Goal: Information Seeking & Learning: Learn about a topic

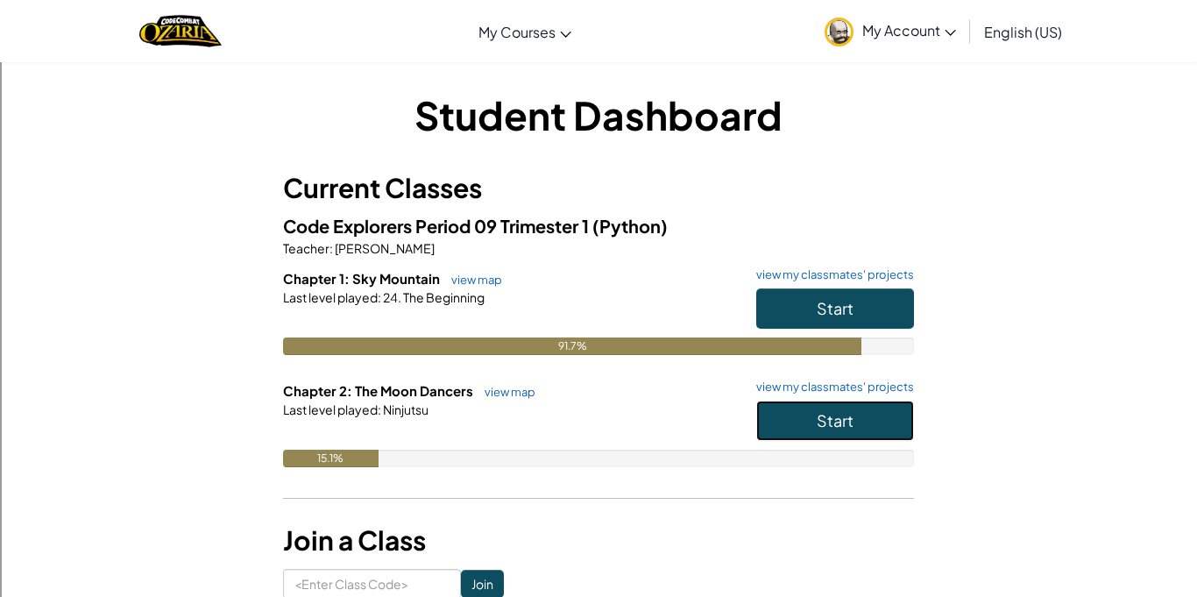
click at [789, 439] on button "Start" at bounding box center [835, 421] width 158 height 40
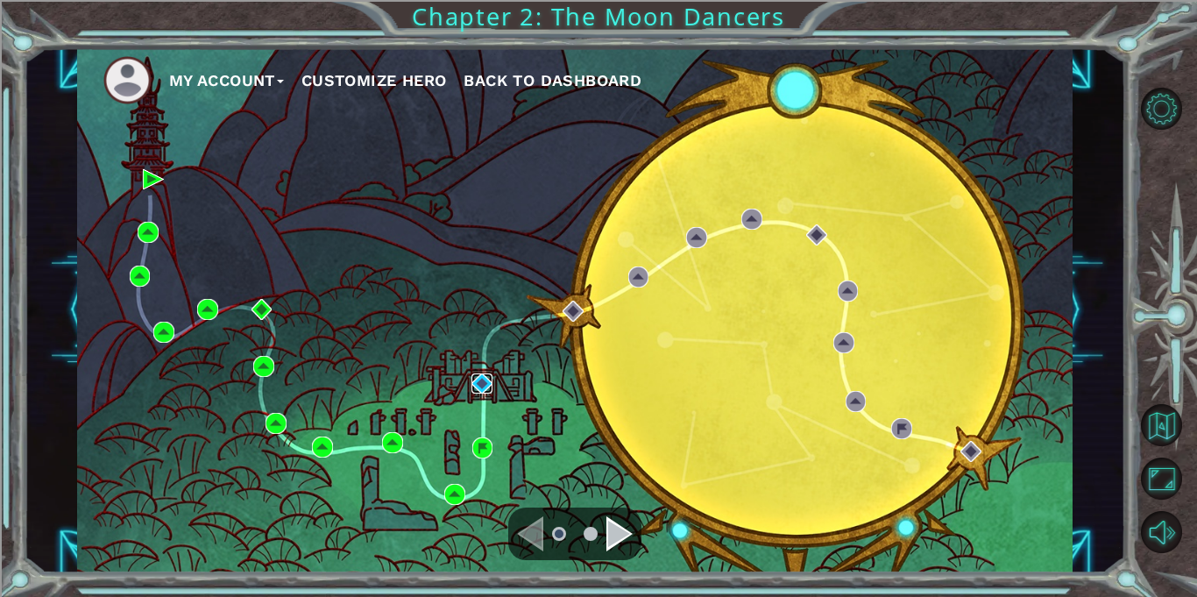
click at [479, 390] on img at bounding box center [482, 383] width 21 height 21
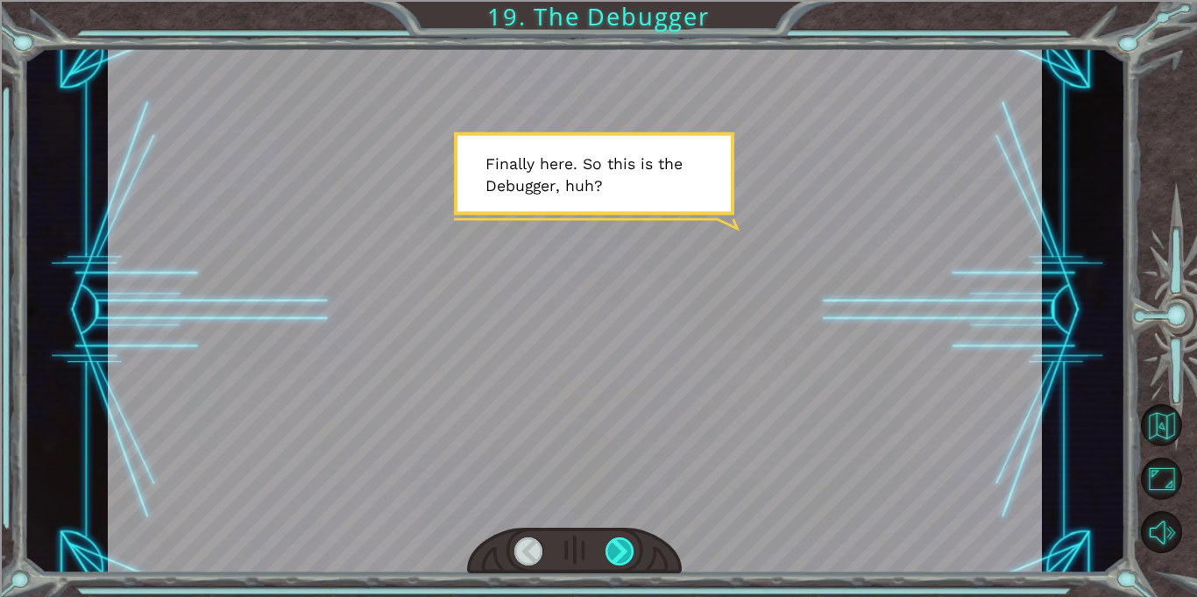
click at [616, 558] on div at bounding box center [620, 551] width 29 height 28
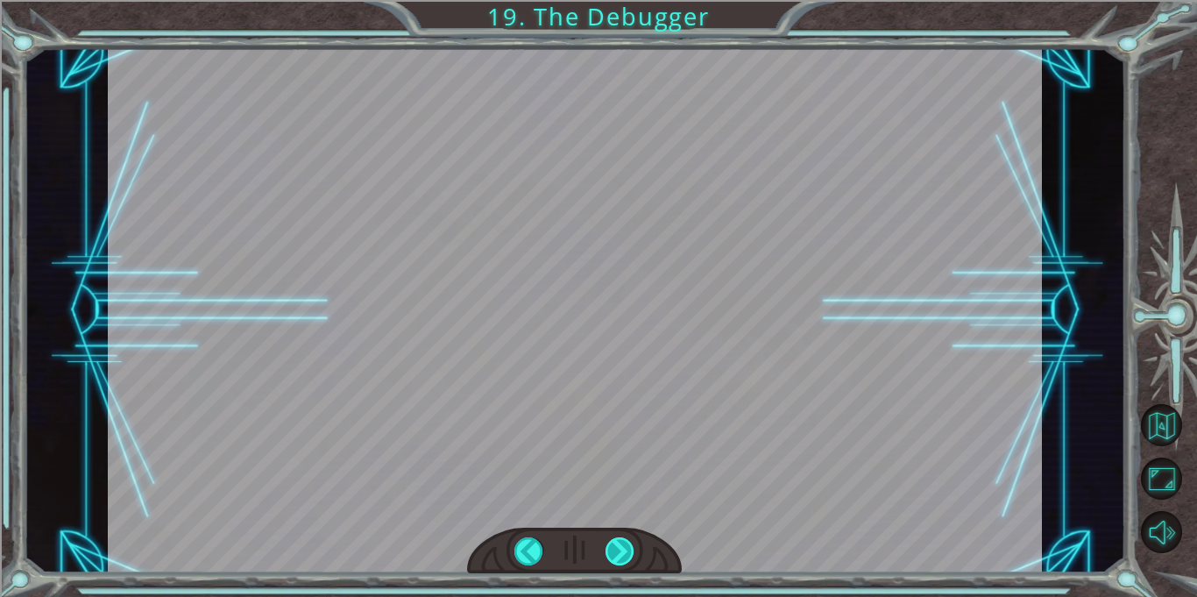
click at [616, 558] on div at bounding box center [620, 551] width 29 height 28
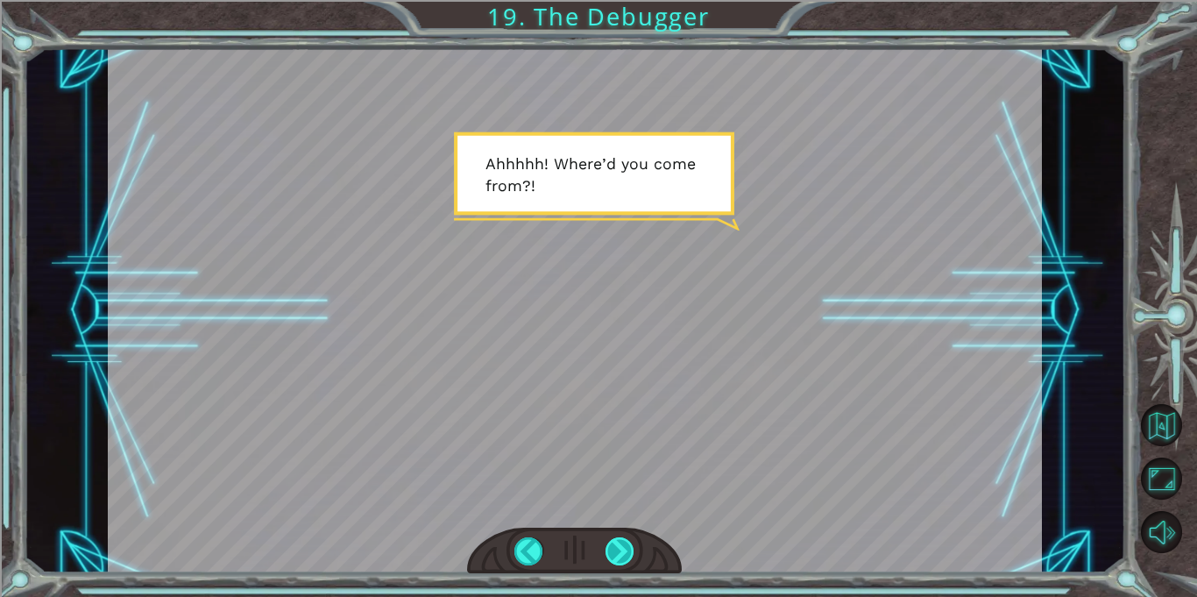
click at [616, 558] on div at bounding box center [620, 551] width 29 height 28
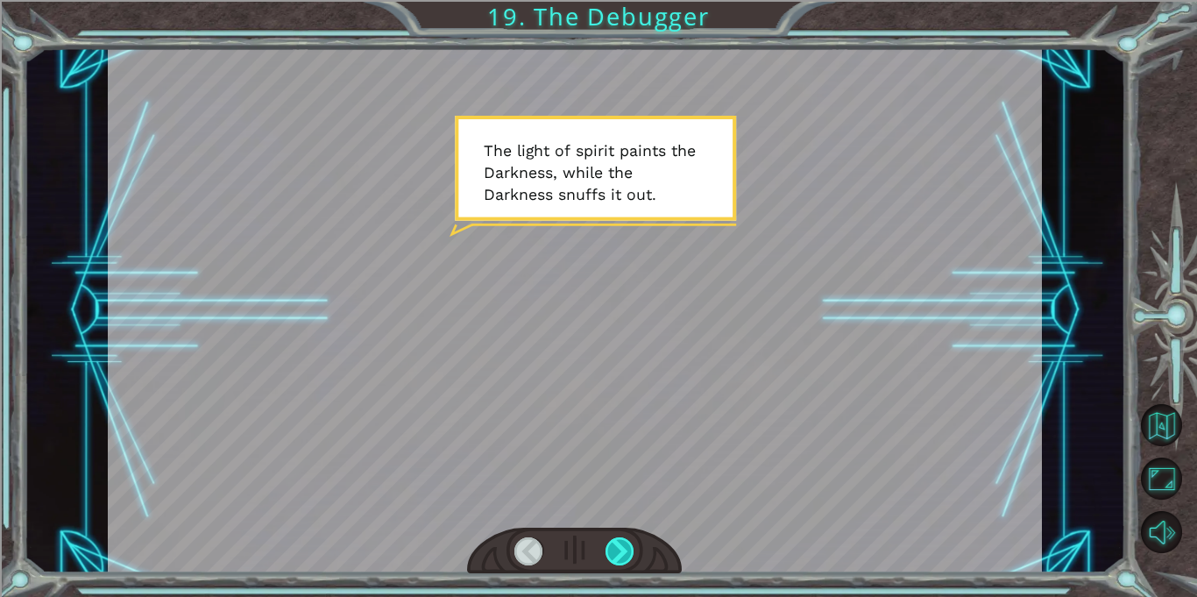
click at [616, 558] on div at bounding box center [620, 551] width 29 height 28
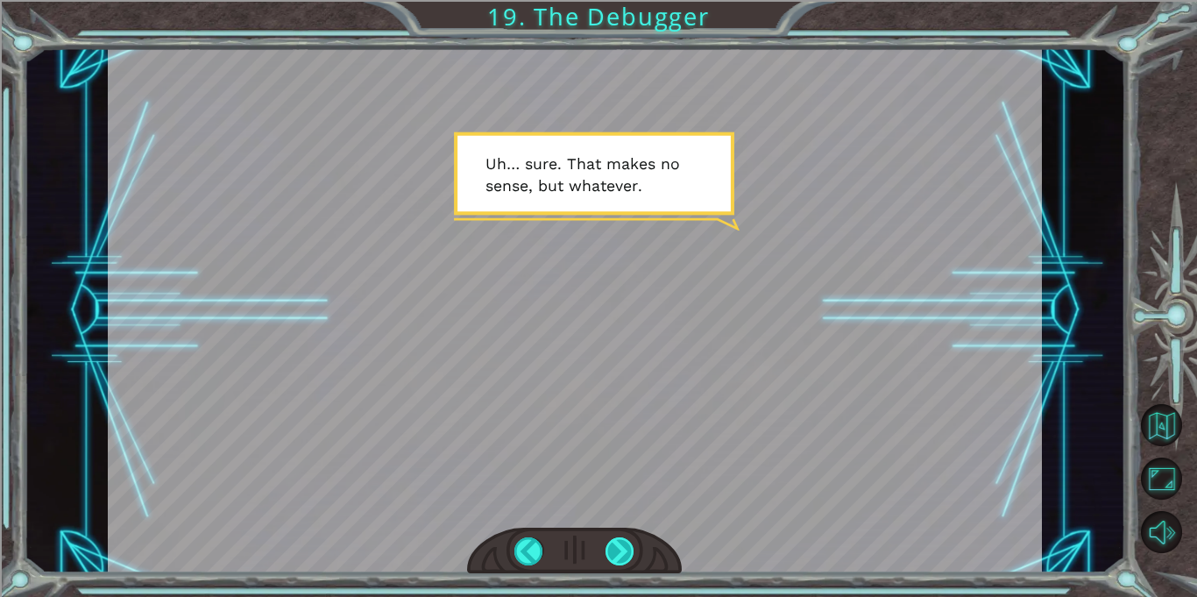
click at [610, 547] on div at bounding box center [620, 551] width 29 height 28
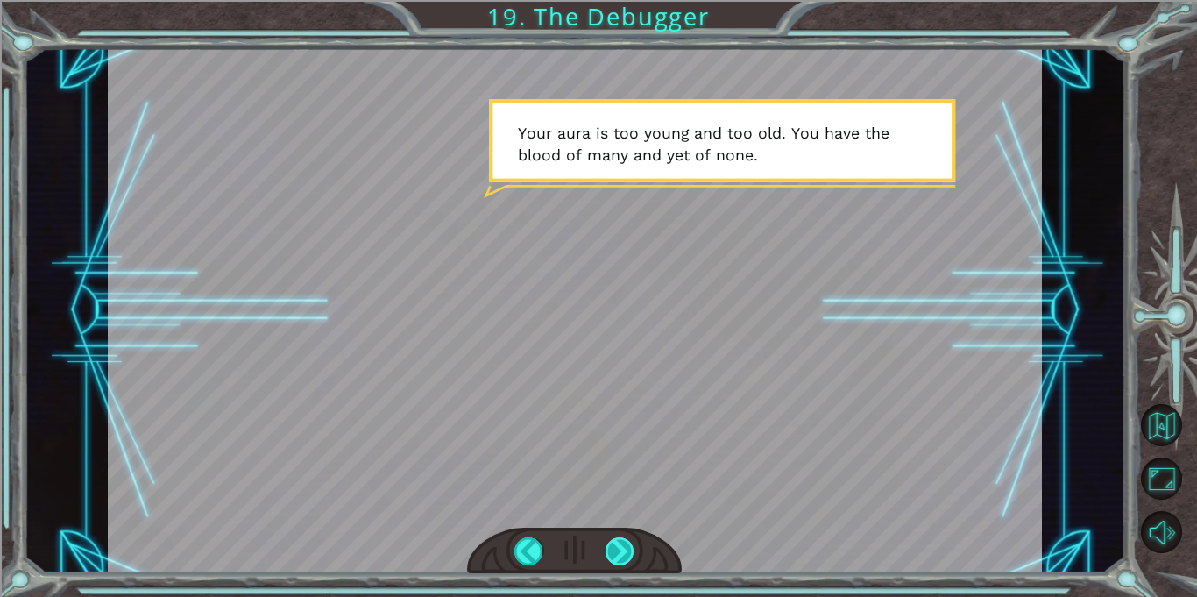
click at [624, 556] on div at bounding box center [620, 551] width 29 height 28
click at [613, 551] on div at bounding box center [620, 551] width 29 height 28
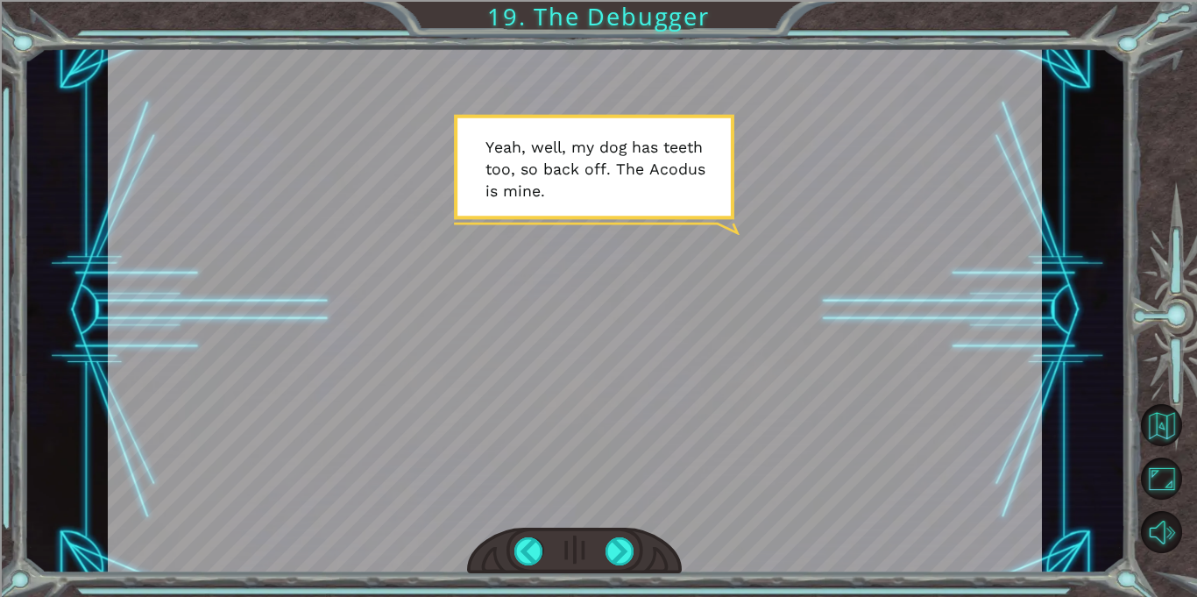
click at [612, 570] on div at bounding box center [574, 551] width 215 height 47
click at [614, 559] on div at bounding box center [620, 551] width 29 height 28
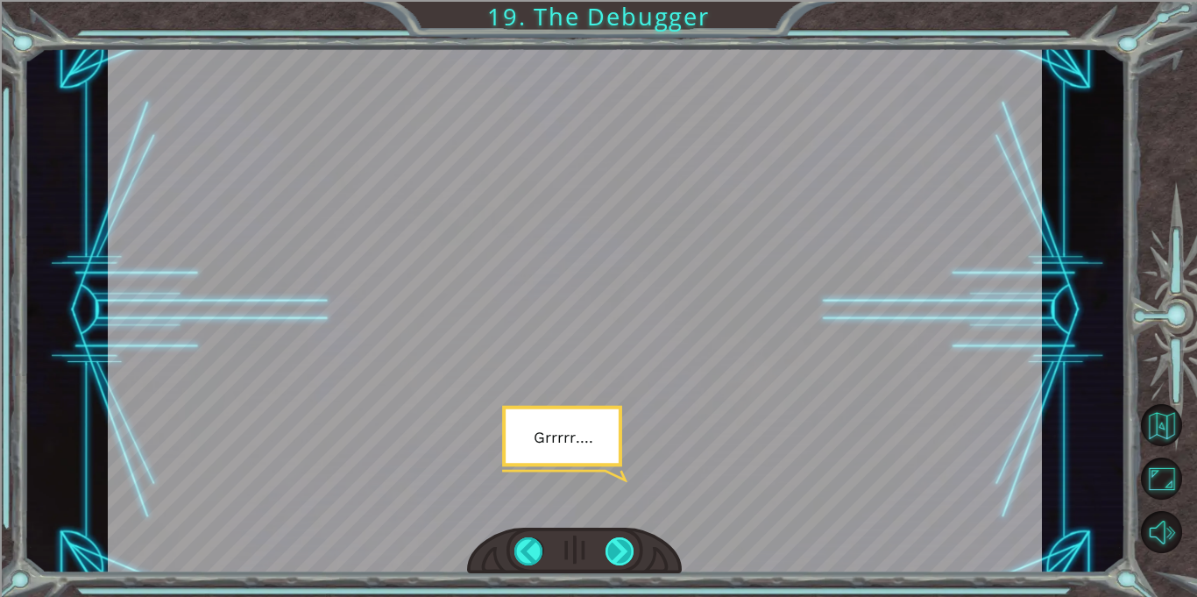
click at [606, 550] on div at bounding box center [620, 551] width 29 height 28
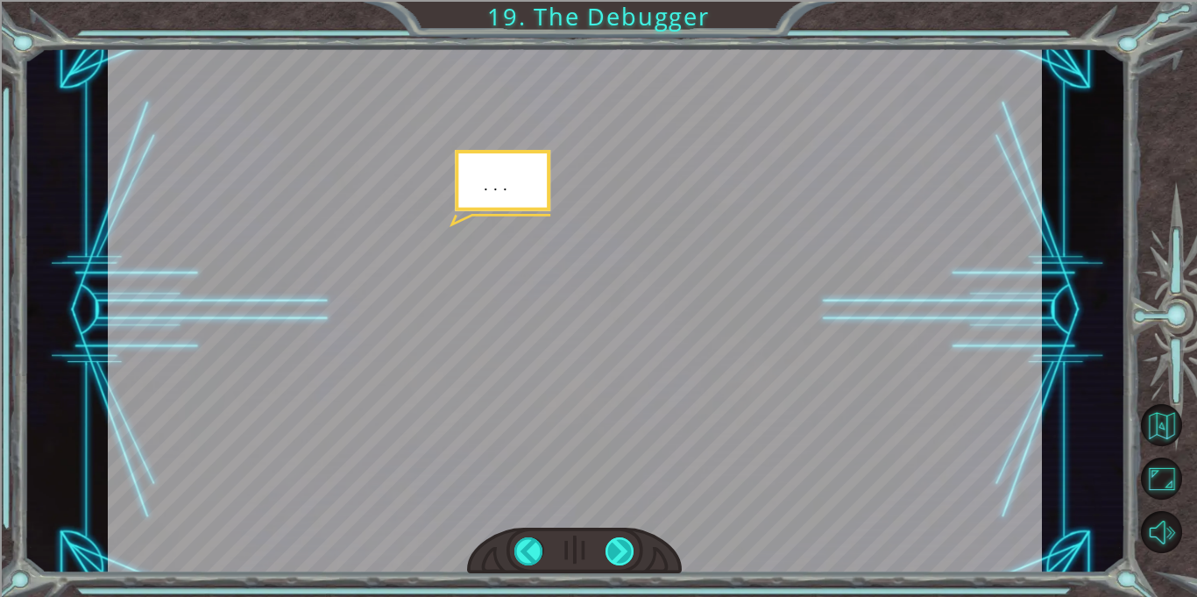
click at [606, 550] on div at bounding box center [620, 551] width 29 height 28
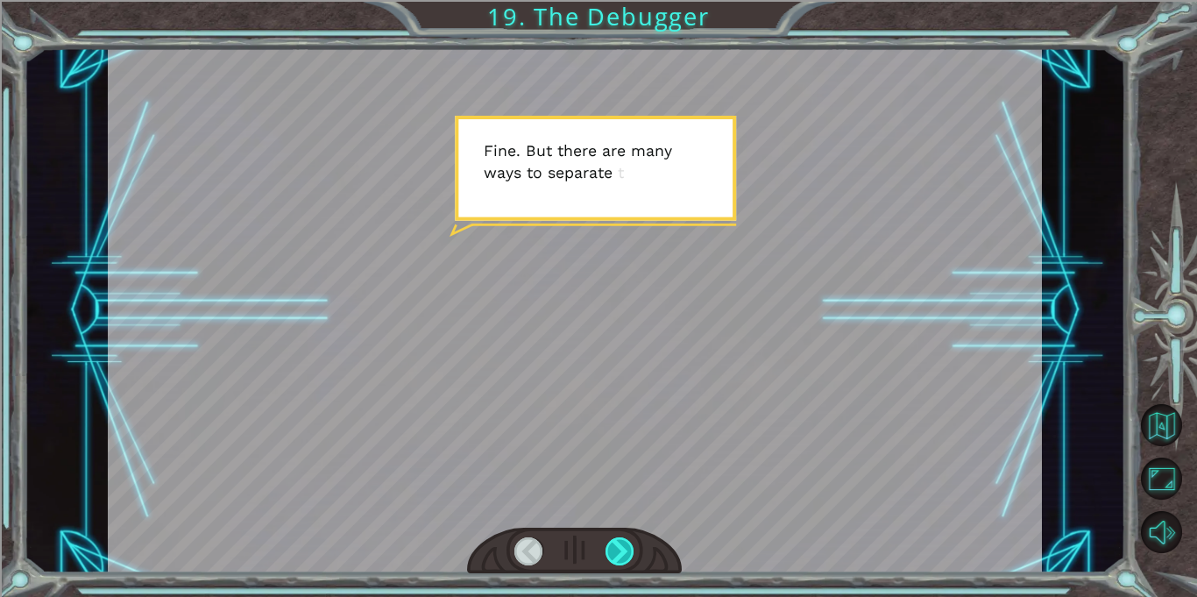
click at [606, 550] on div at bounding box center [620, 551] width 29 height 28
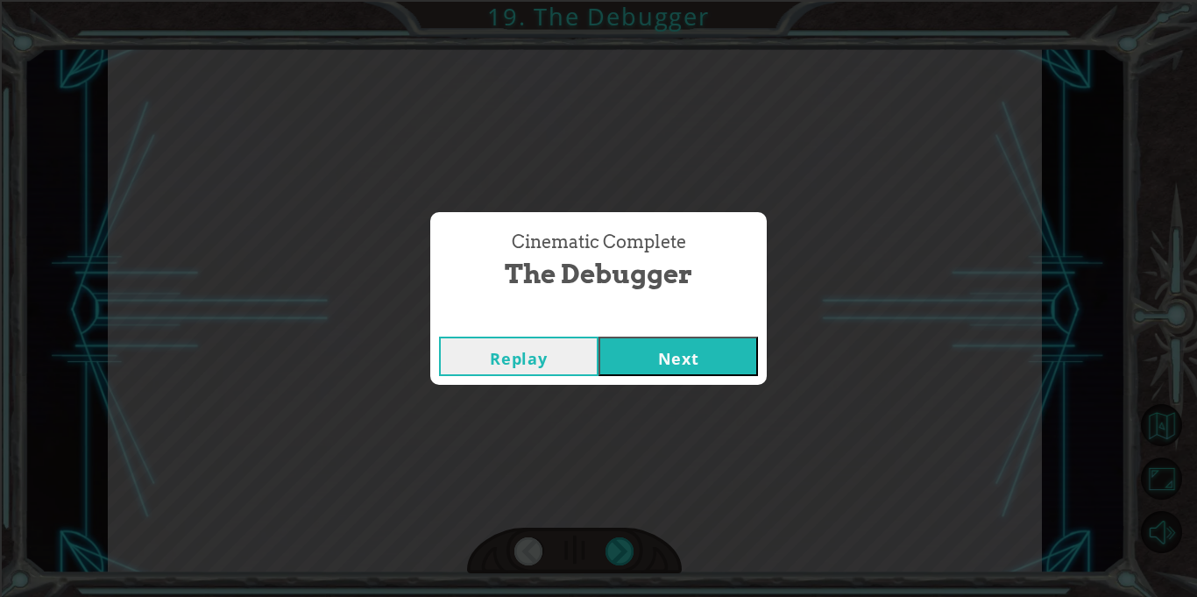
click at [684, 357] on button "Next" at bounding box center [679, 356] width 160 height 39
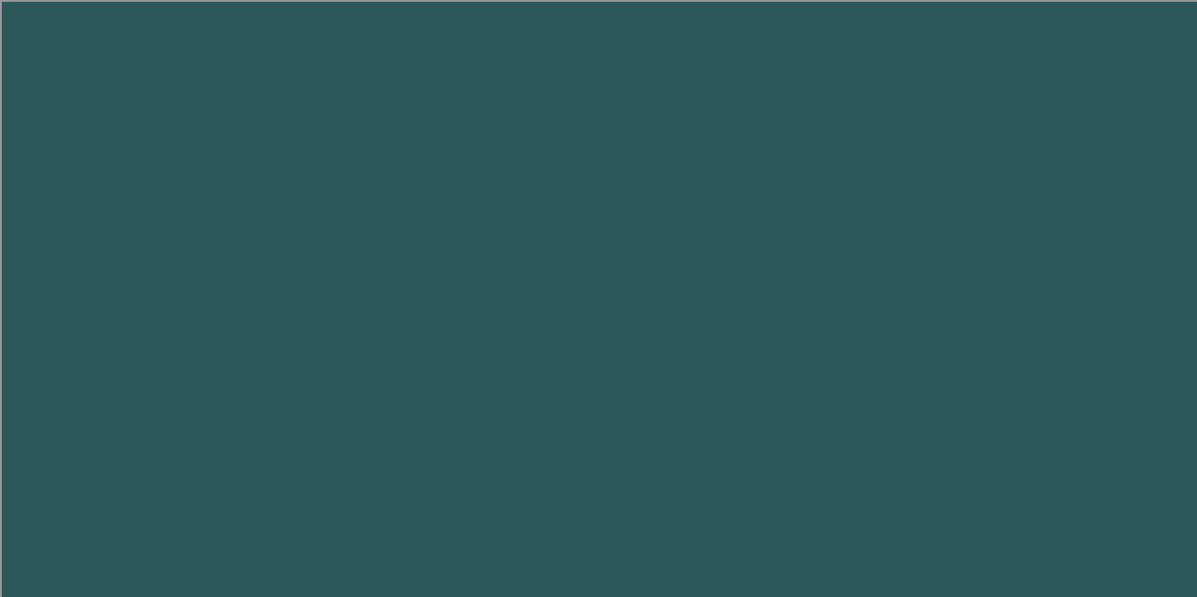
click at [663, 336] on body at bounding box center [598, 298] width 1197 height 597
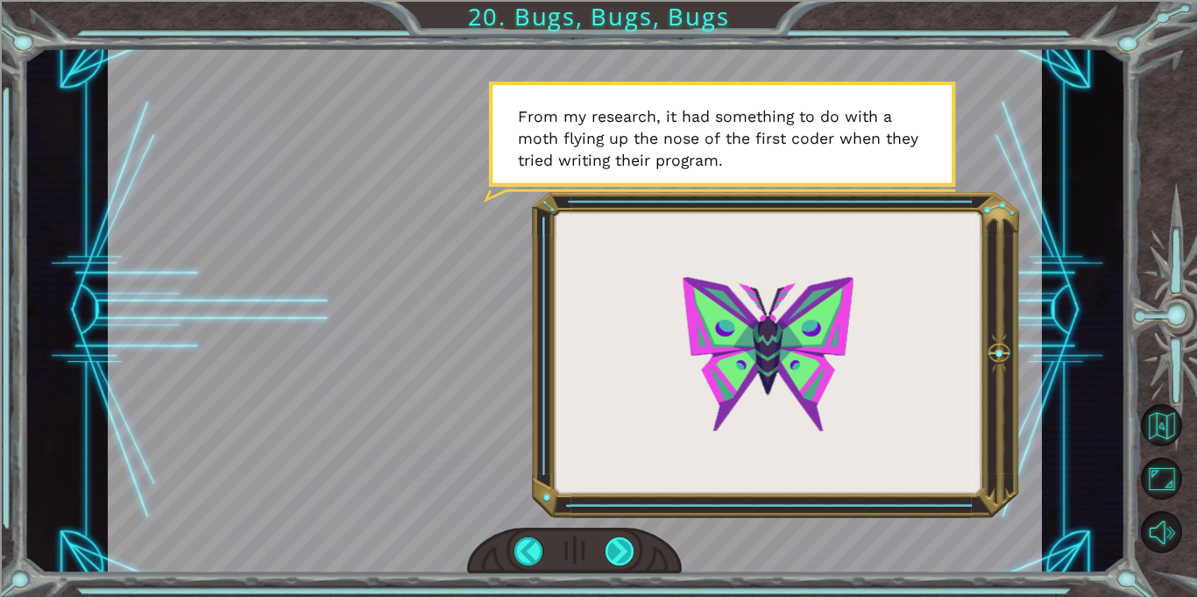
click at [614, 550] on div at bounding box center [620, 551] width 29 height 28
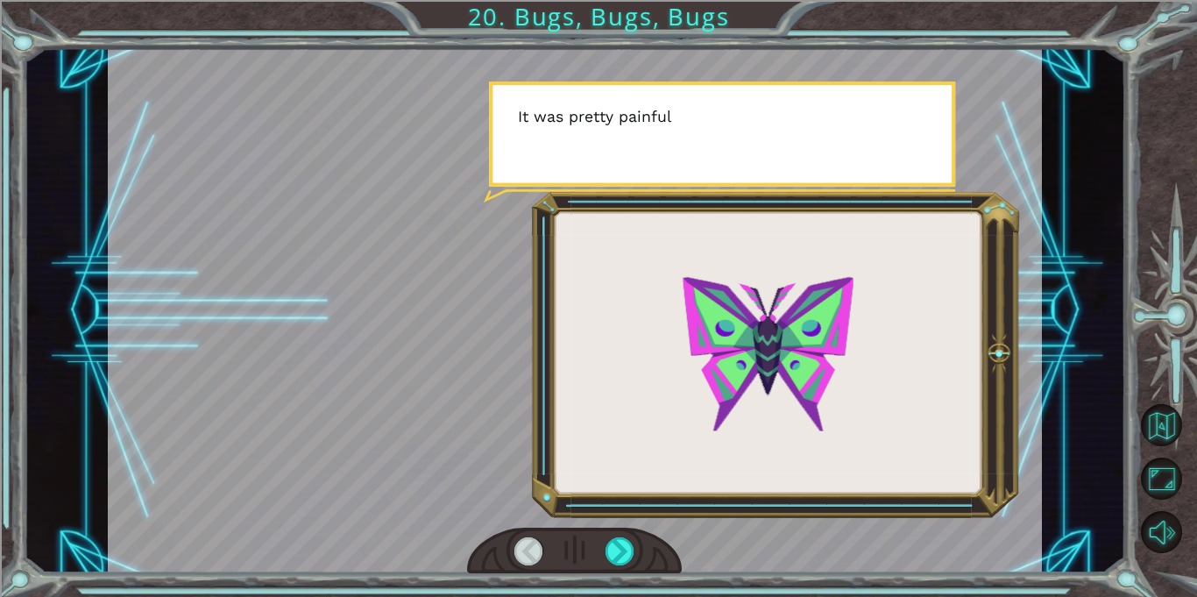
click at [619, 519] on div at bounding box center [575, 309] width 934 height 525
click at [621, 537] on div at bounding box center [620, 551] width 29 height 28
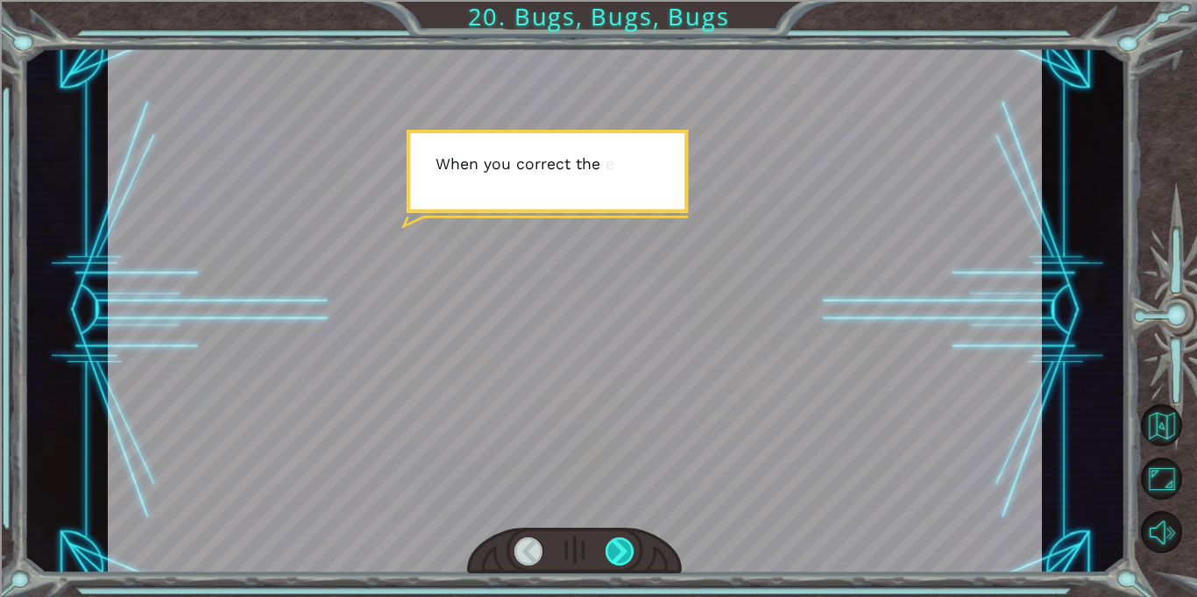
click at [633, 562] on div at bounding box center [620, 551] width 29 height 28
click at [619, 539] on div at bounding box center [620, 551] width 29 height 28
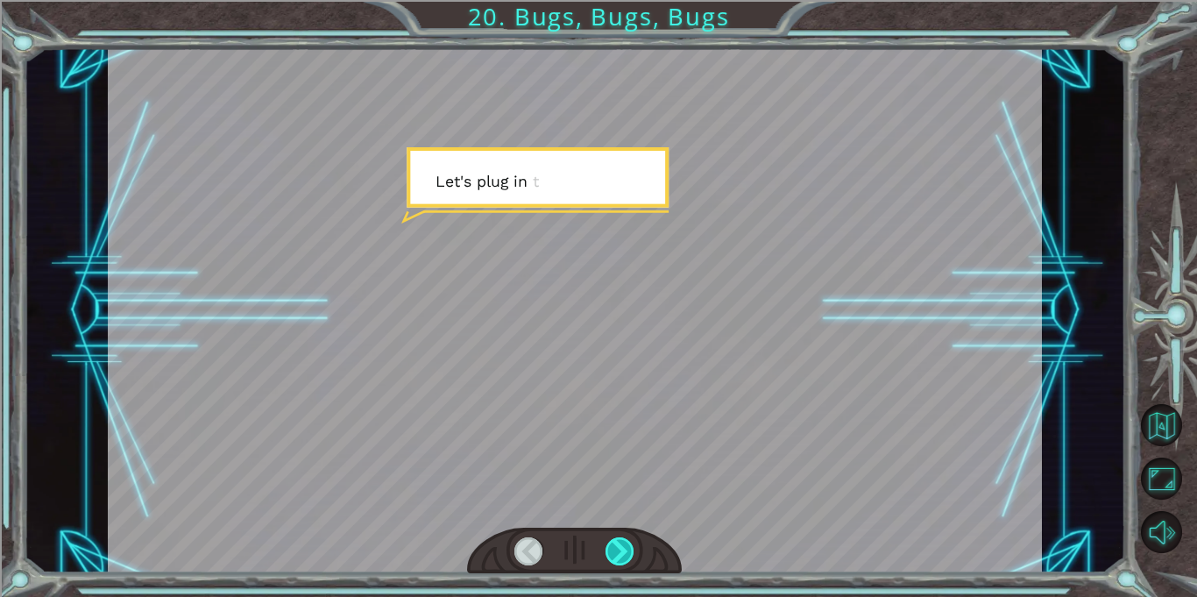
click at [619, 539] on div at bounding box center [620, 551] width 29 height 28
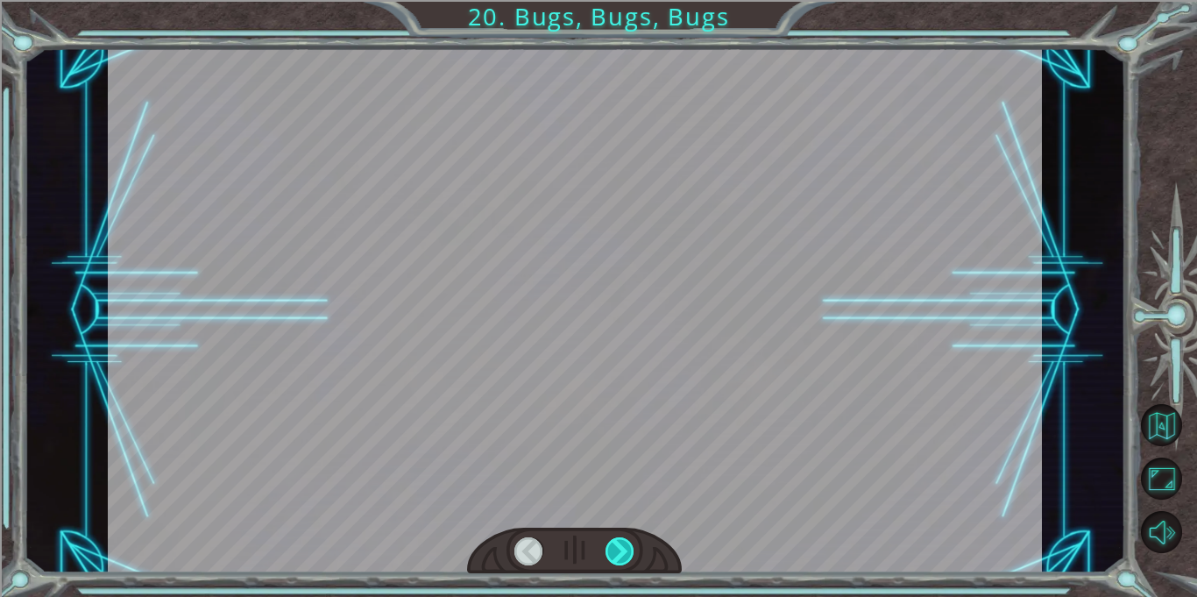
click at [620, 538] on div at bounding box center [620, 551] width 29 height 28
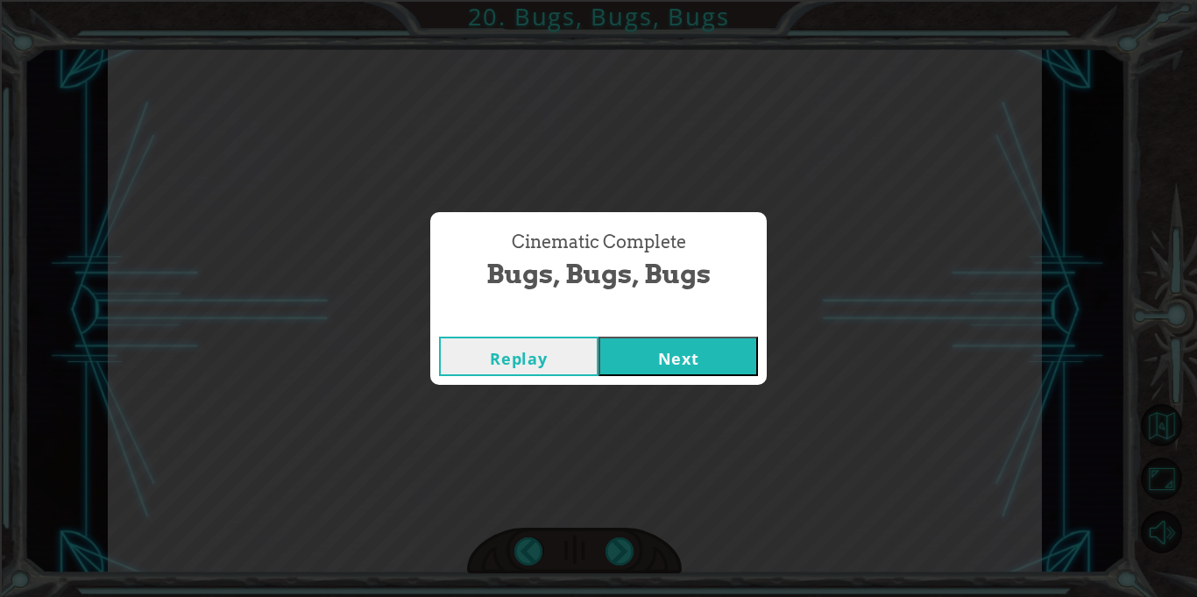
click at [620, 538] on div "Cinematic Complete Bugs, Bugs, Bugs Replay Next" at bounding box center [598, 298] width 1197 height 597
click at [724, 361] on button "Next" at bounding box center [679, 356] width 160 height 39
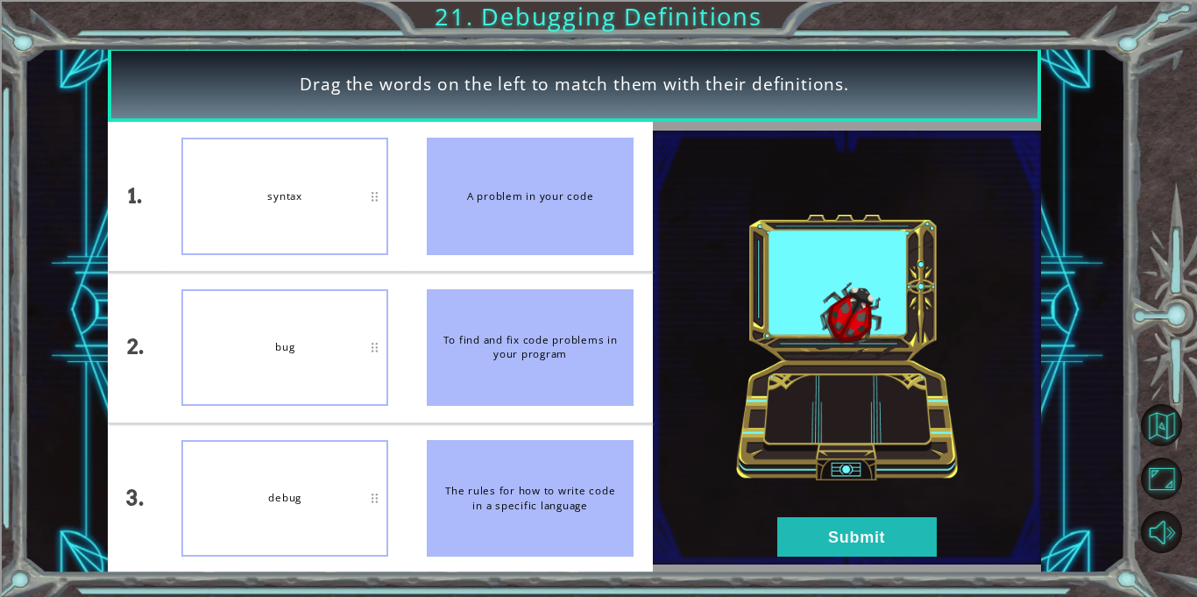
click at [372, 214] on div "syntax" at bounding box center [284, 196] width 207 height 117
click at [358, 204] on div "syntax" at bounding box center [284, 196] width 207 height 117
click at [307, 482] on div "debug" at bounding box center [284, 498] width 207 height 117
click at [340, 340] on div "bug" at bounding box center [284, 347] width 207 height 117
click at [506, 216] on div "A problem in your code" at bounding box center [530, 196] width 207 height 117
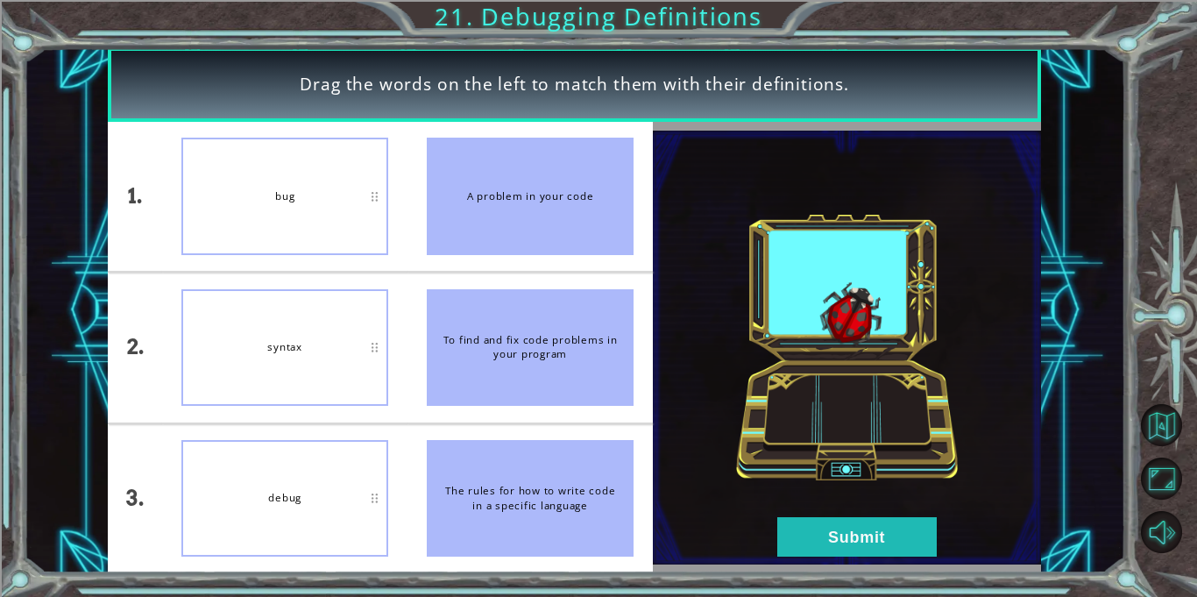
click at [328, 331] on div "syntax" at bounding box center [284, 347] width 207 height 117
click at [856, 548] on button "Submit" at bounding box center [857, 536] width 160 height 39
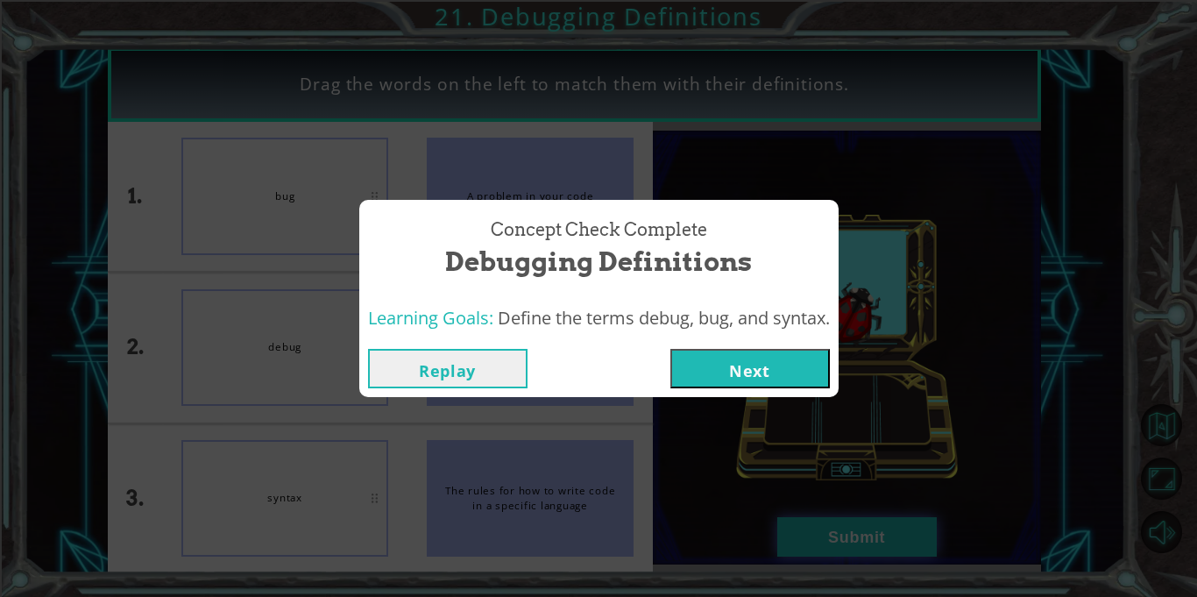
click at [856, 548] on div "Concept Check Complete Debugging Definitions Learning Goals: Define the terms d…" at bounding box center [598, 298] width 1197 height 597
click at [720, 382] on button "Next" at bounding box center [750, 368] width 160 height 39
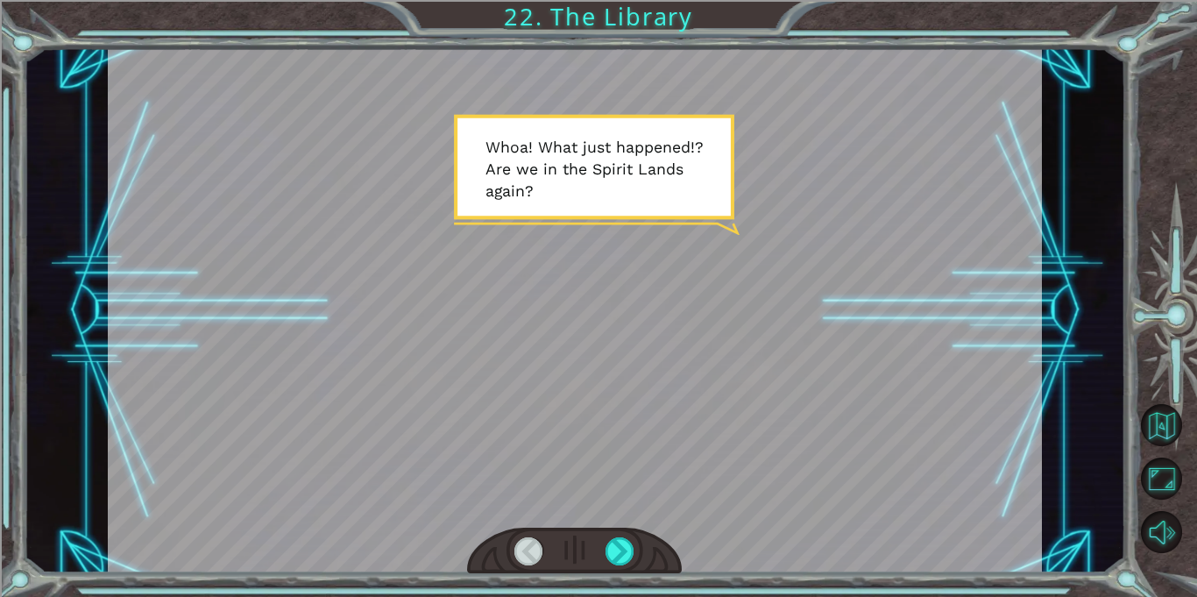
click at [625, 513] on div at bounding box center [575, 309] width 934 height 525
click at [613, 548] on div at bounding box center [620, 551] width 29 height 28
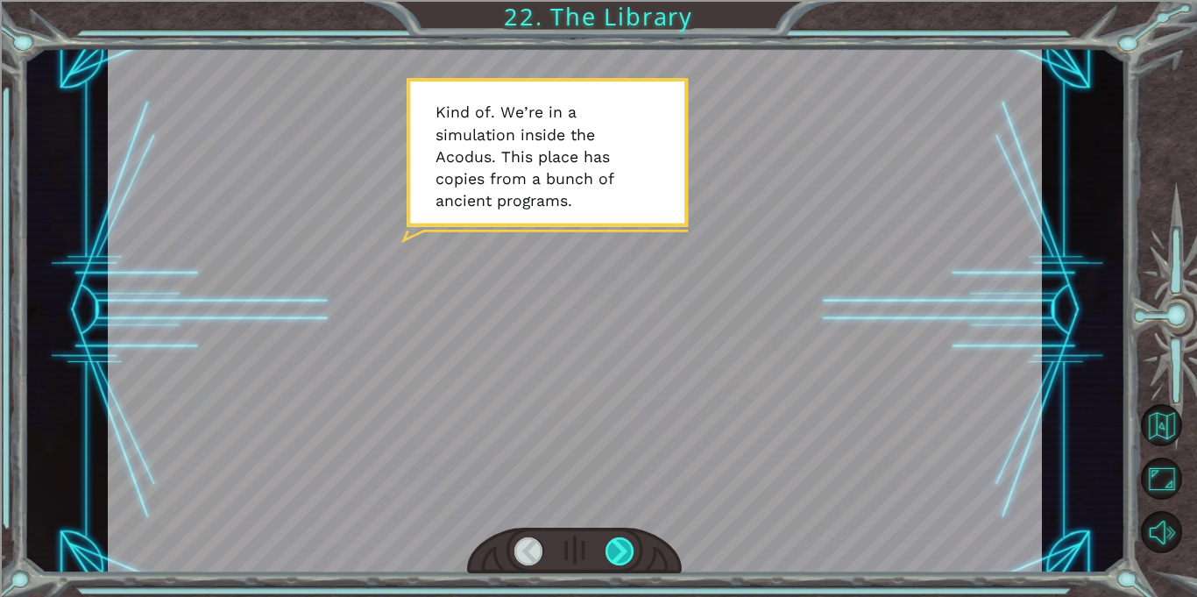
click at [613, 548] on div at bounding box center [620, 551] width 29 height 28
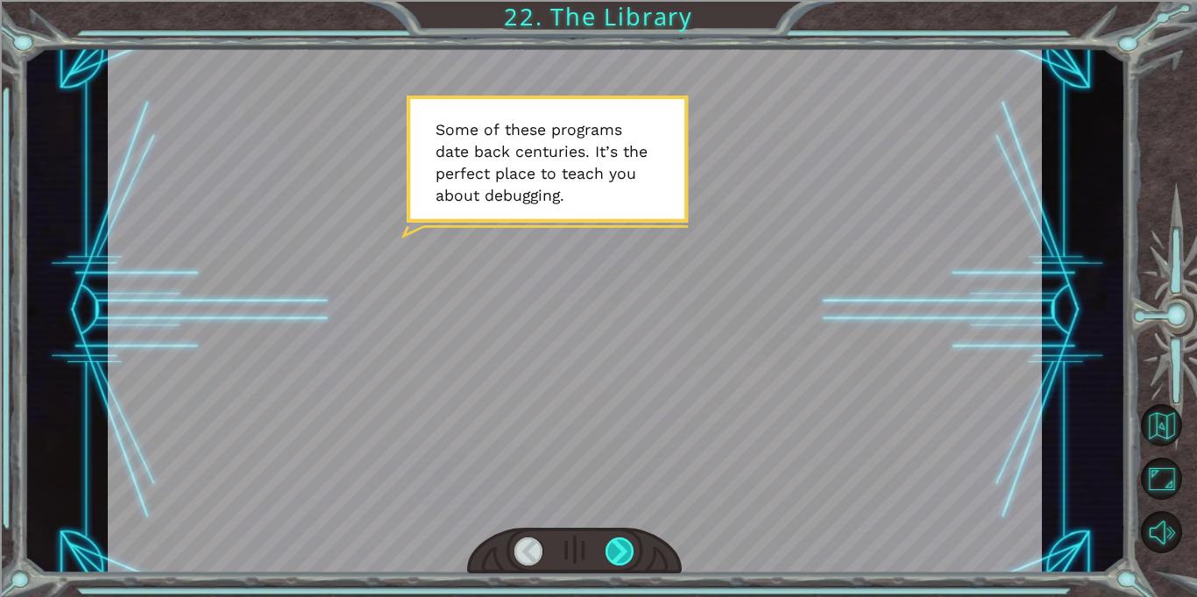
click at [613, 548] on div at bounding box center [620, 551] width 29 height 28
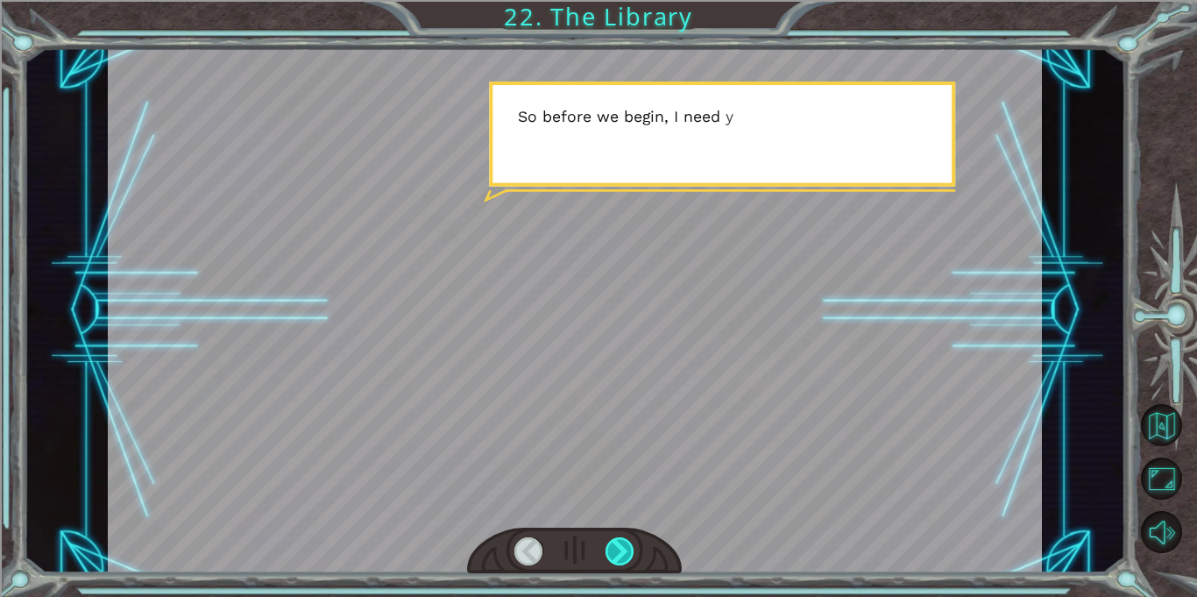
click at [613, 548] on div at bounding box center [620, 551] width 29 height 28
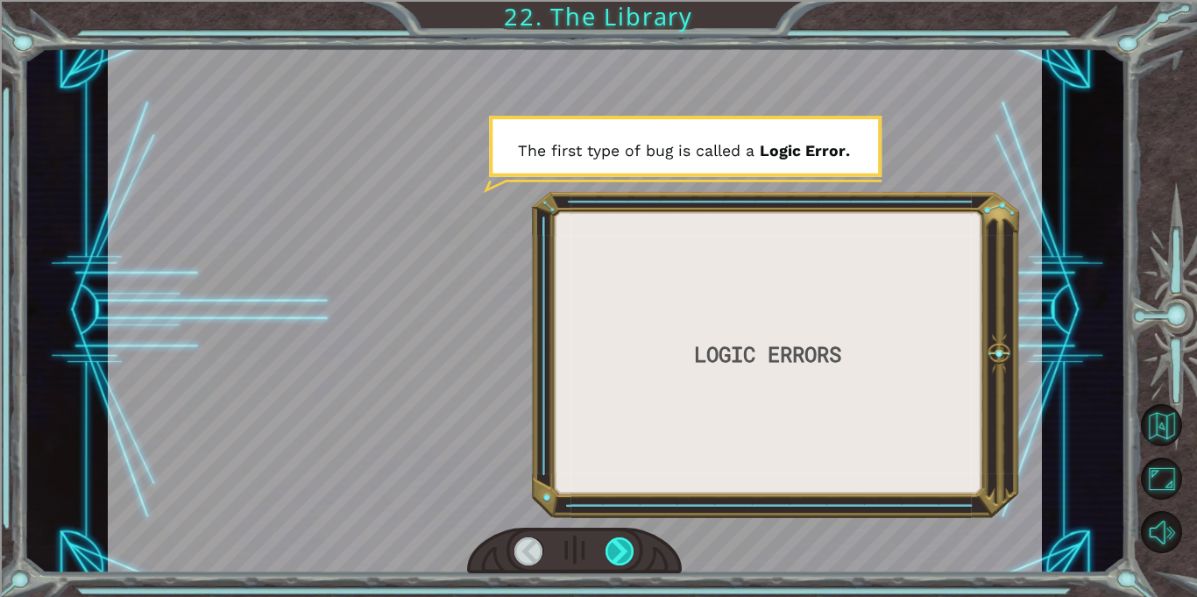
click at [613, 548] on div at bounding box center [620, 551] width 29 height 28
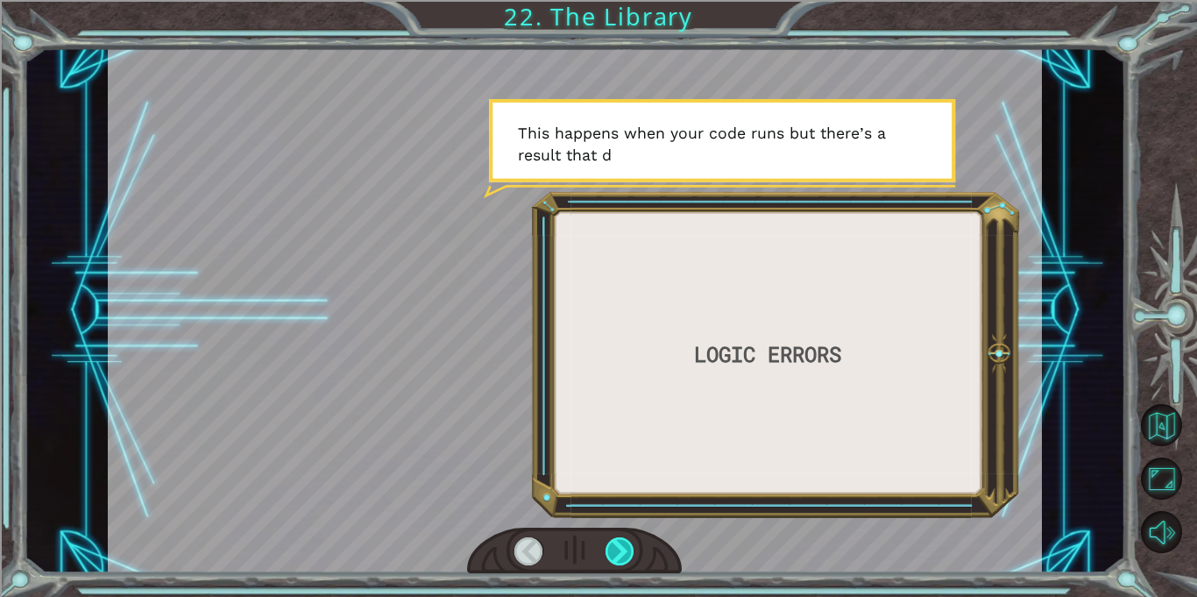
click at [613, 548] on div at bounding box center [620, 551] width 29 height 28
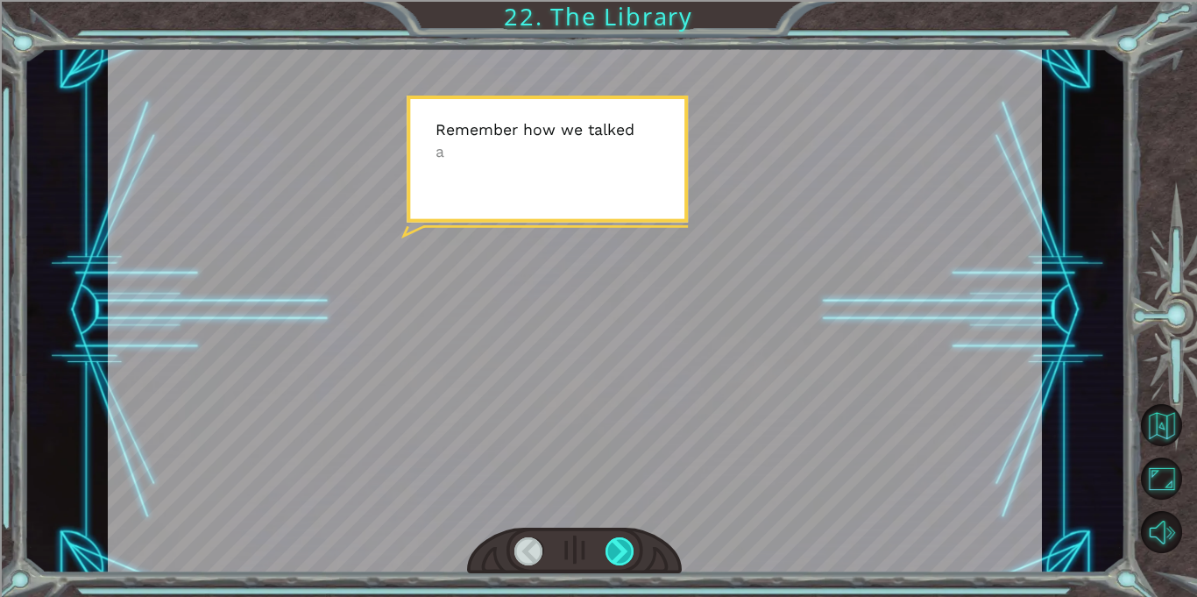
click at [613, 548] on div at bounding box center [620, 551] width 29 height 28
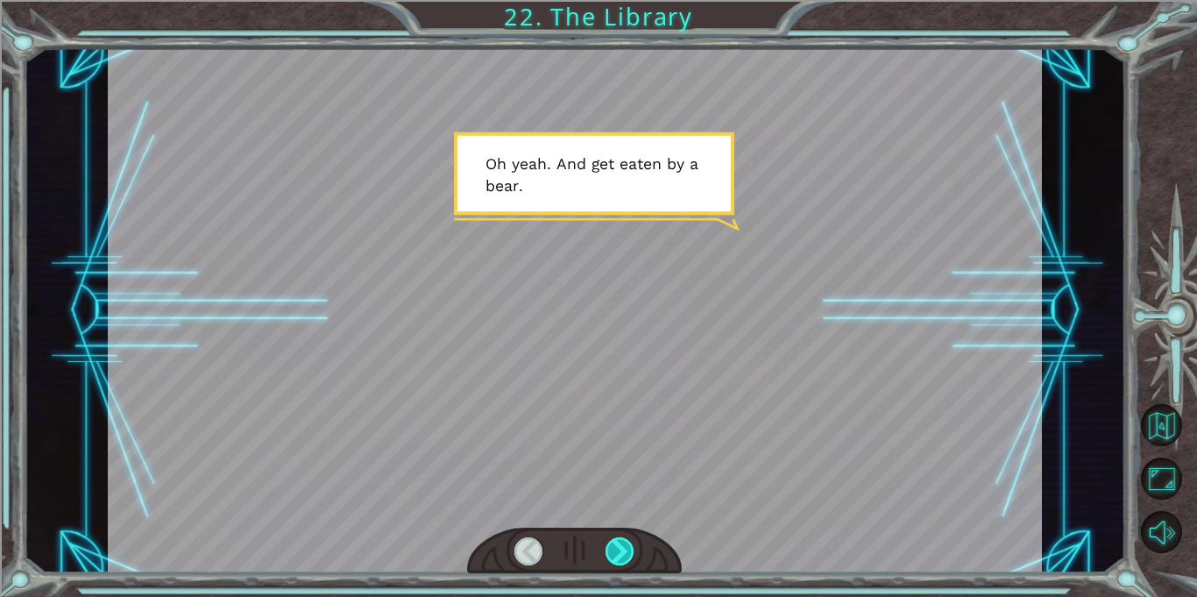
click at [613, 548] on div at bounding box center [620, 551] width 29 height 28
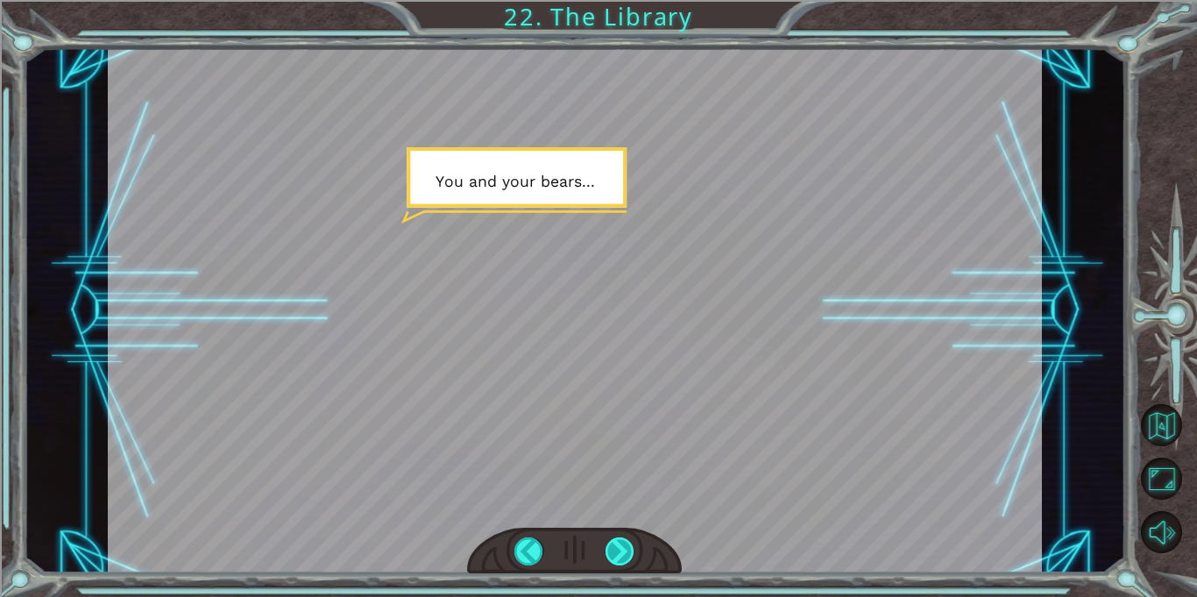
click at [613, 548] on div at bounding box center [620, 551] width 29 height 28
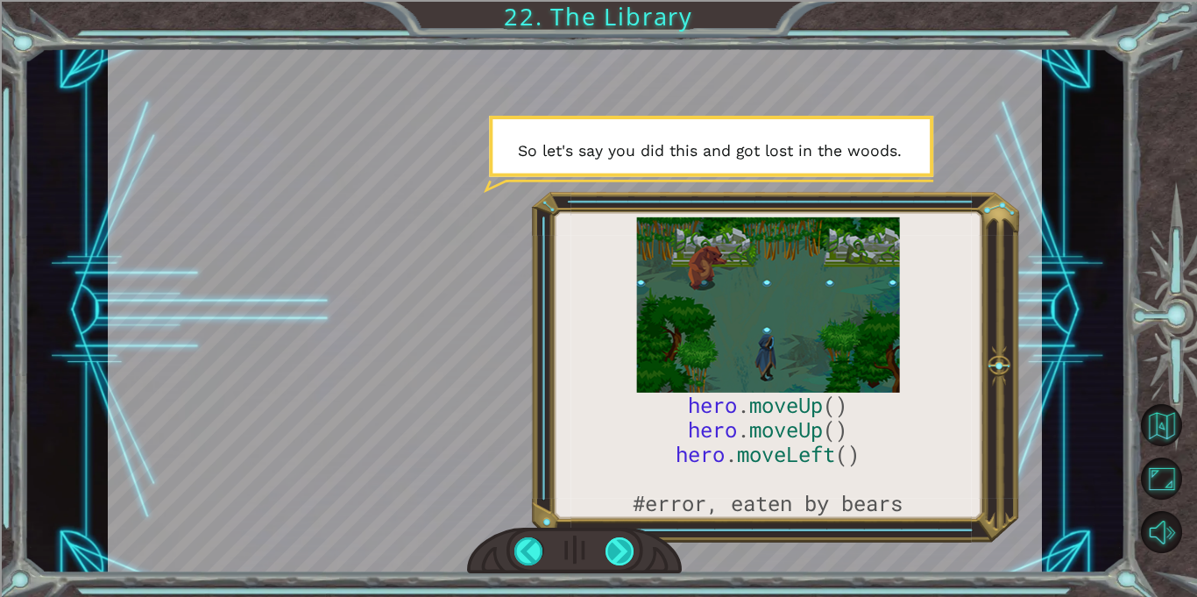
click at [613, 548] on div at bounding box center [620, 551] width 29 height 28
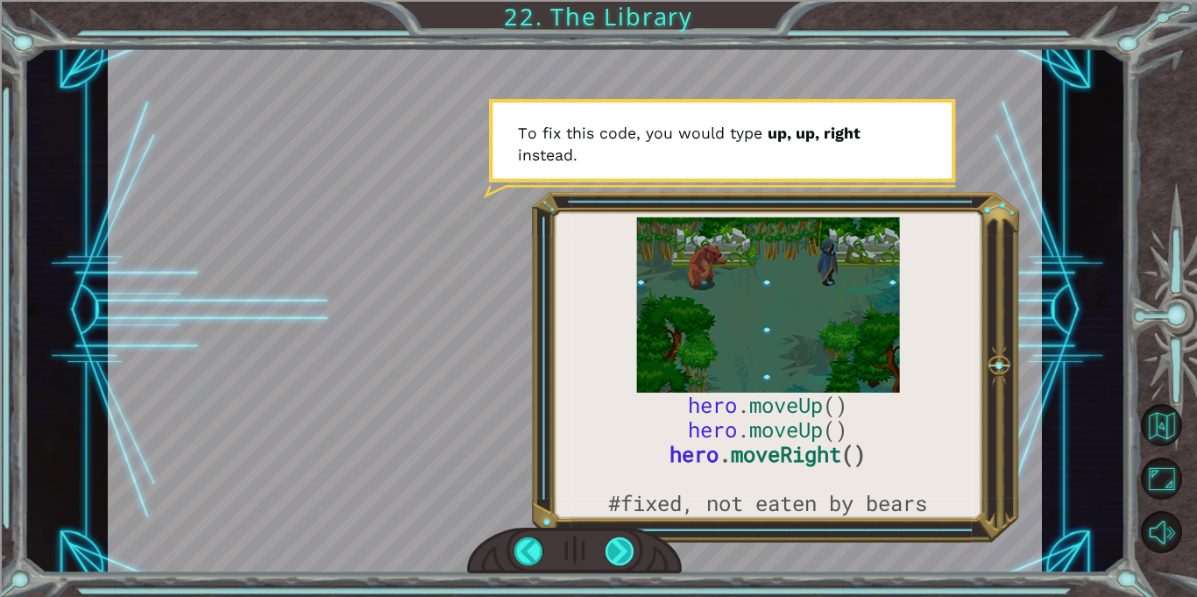
click at [613, 548] on div at bounding box center [620, 551] width 29 height 28
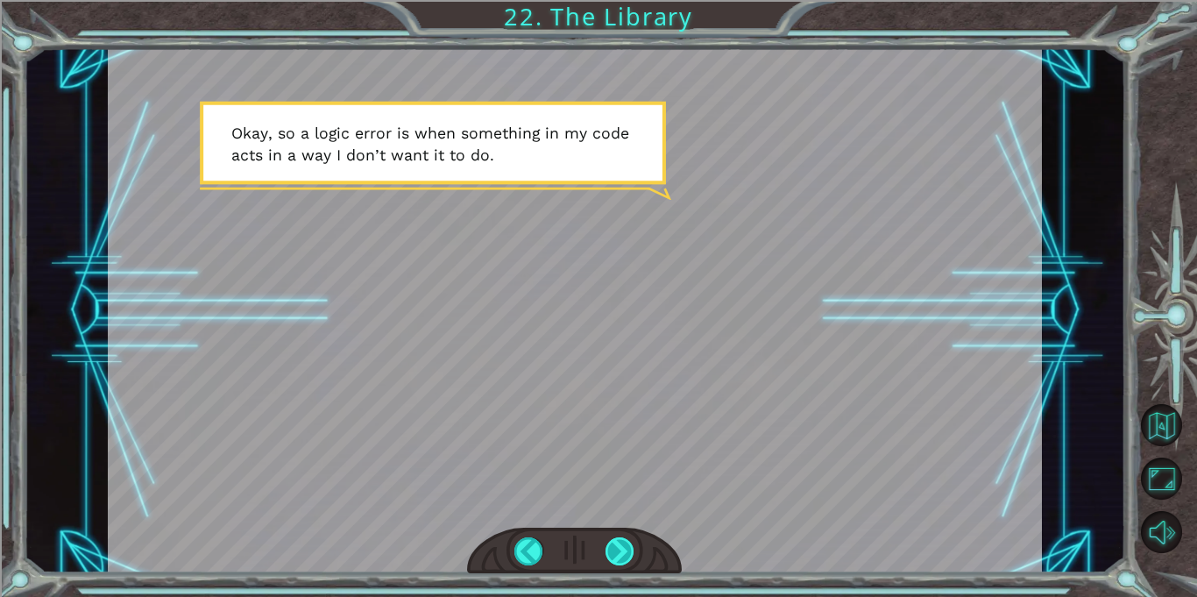
click at [613, 548] on div at bounding box center [620, 551] width 29 height 28
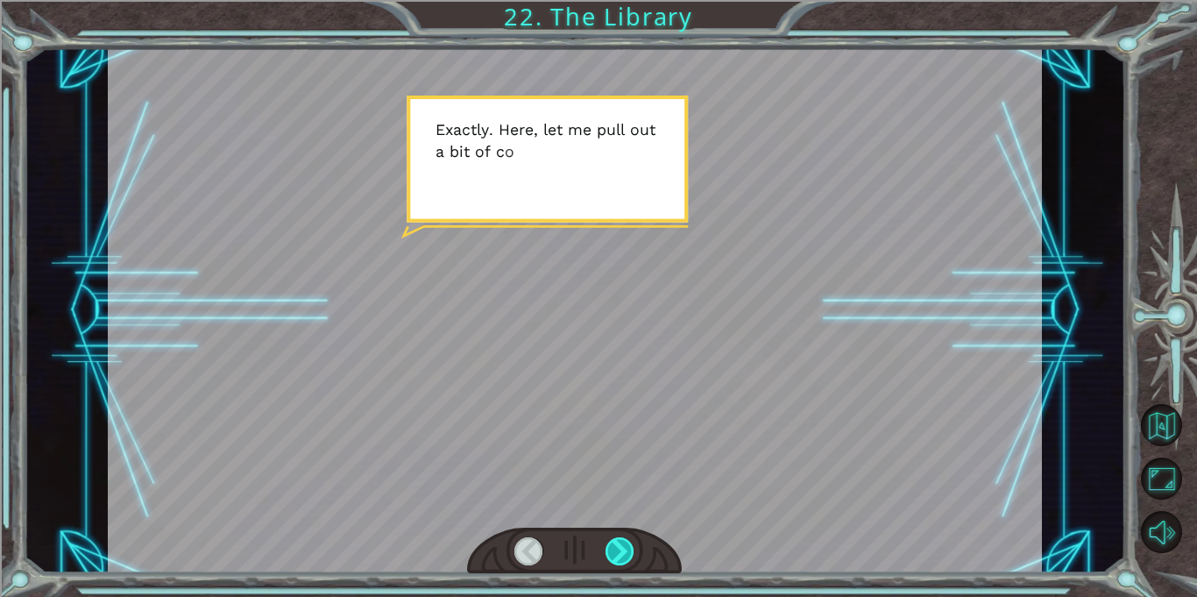
click at [613, 548] on div at bounding box center [620, 551] width 29 height 28
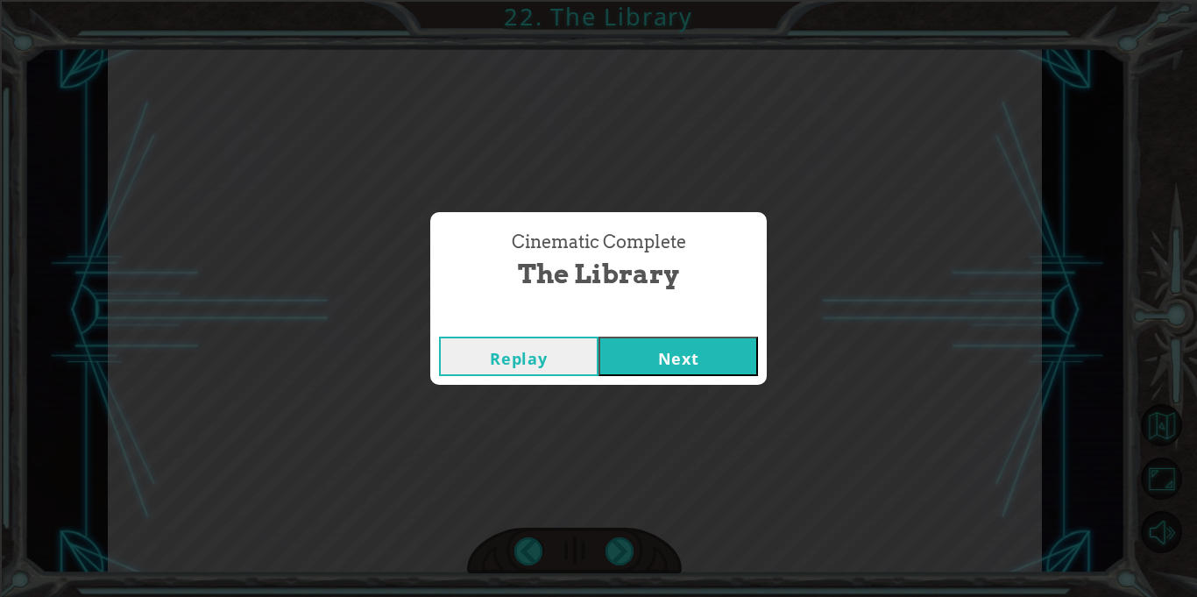
click at [630, 365] on button "Next" at bounding box center [679, 356] width 160 height 39
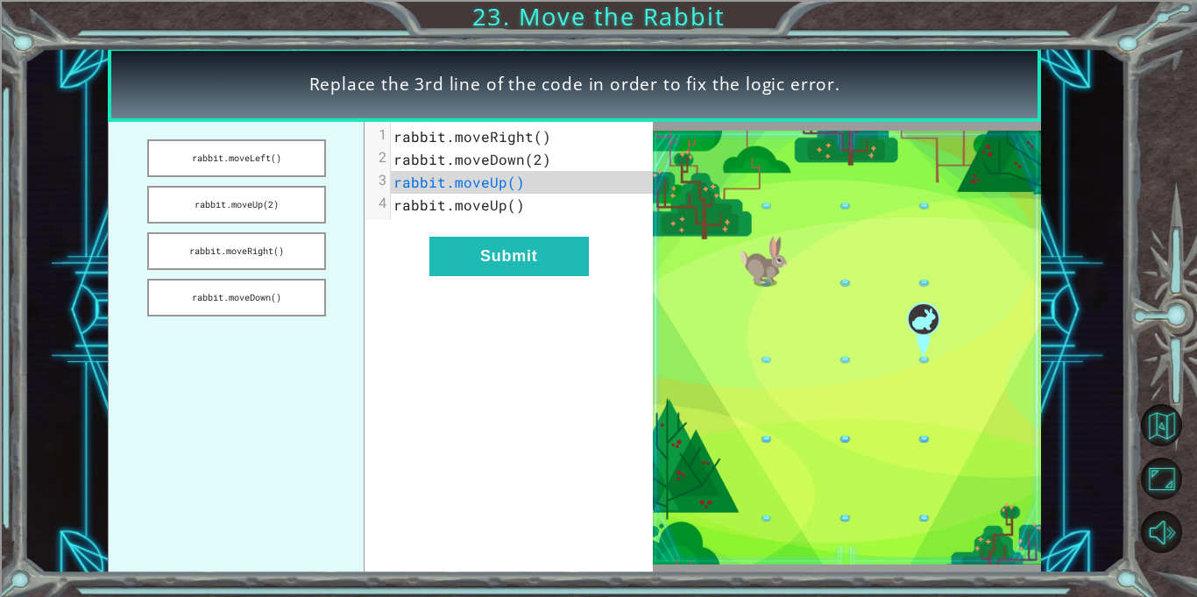
click at [505, 138] on span "rabbit.moveRight()" at bounding box center [473, 136] width 158 height 18
click at [437, 202] on span "rabbit.moveUp()" at bounding box center [459, 204] width 131 height 18
click at [515, 184] on span "rabbit.moveUp()" at bounding box center [459, 182] width 131 height 18
drag, startPoint x: 515, startPoint y: 184, endPoint x: 355, endPoint y: 165, distance: 161.5
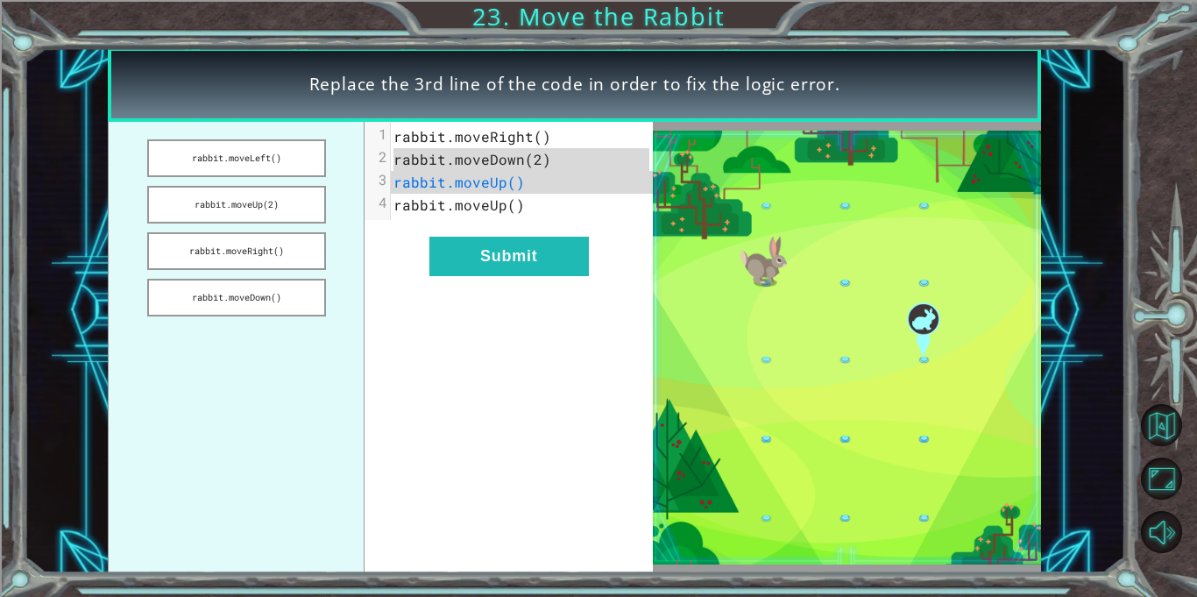
click at [355, 165] on div "rabbit.moveLeft() rabbit.moveUp(2) rabbit.moveRight() rabbit.moveDown() x 1 rab…" at bounding box center [380, 347] width 545 height 451
click at [457, 191] on pre "rabbit.moveUp()" at bounding box center [522, 182] width 262 height 23
click at [453, 188] on span "rabbit.moveUp()" at bounding box center [459, 182] width 131 height 18
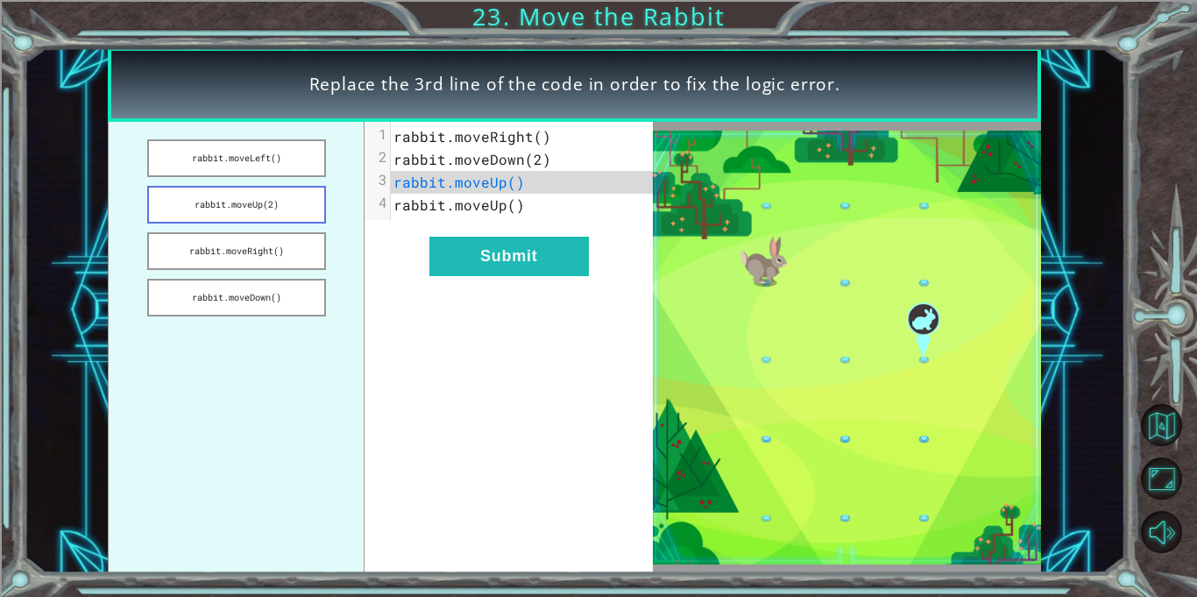
click at [231, 213] on button "rabbit.moveUp(2)" at bounding box center [236, 205] width 179 height 38
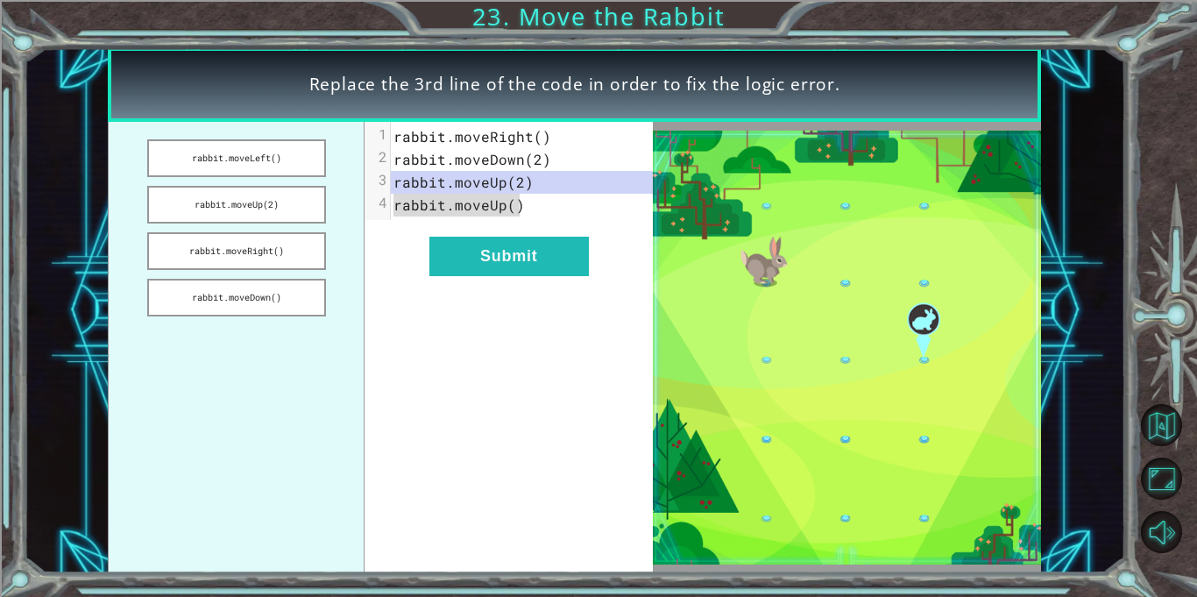
drag, startPoint x: 536, startPoint y: 212, endPoint x: 377, endPoint y: 194, distance: 160.6
click at [391, 194] on div "4 rabbit.moveUp()" at bounding box center [522, 205] width 262 height 23
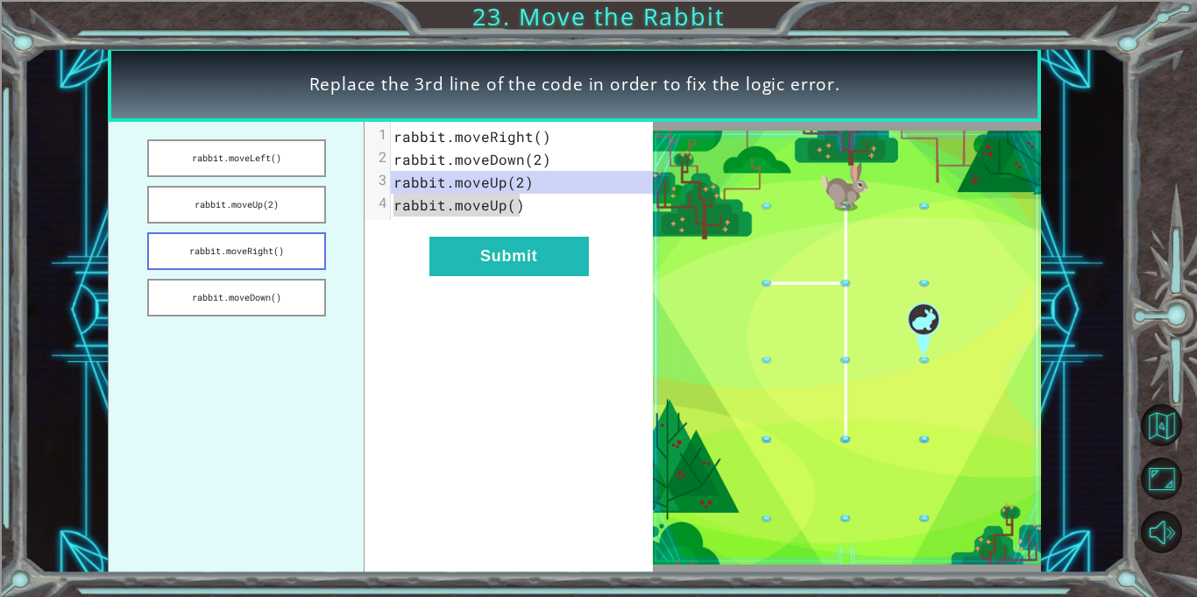
click at [251, 259] on button "rabbit.moveRight()" at bounding box center [236, 251] width 179 height 38
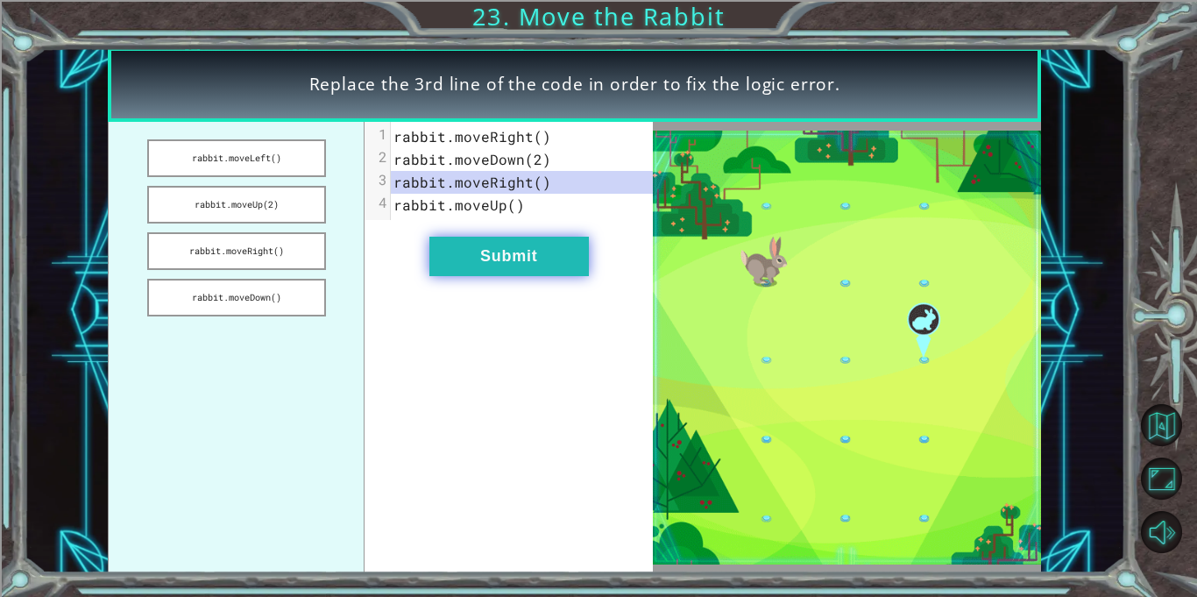
click at [521, 264] on button "Submit" at bounding box center [509, 256] width 160 height 39
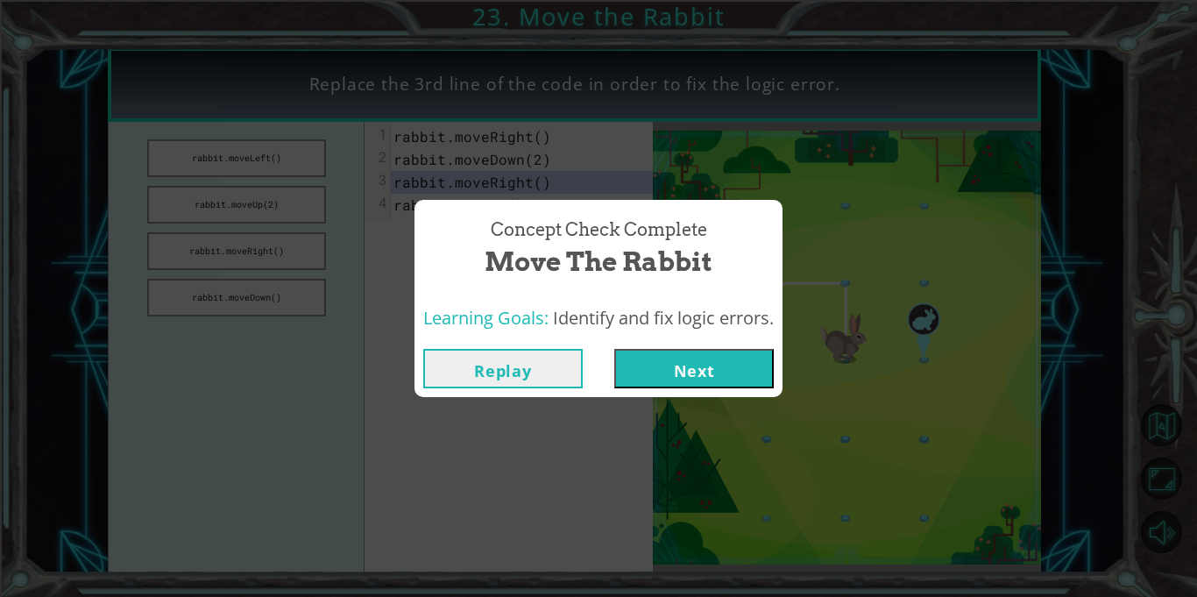
click at [766, 377] on button "Next" at bounding box center [694, 368] width 160 height 39
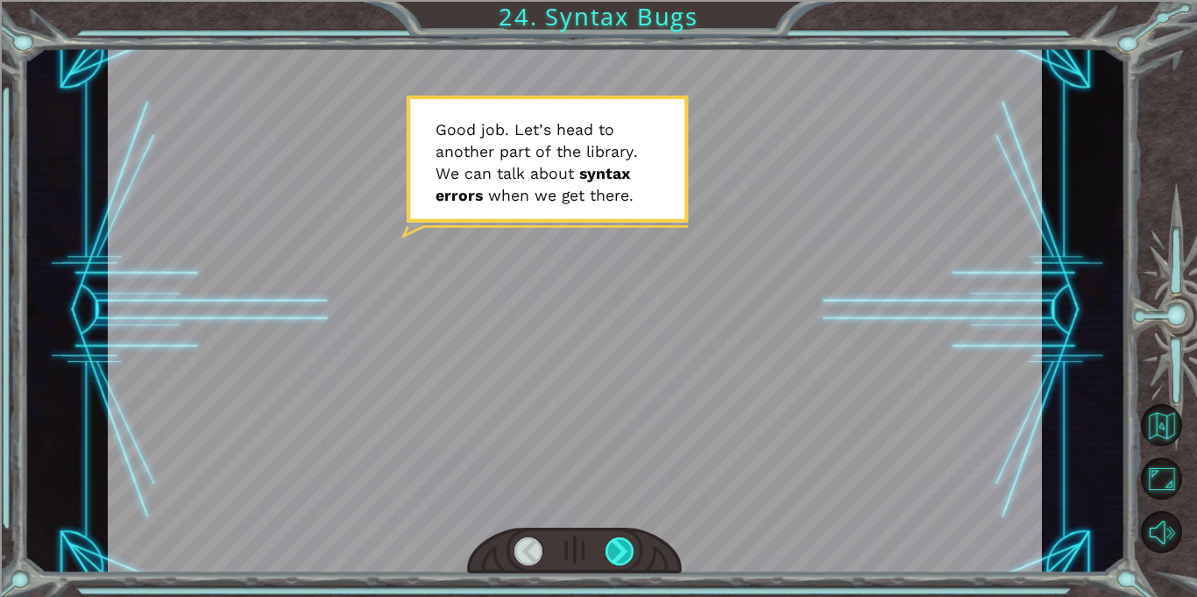
click at [607, 543] on div at bounding box center [620, 551] width 29 height 28
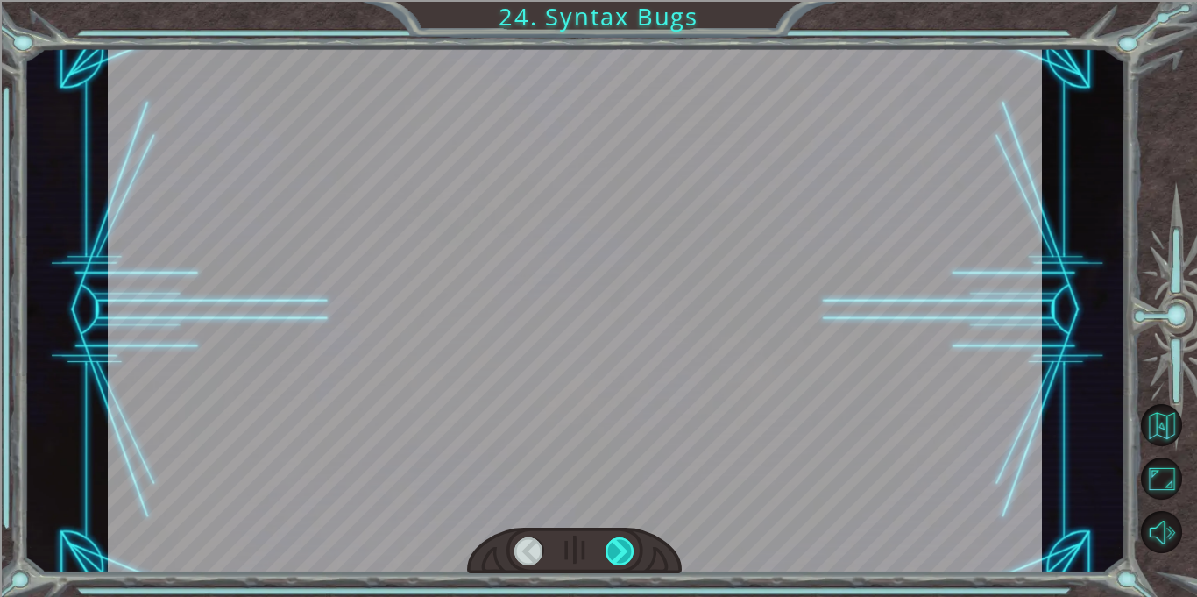
click at [607, 543] on div at bounding box center [620, 551] width 29 height 28
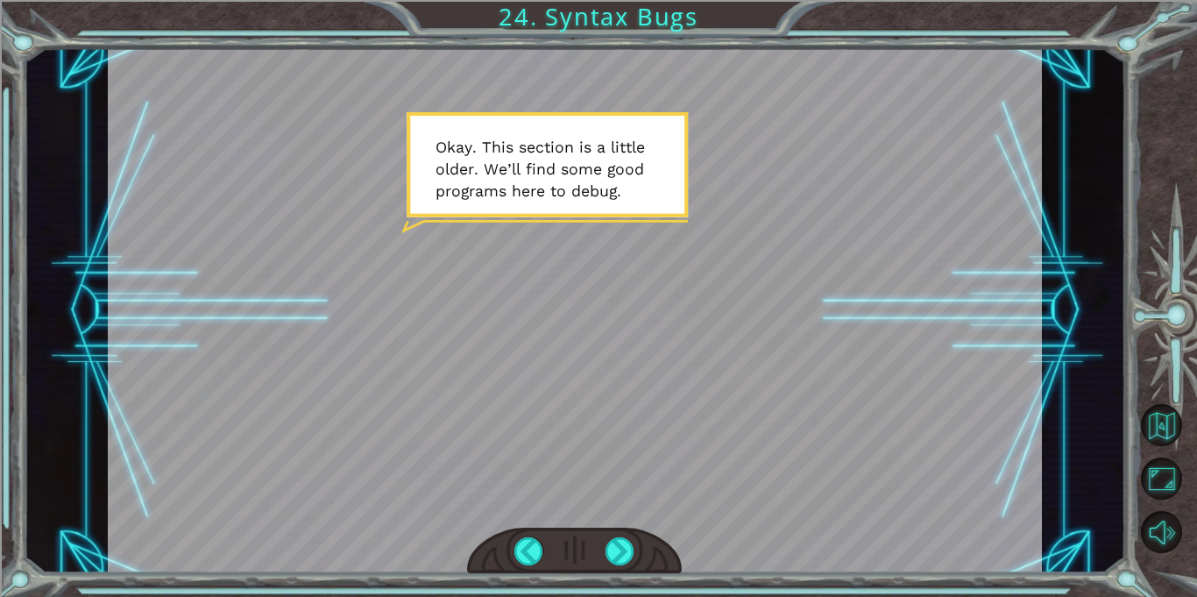
click at [649, 564] on div at bounding box center [574, 551] width 215 height 47
click at [606, 550] on div at bounding box center [620, 551] width 29 height 28
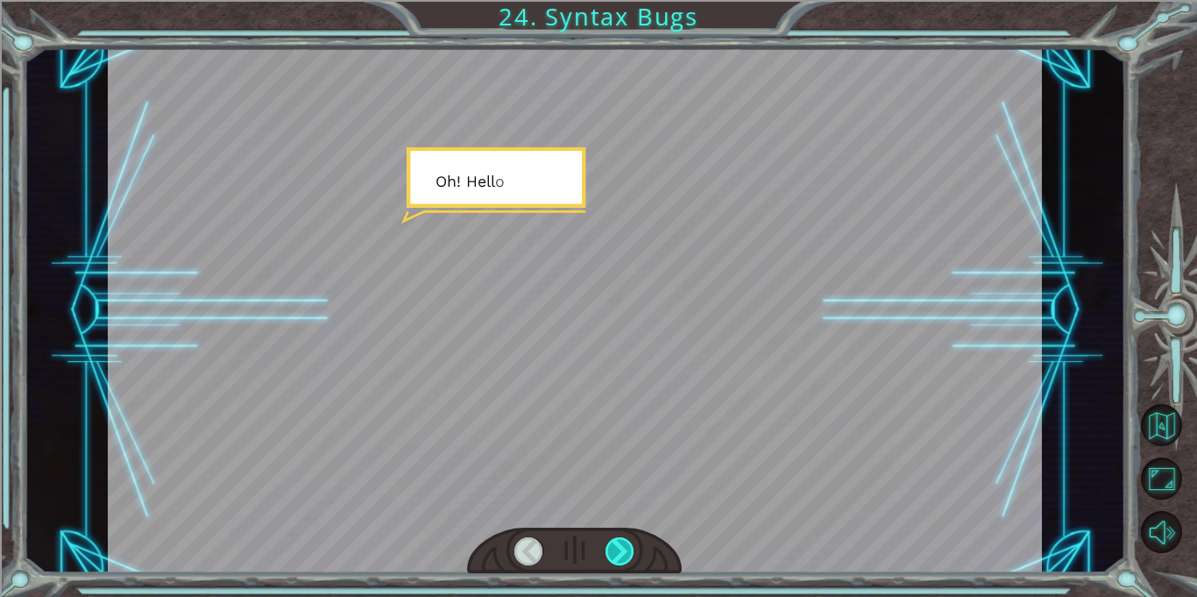
click at [616, 550] on div at bounding box center [620, 551] width 29 height 28
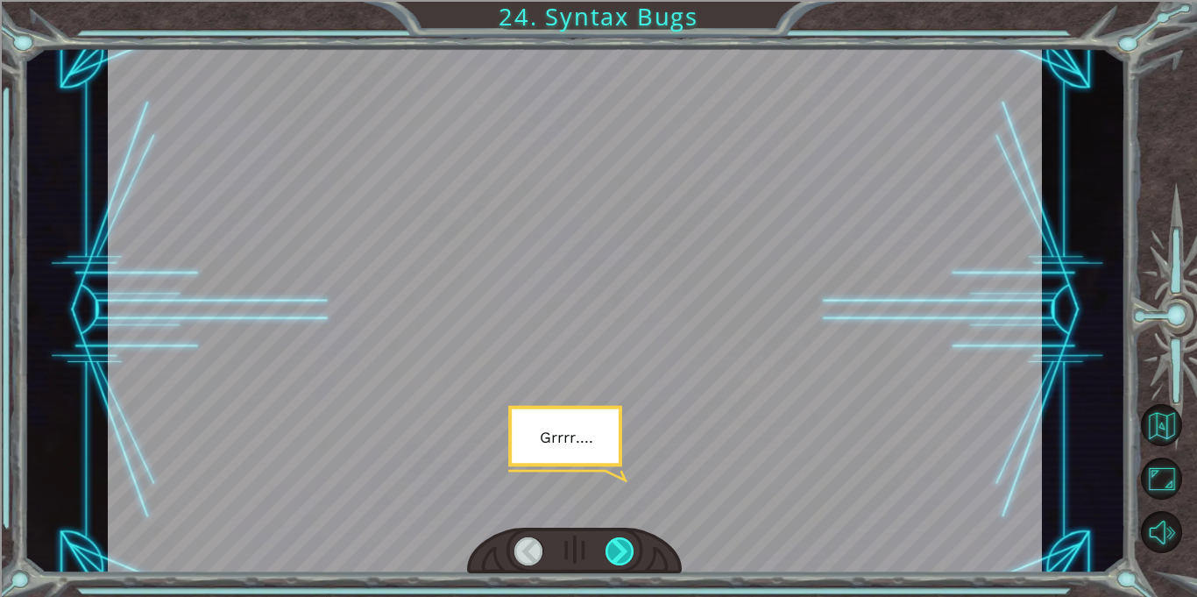
click at [616, 564] on div at bounding box center [620, 551] width 29 height 28
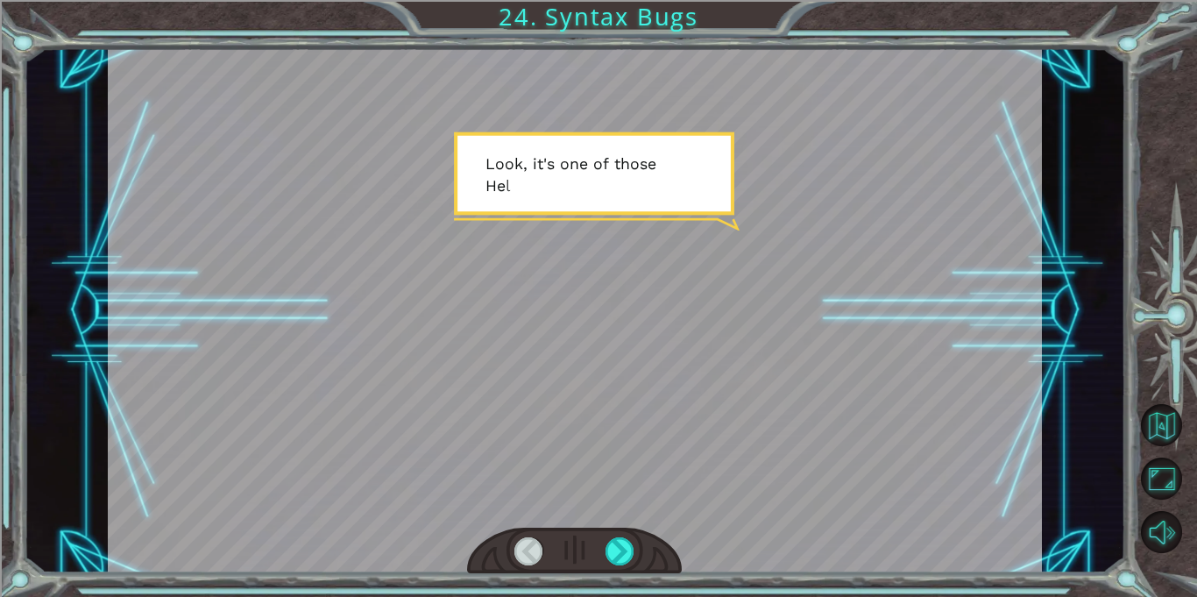
click at [614, 572] on div at bounding box center [574, 551] width 215 height 47
click at [619, 558] on div at bounding box center [620, 551] width 29 height 28
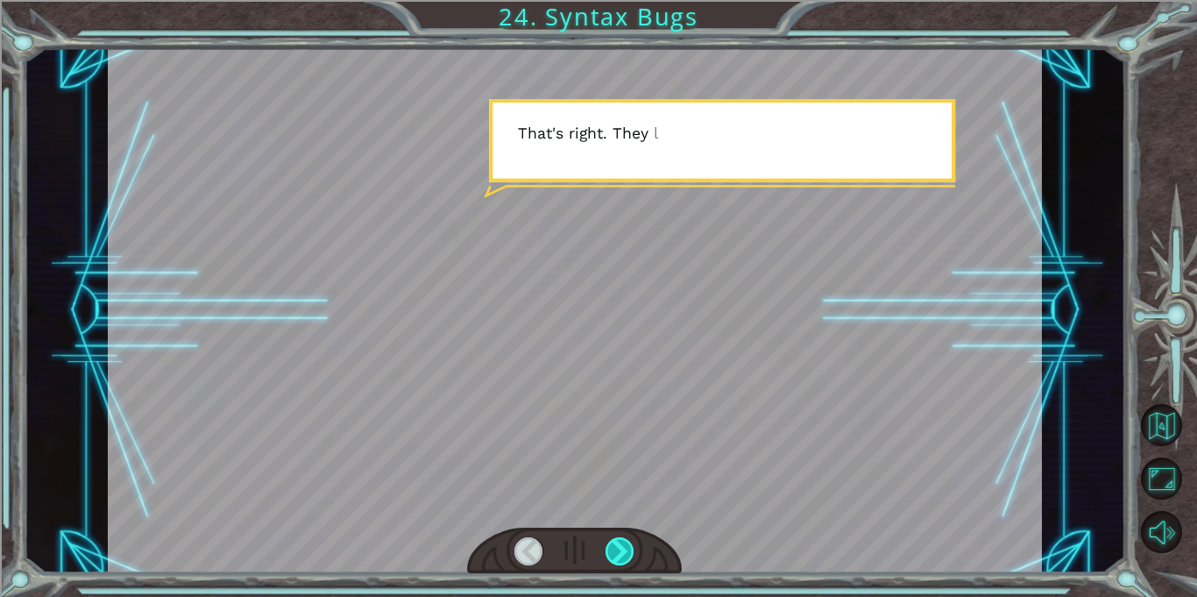
click at [627, 562] on div at bounding box center [620, 551] width 29 height 28
click at [629, 566] on div at bounding box center [574, 551] width 215 height 47
click at [629, 560] on div at bounding box center [620, 551] width 29 height 28
click at [628, 557] on div at bounding box center [620, 551] width 29 height 28
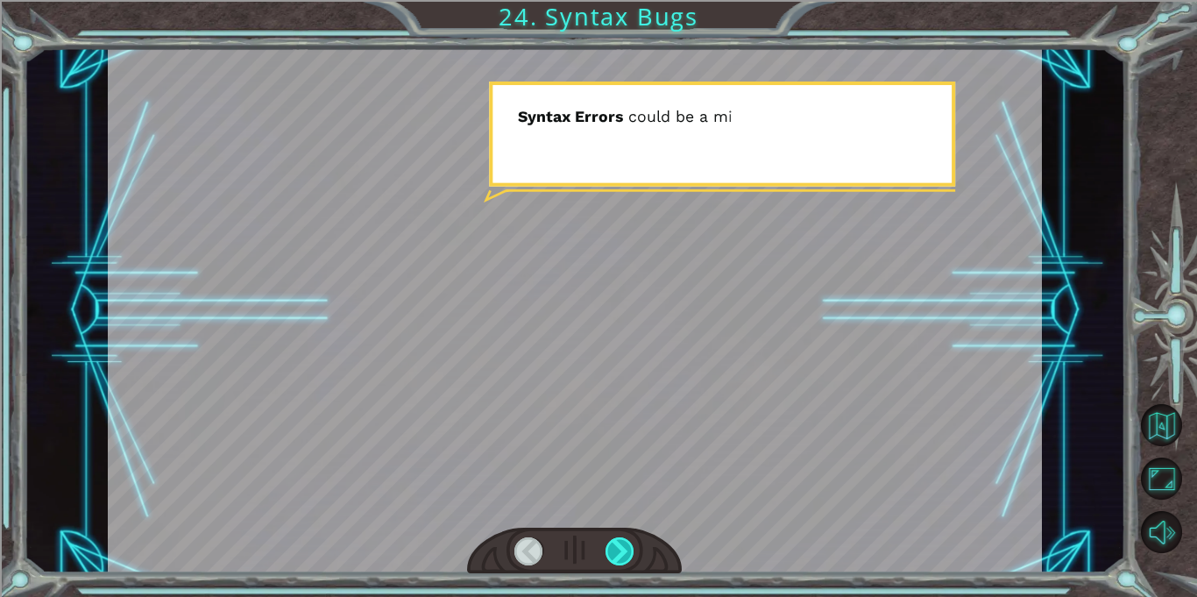
click at [627, 561] on div at bounding box center [620, 551] width 29 height 28
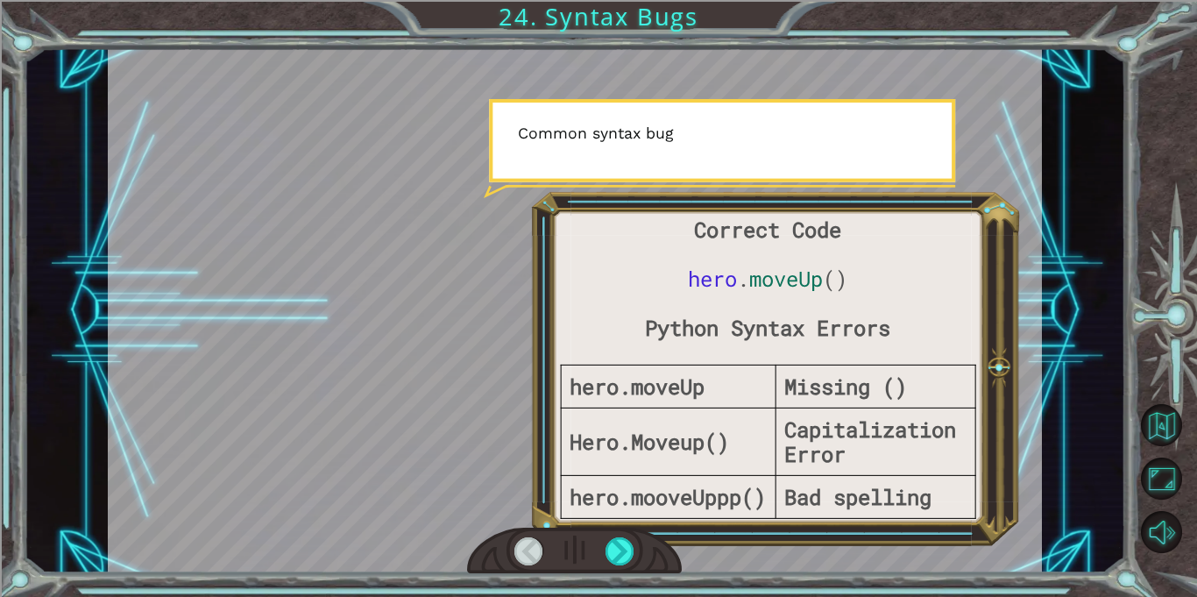
click at [630, 568] on div at bounding box center [574, 551] width 215 height 47
click at [629, 558] on div at bounding box center [620, 551] width 29 height 28
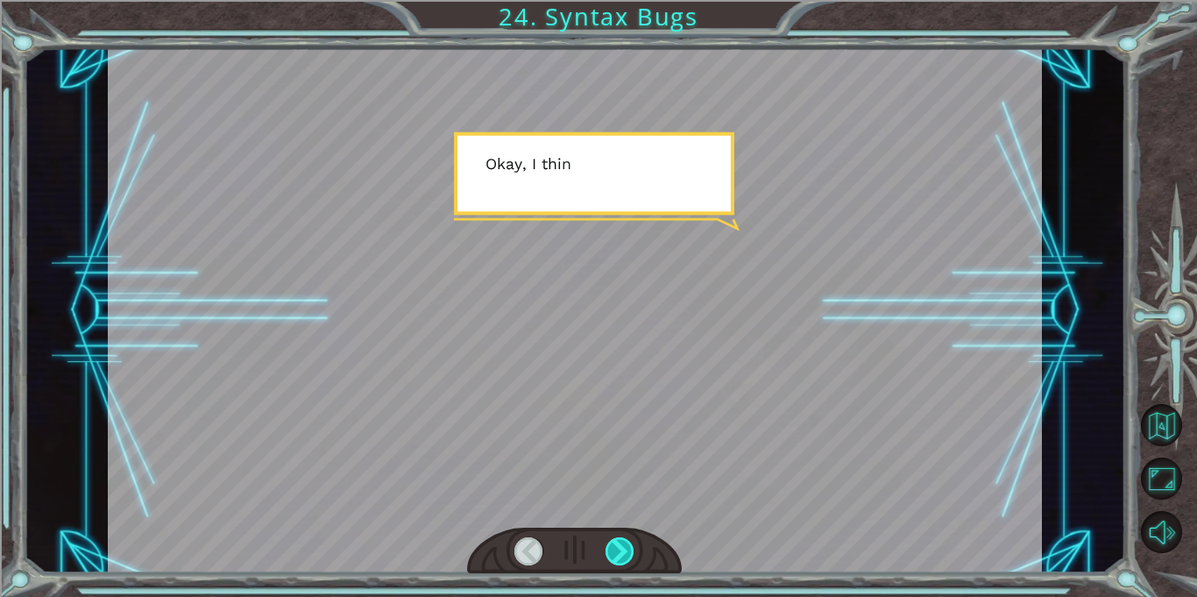
click at [623, 546] on div at bounding box center [620, 551] width 29 height 28
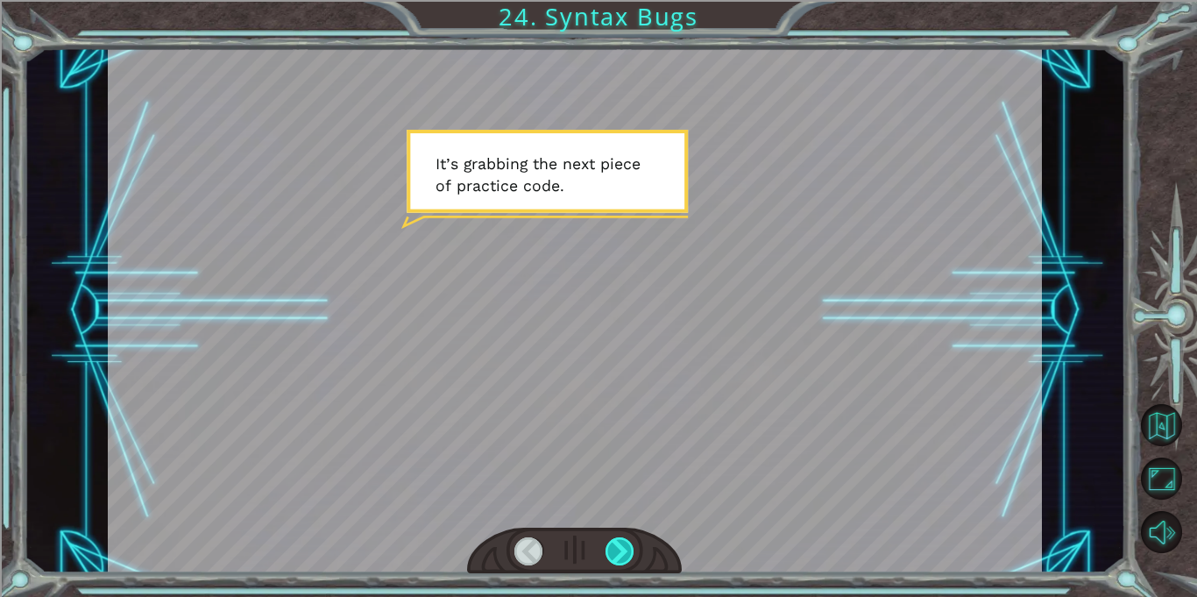
click at [625, 556] on div at bounding box center [620, 551] width 29 height 28
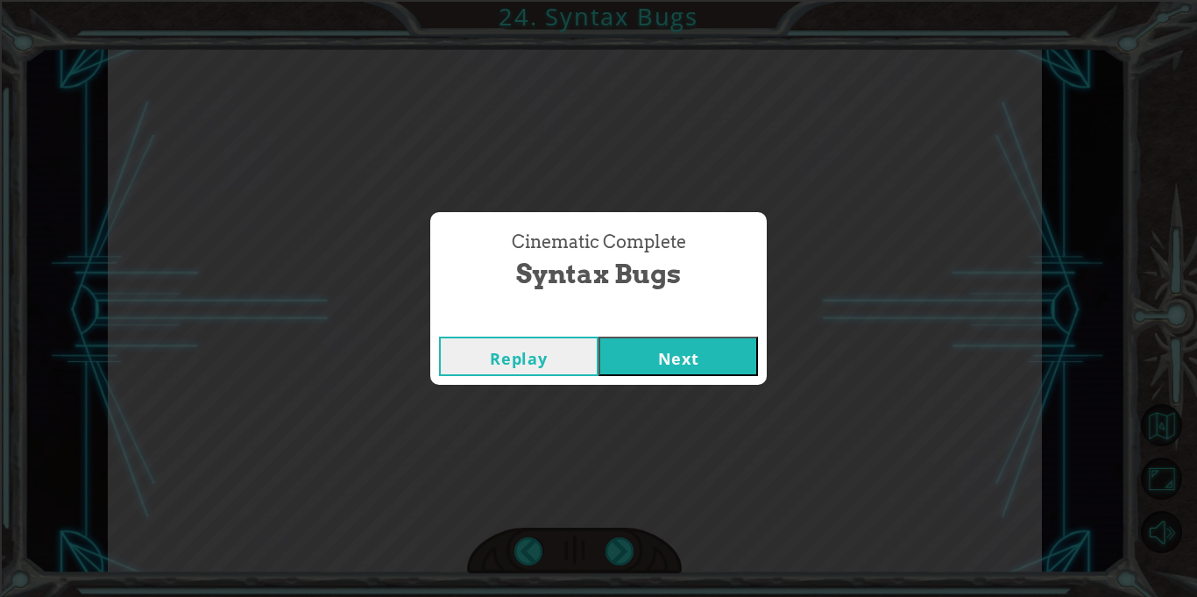
click at [704, 372] on button "Next" at bounding box center [679, 356] width 160 height 39
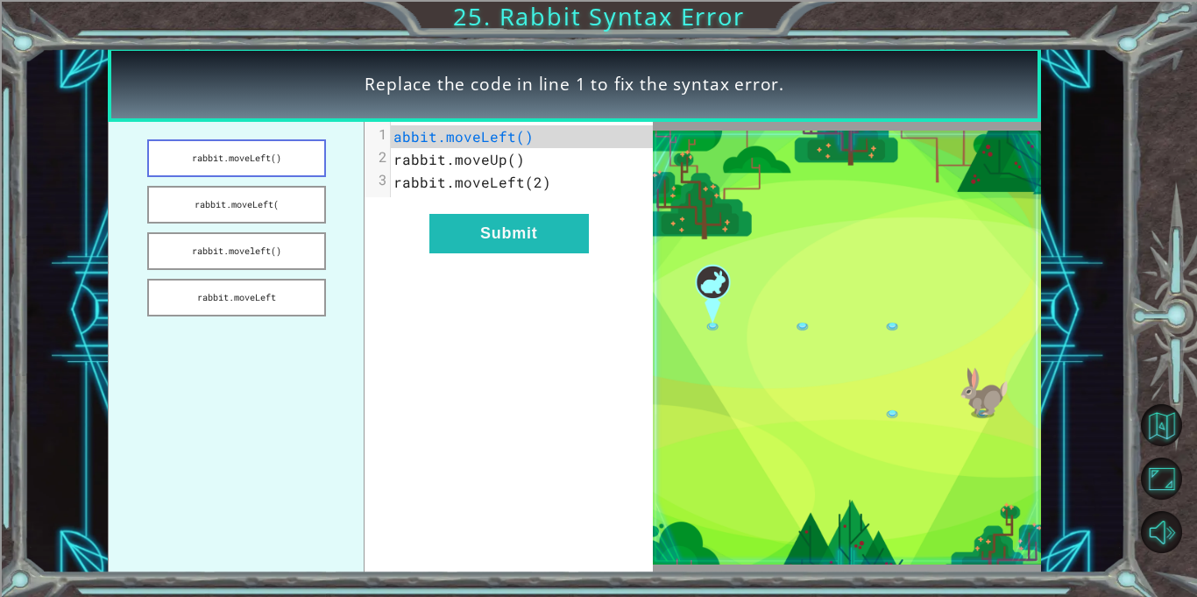
click at [273, 155] on button "rabbit.moveLeft()" at bounding box center [236, 158] width 179 height 38
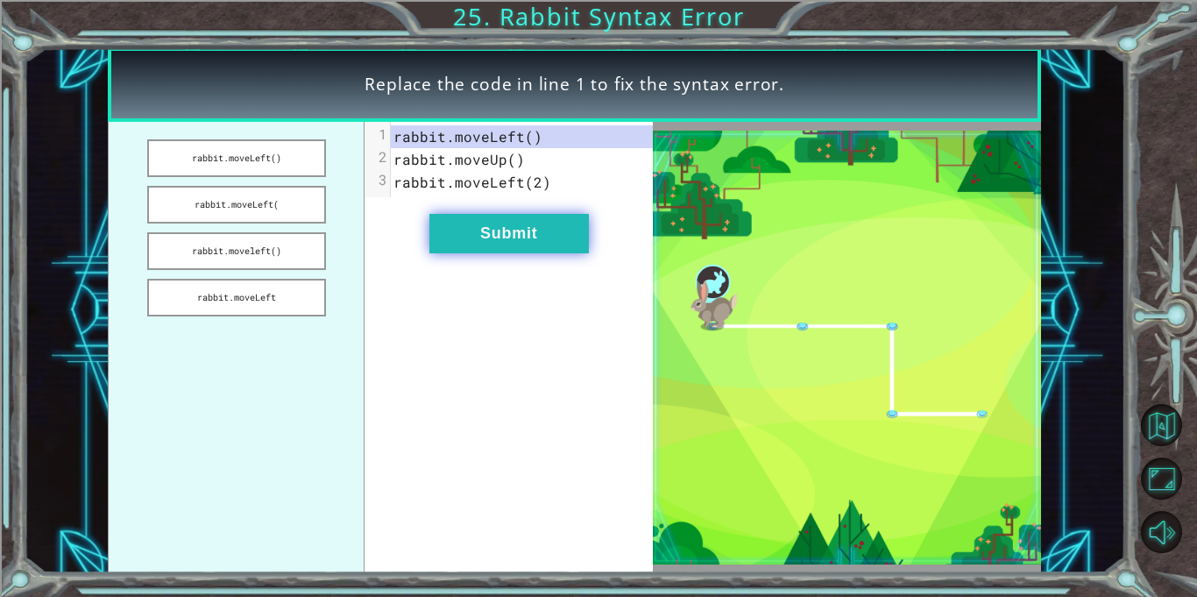
click at [543, 232] on button "Submit" at bounding box center [509, 233] width 160 height 39
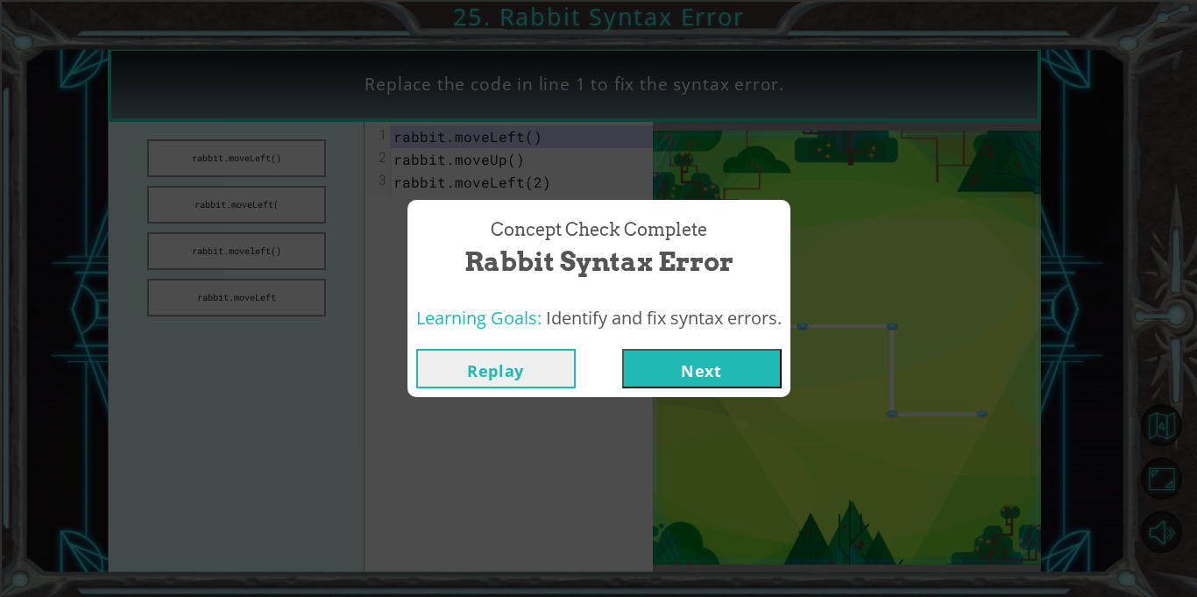
click at [653, 359] on button "Next" at bounding box center [702, 368] width 160 height 39
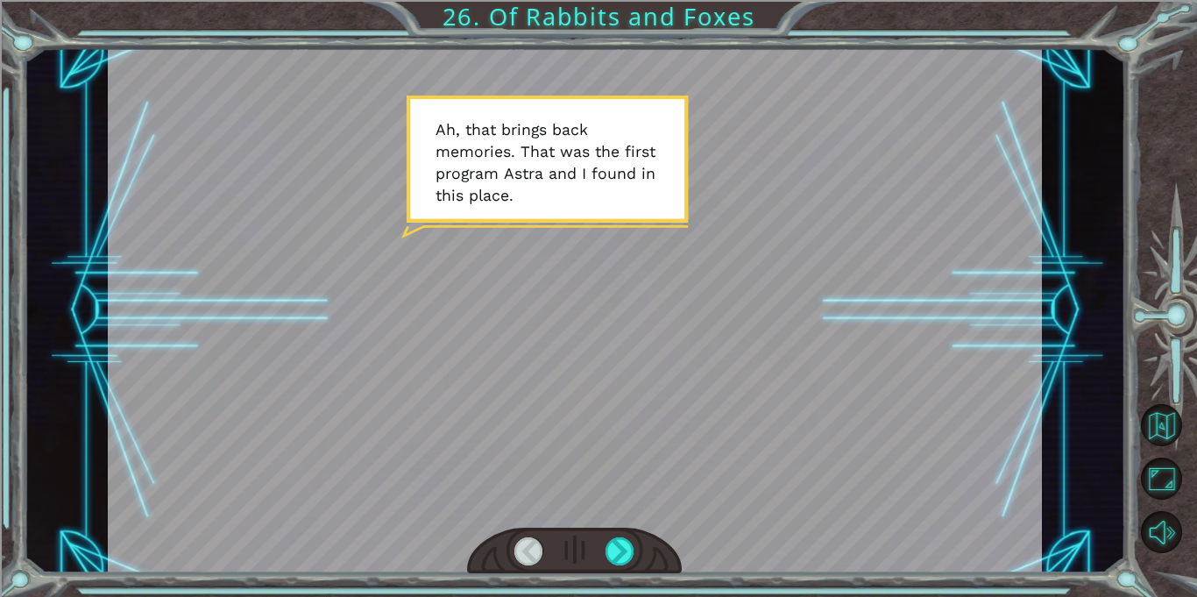
click at [648, 543] on div at bounding box center [574, 551] width 215 height 47
click at [627, 548] on div at bounding box center [620, 551] width 29 height 28
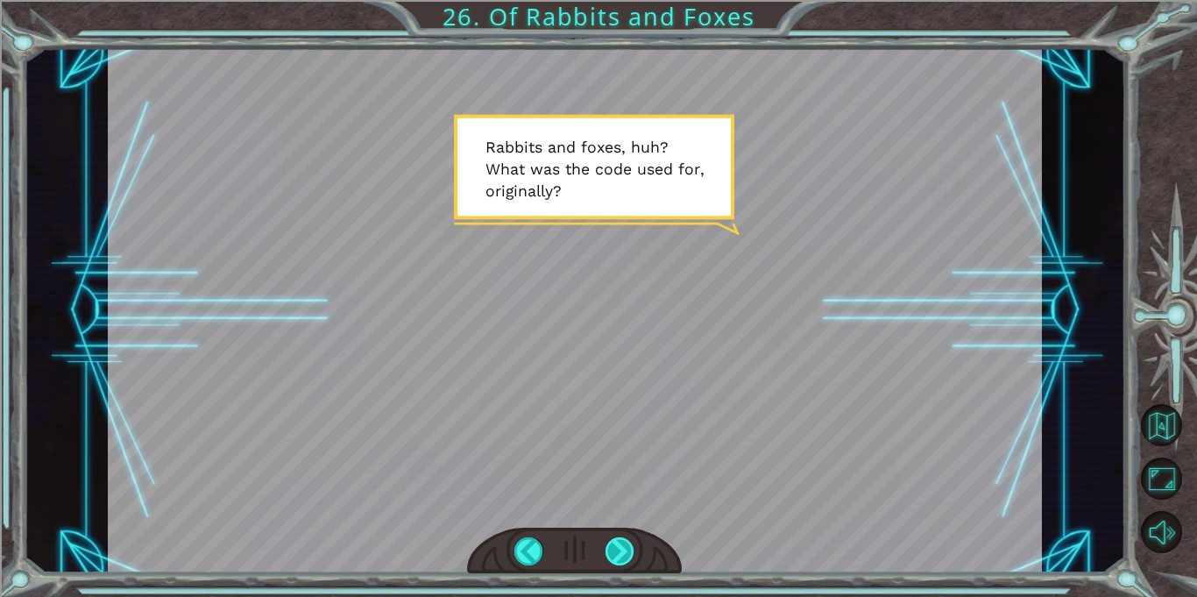
click at [614, 554] on div at bounding box center [620, 551] width 29 height 28
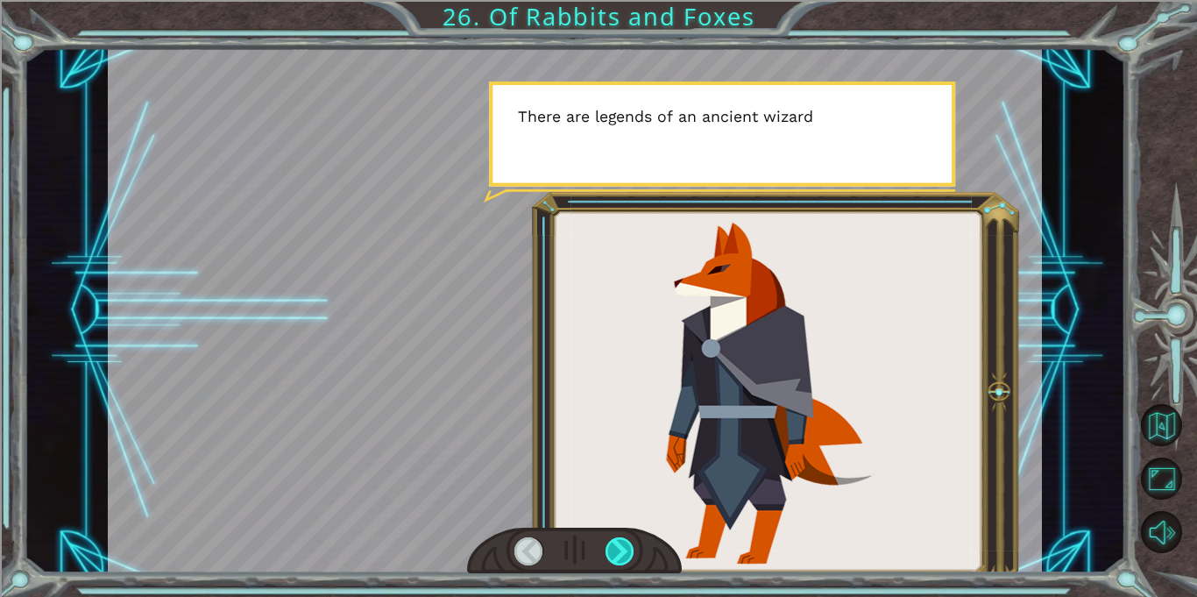
click at [614, 554] on div at bounding box center [620, 551] width 29 height 28
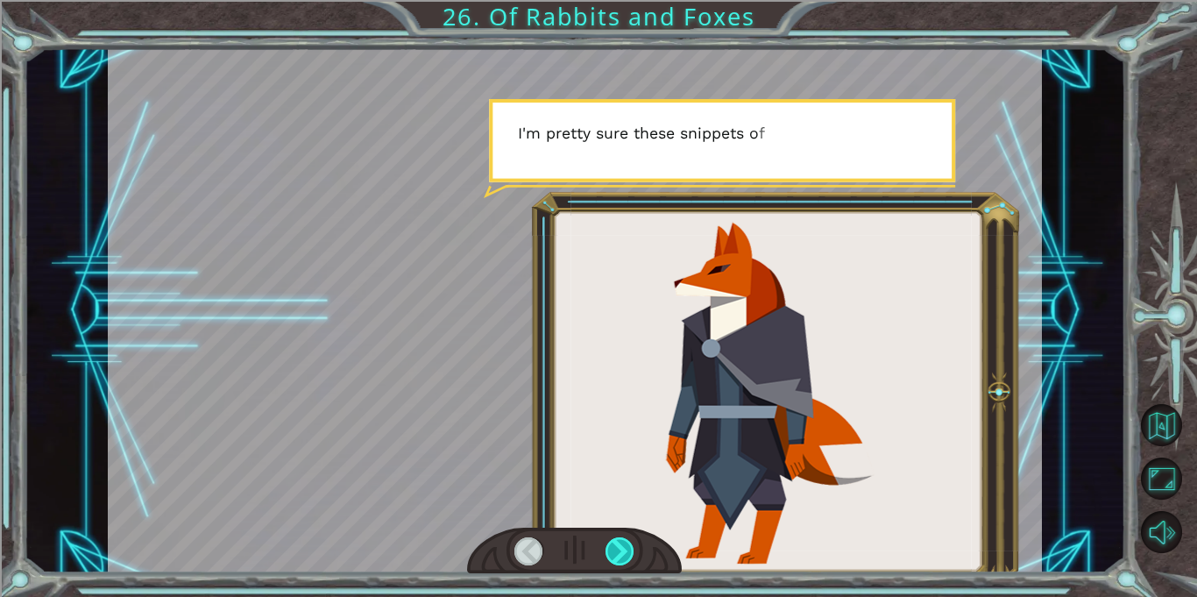
click at [614, 554] on div at bounding box center [620, 551] width 29 height 28
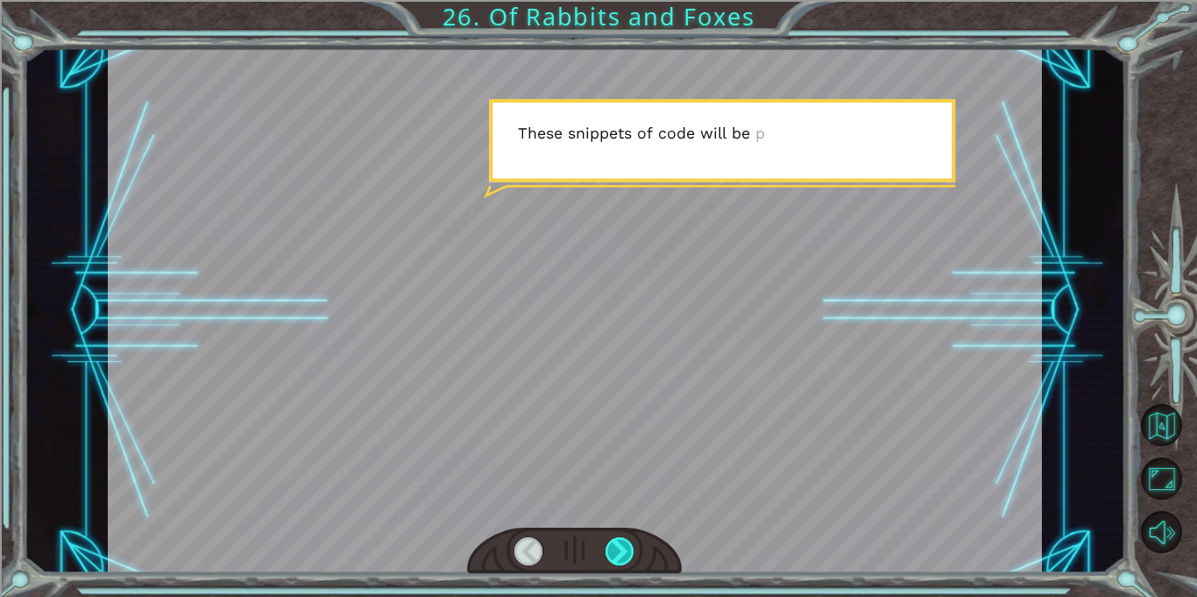
click at [614, 554] on div at bounding box center [620, 551] width 29 height 28
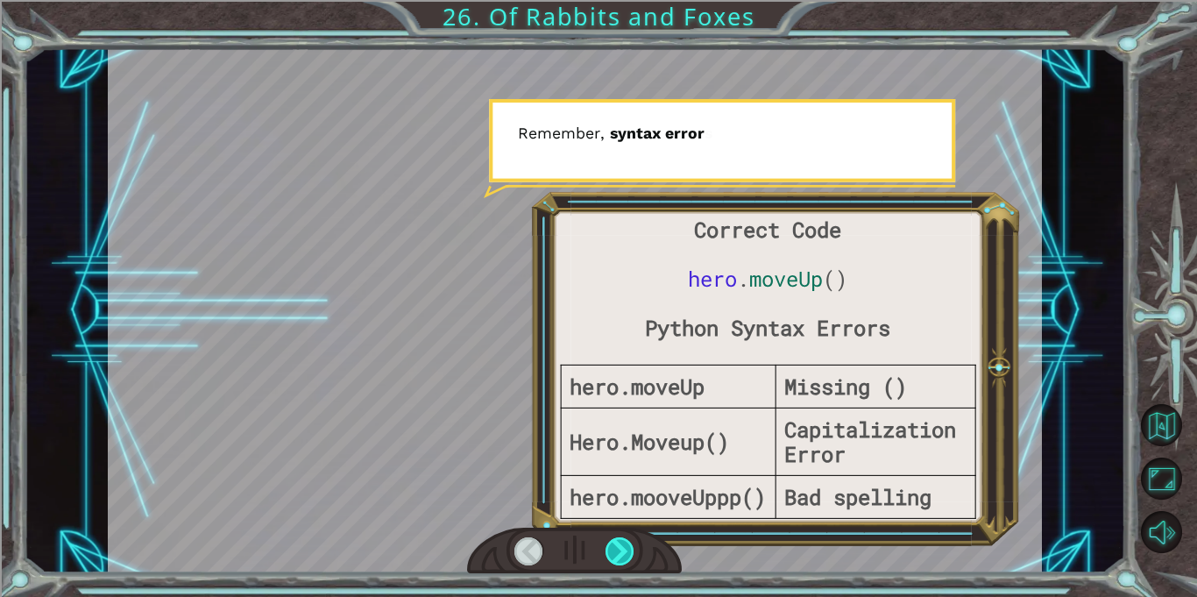
click at [614, 554] on div at bounding box center [620, 551] width 29 height 28
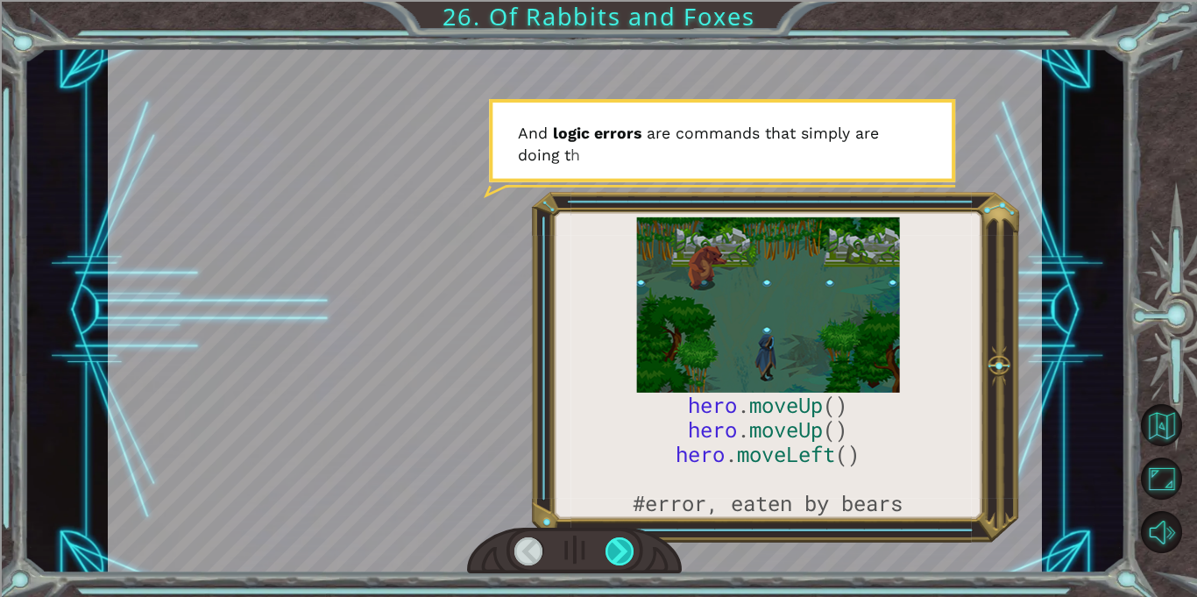
click at [614, 554] on div at bounding box center [620, 551] width 29 height 28
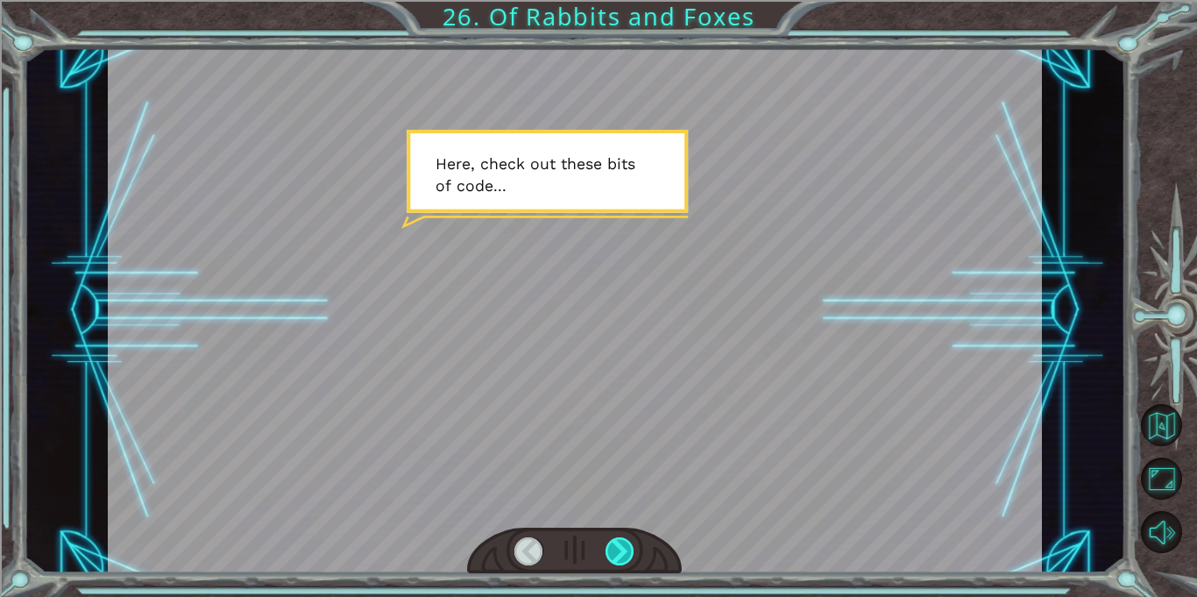
click at [614, 554] on div at bounding box center [620, 551] width 29 height 28
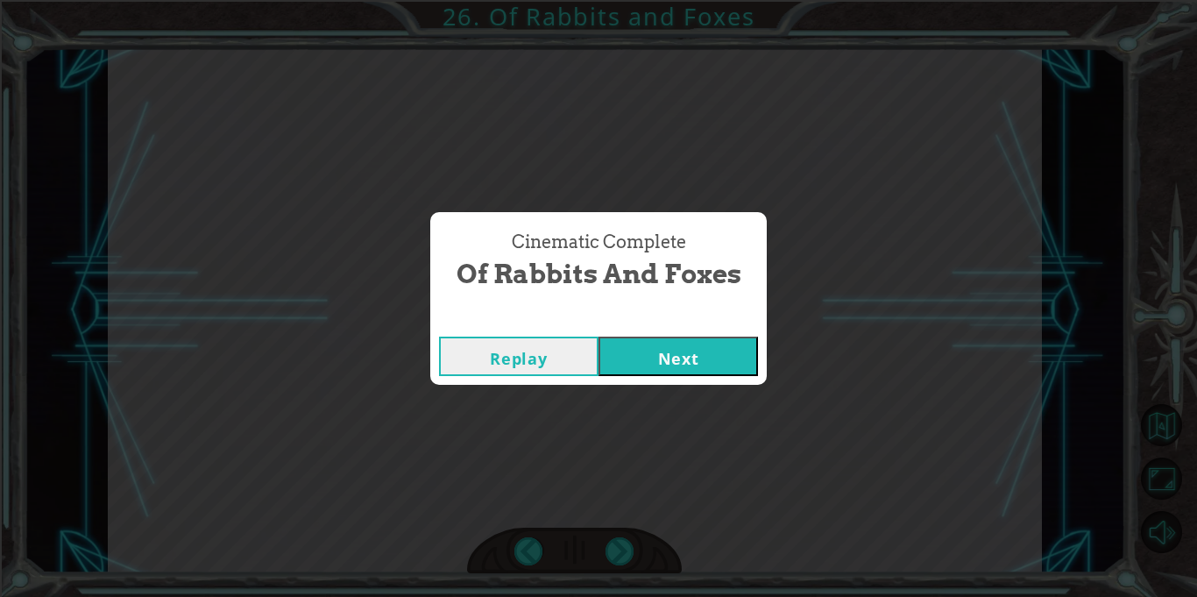
click at [694, 369] on button "Next" at bounding box center [679, 356] width 160 height 39
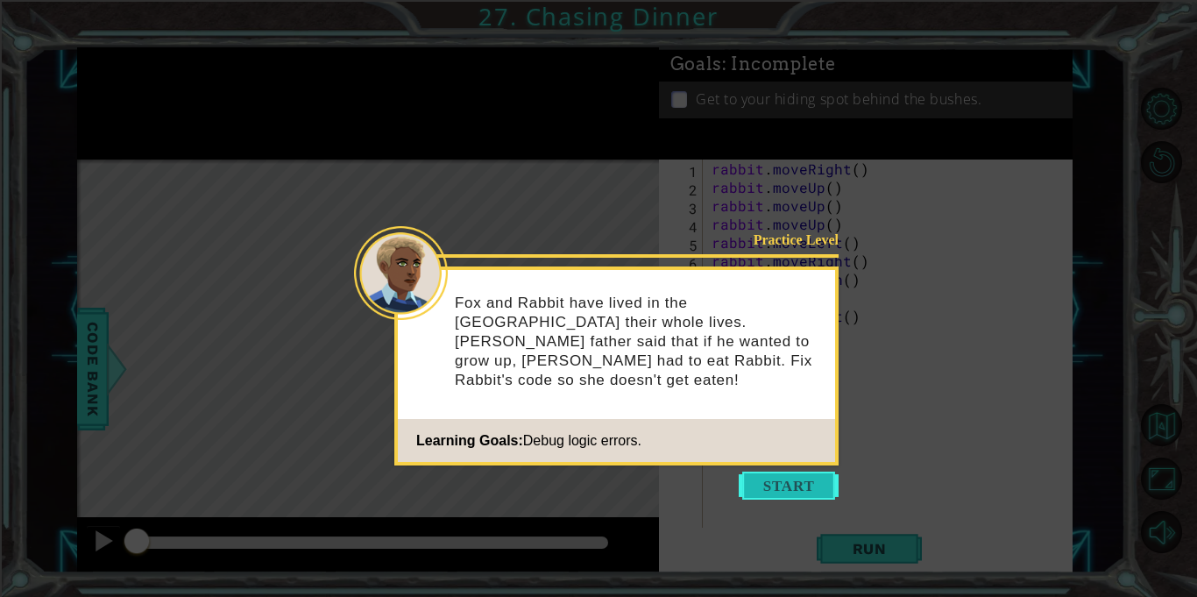
click at [776, 484] on button "Start" at bounding box center [789, 486] width 100 height 28
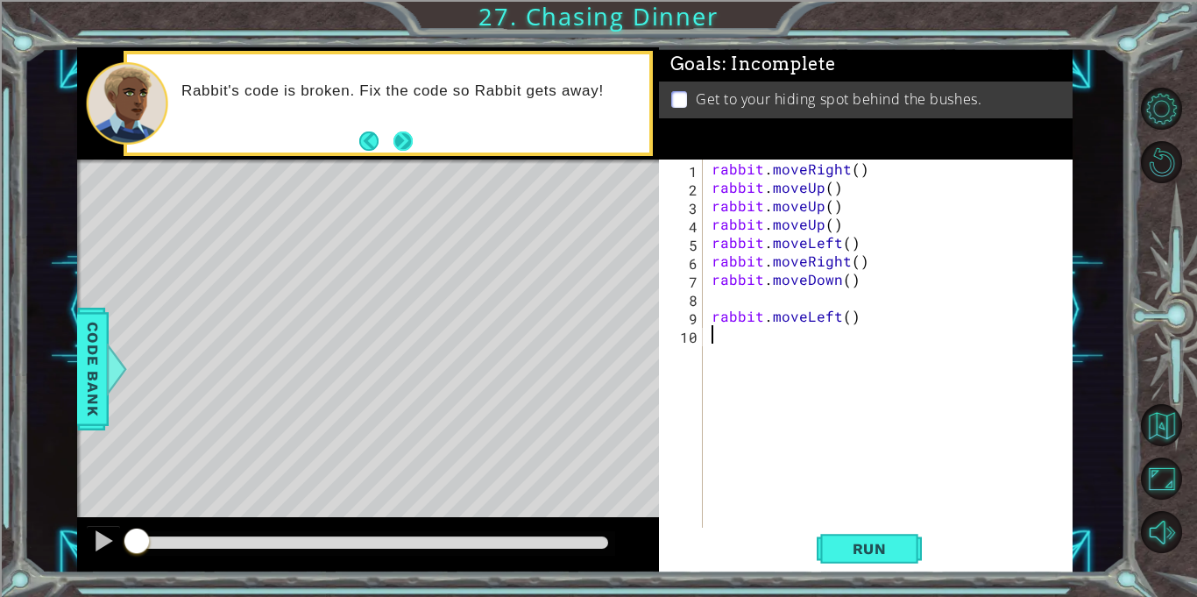
click at [401, 149] on button "Next" at bounding box center [403, 140] width 19 height 19
click at [889, 554] on span "Run" at bounding box center [869, 549] width 69 height 18
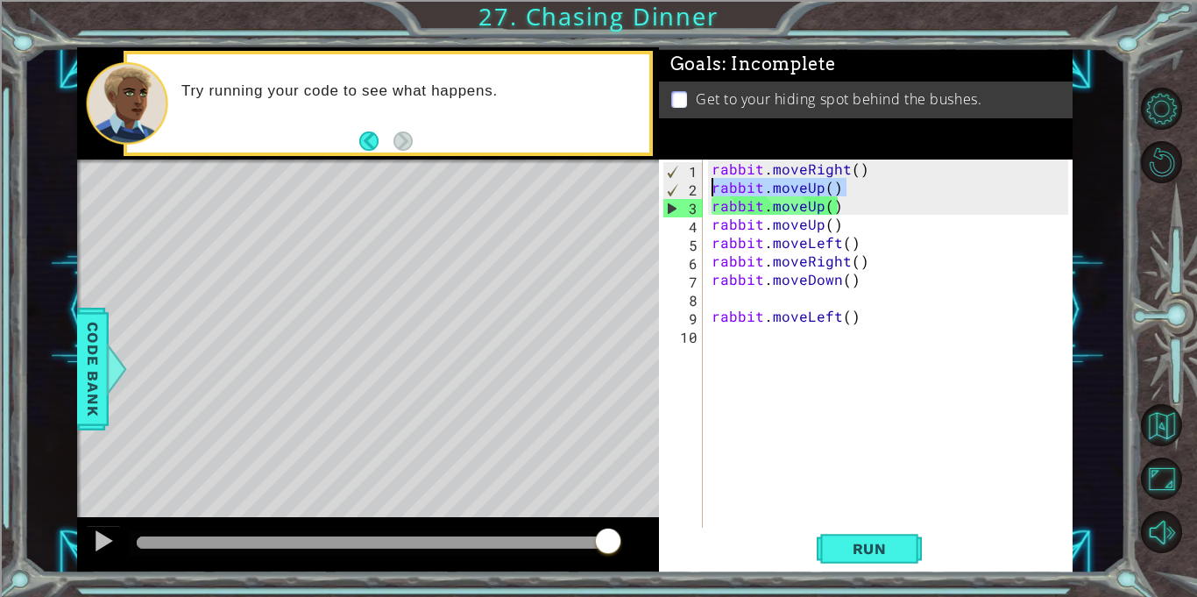
drag, startPoint x: 854, startPoint y: 195, endPoint x: 675, endPoint y: 181, distance: 179.3
click at [675, 181] on div "1 2 3 4 5 6 7 8 9 10 rabbit . moveRight ( ) rabbit . moveUp ( ) rabbit . moveUp…" at bounding box center [863, 344] width 409 height 368
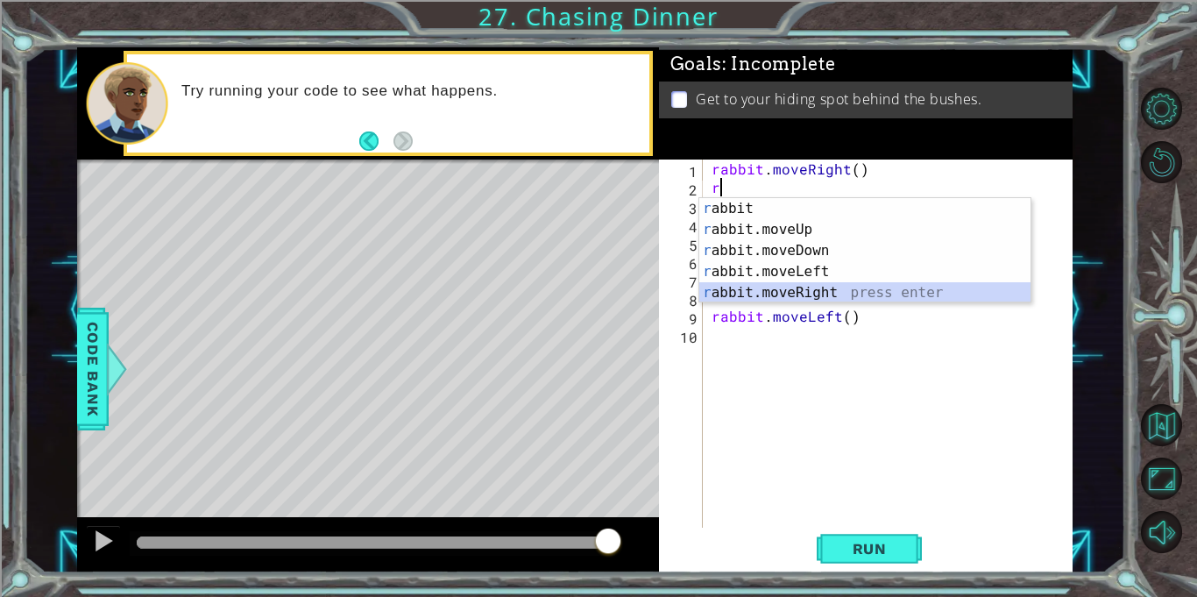
click at [791, 300] on div "r abbit press enter r abbit.moveUp press enter r abbit.moveDown press enter r a…" at bounding box center [864, 271] width 331 height 147
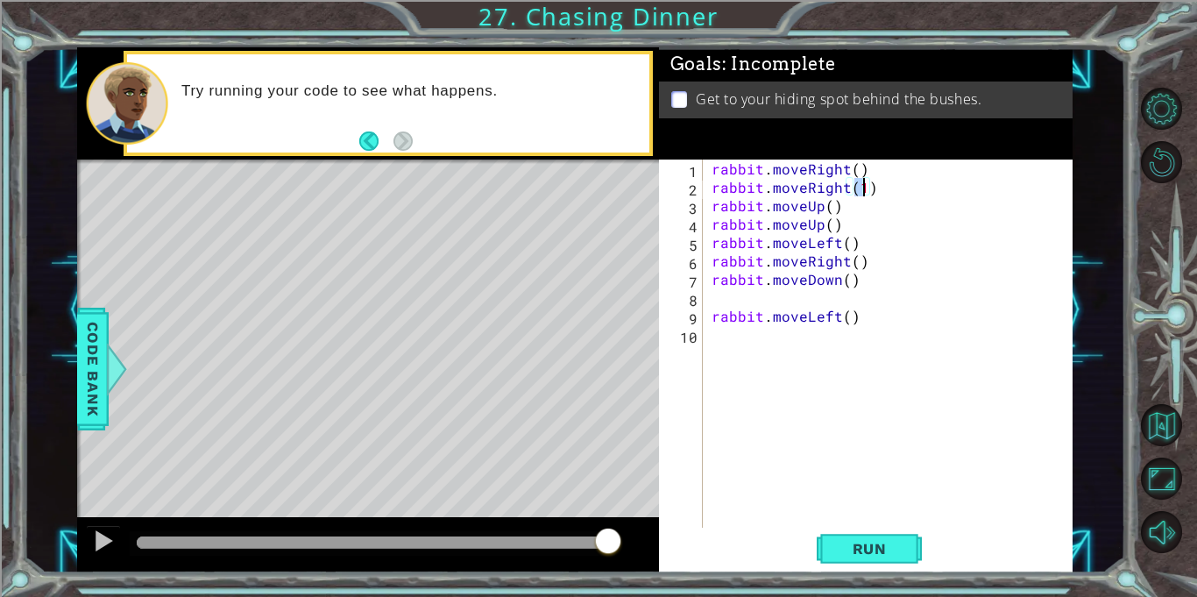
click at [897, 273] on div "rabbit . moveRight ( ) rabbit . moveRight ( 1 ) rabbit . moveUp ( ) rabbit . mo…" at bounding box center [892, 362] width 369 height 405
click at [869, 533] on button "Run" at bounding box center [869, 548] width 105 height 41
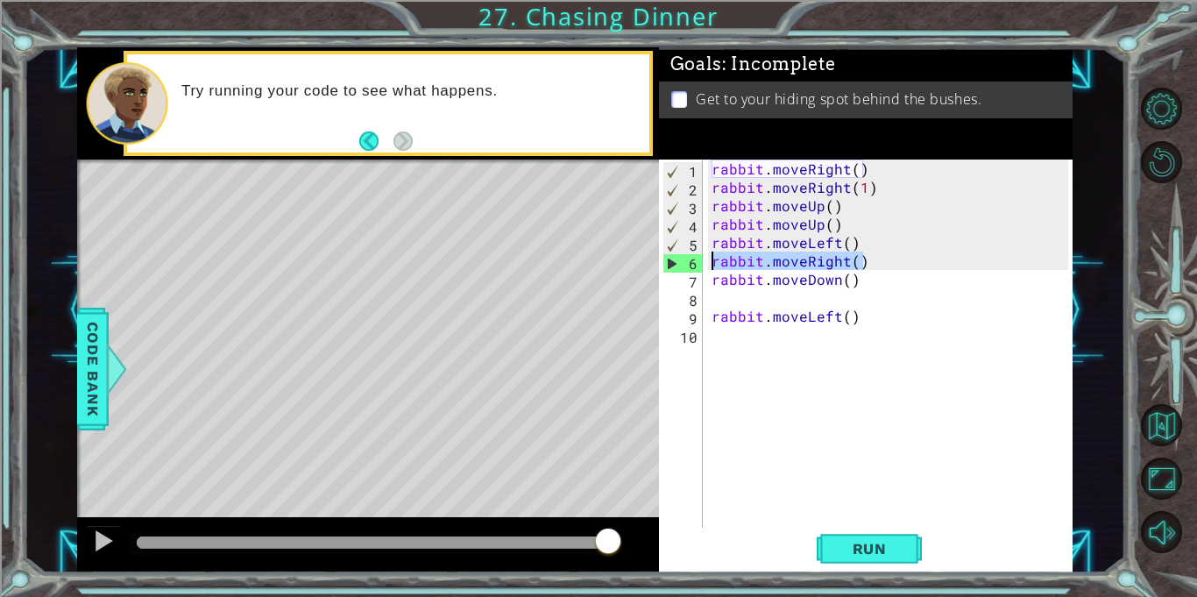
drag, startPoint x: 899, startPoint y: 259, endPoint x: 713, endPoint y: 257, distance: 185.8
click at [713, 257] on div "rabbit . moveRight ( ) rabbit . moveRight ( 1 ) rabbit . moveUp ( ) rabbit . mo…" at bounding box center [892, 362] width 369 height 405
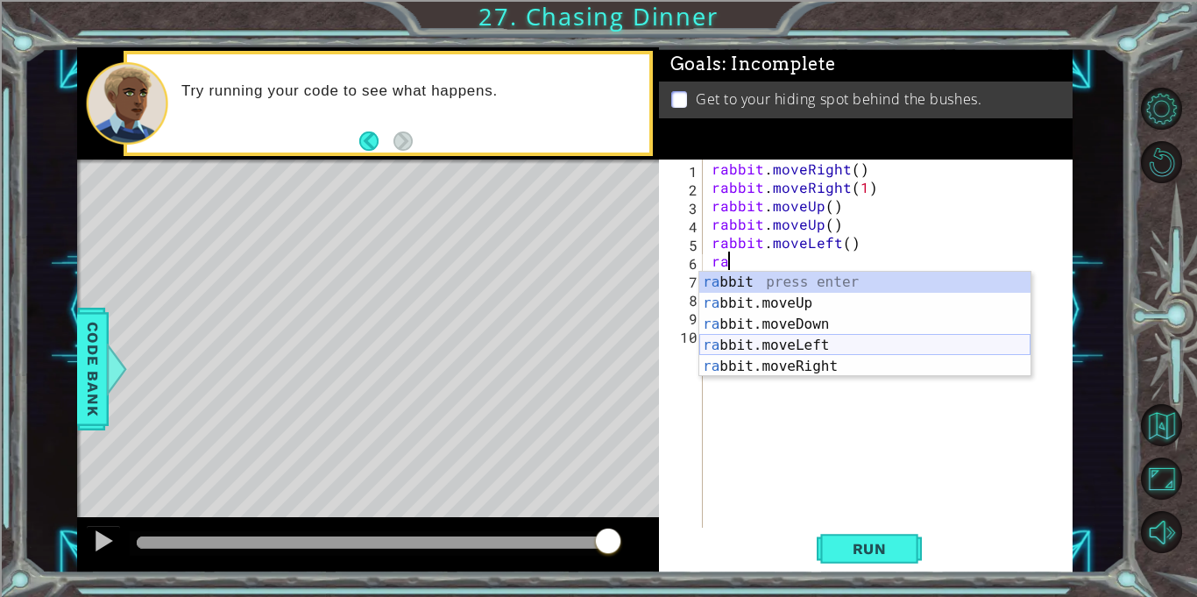
click at [798, 350] on div "ra bbit press enter ra bbit.moveUp press enter ra bbit.moveDown press enter ra …" at bounding box center [864, 345] width 331 height 147
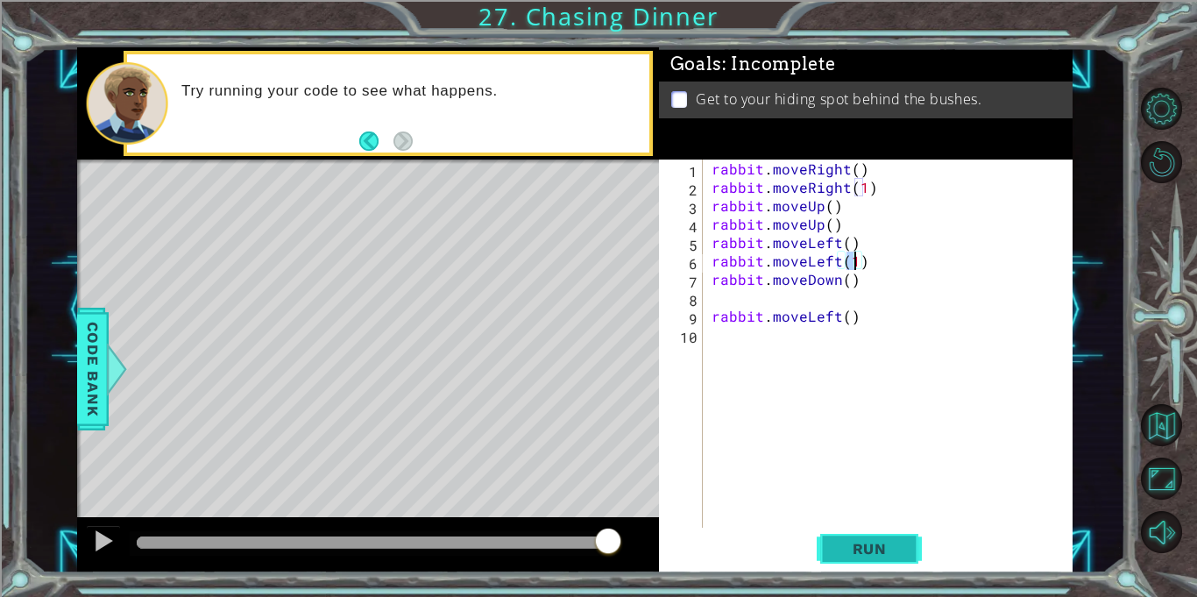
type textarea "rabbit.moveLeft(1)"
click at [875, 551] on span "Run" at bounding box center [869, 549] width 69 height 18
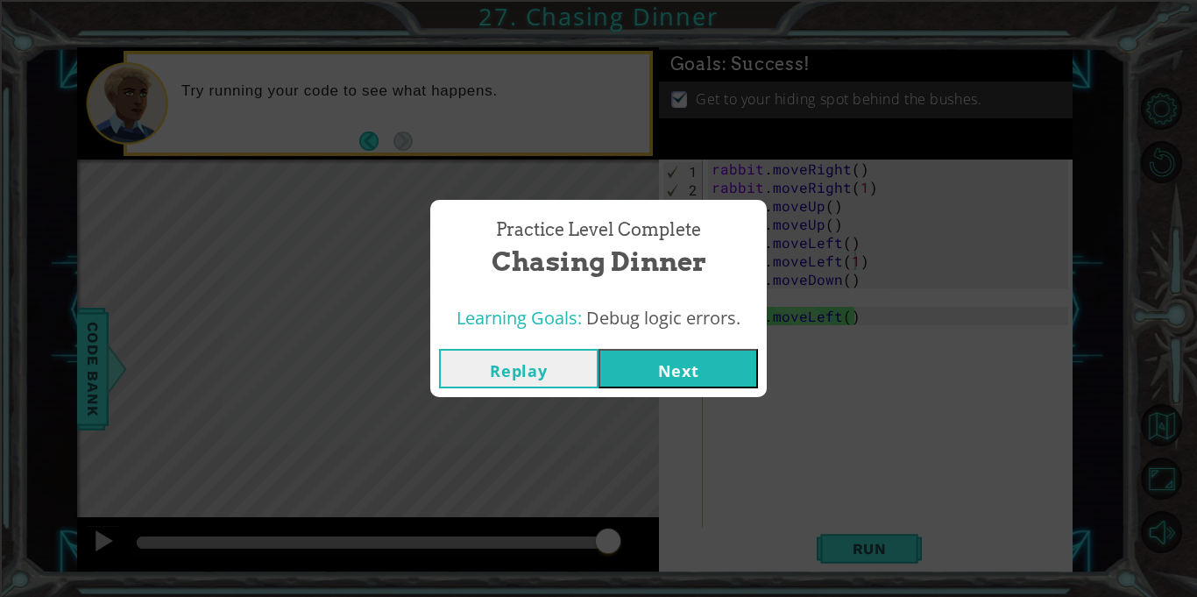
click at [682, 366] on button "Next" at bounding box center [679, 368] width 160 height 39
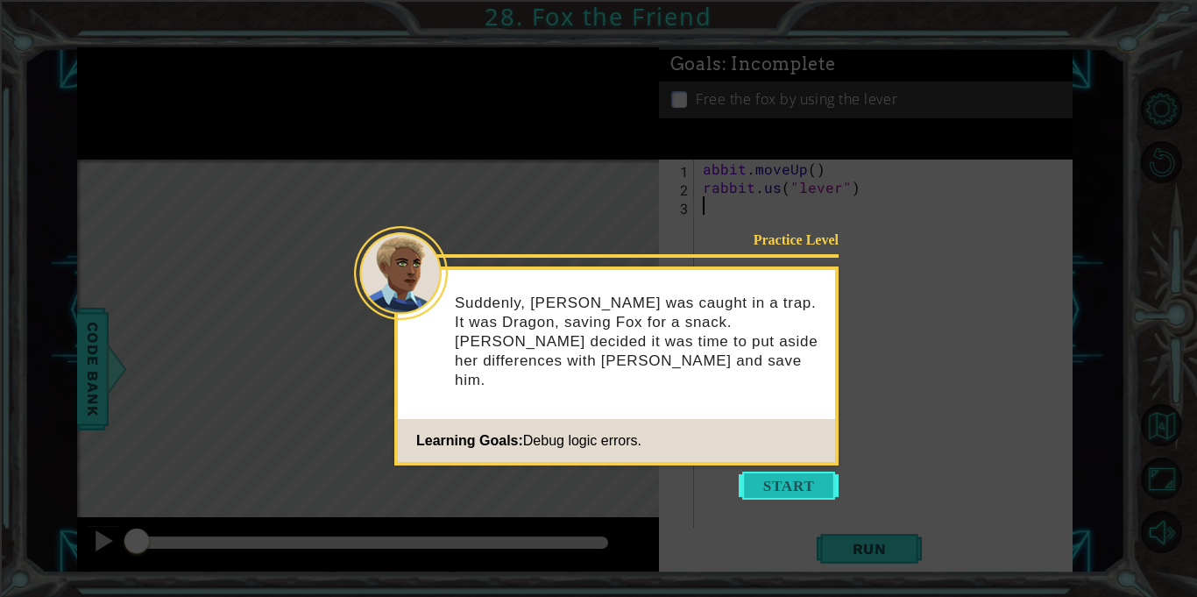
click at [795, 487] on button "Start" at bounding box center [789, 486] width 100 height 28
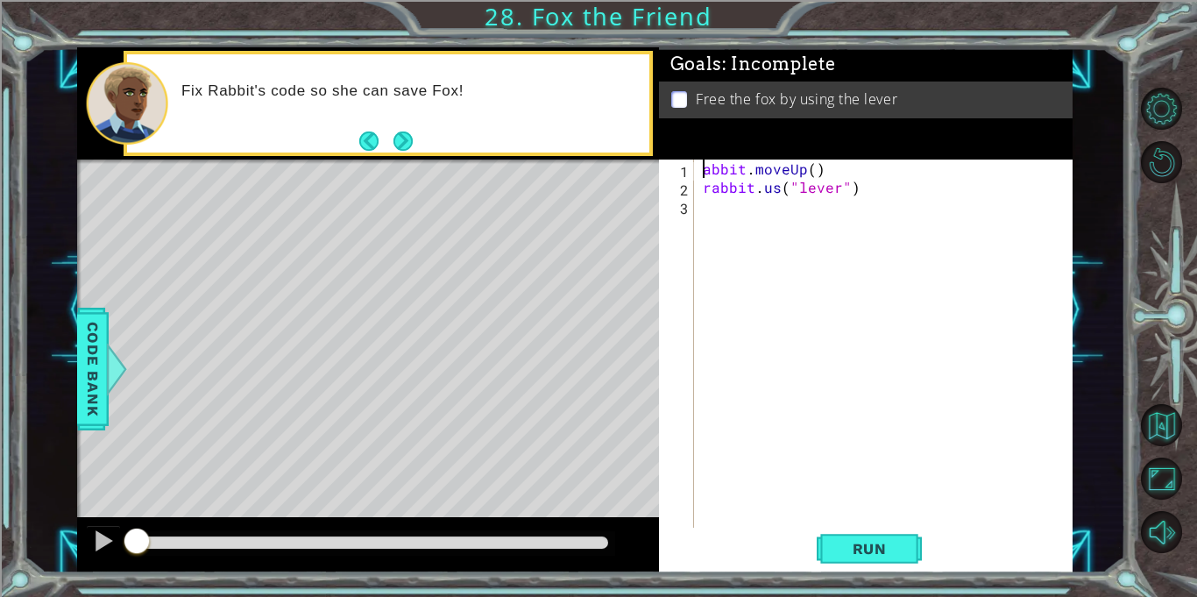
click at [703, 173] on div "abbit . moveUp ( ) rabbit . us ( "lever" )" at bounding box center [888, 362] width 378 height 405
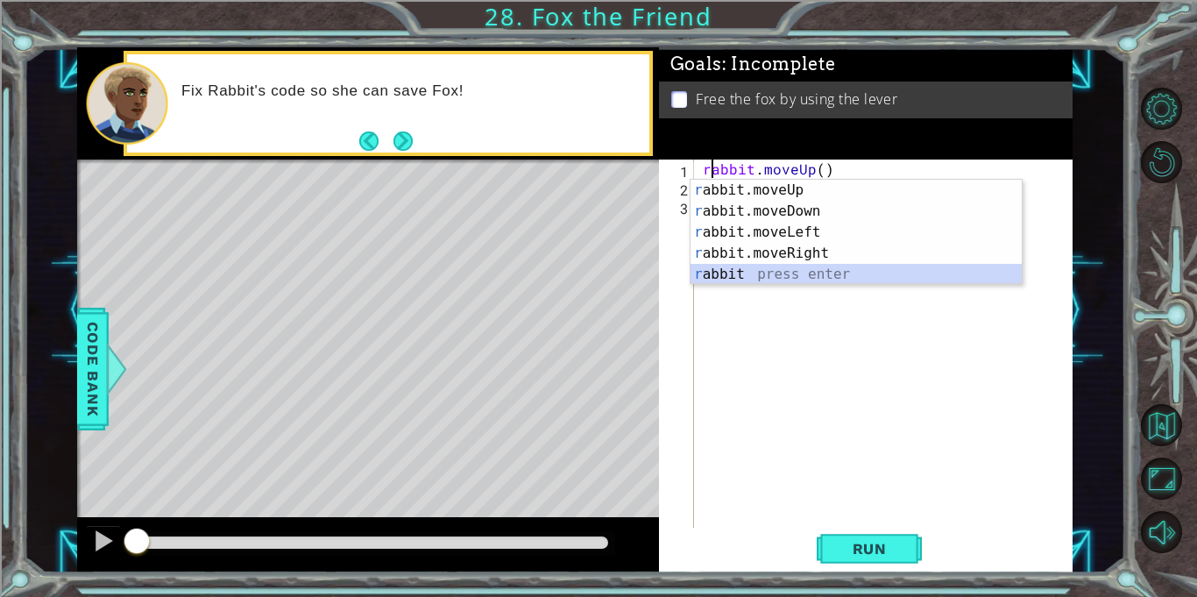
click at [776, 269] on div "r abbit.moveUp press enter r abbit.moveDown press enter r abbit.moveLeft press …" at bounding box center [856, 253] width 331 height 147
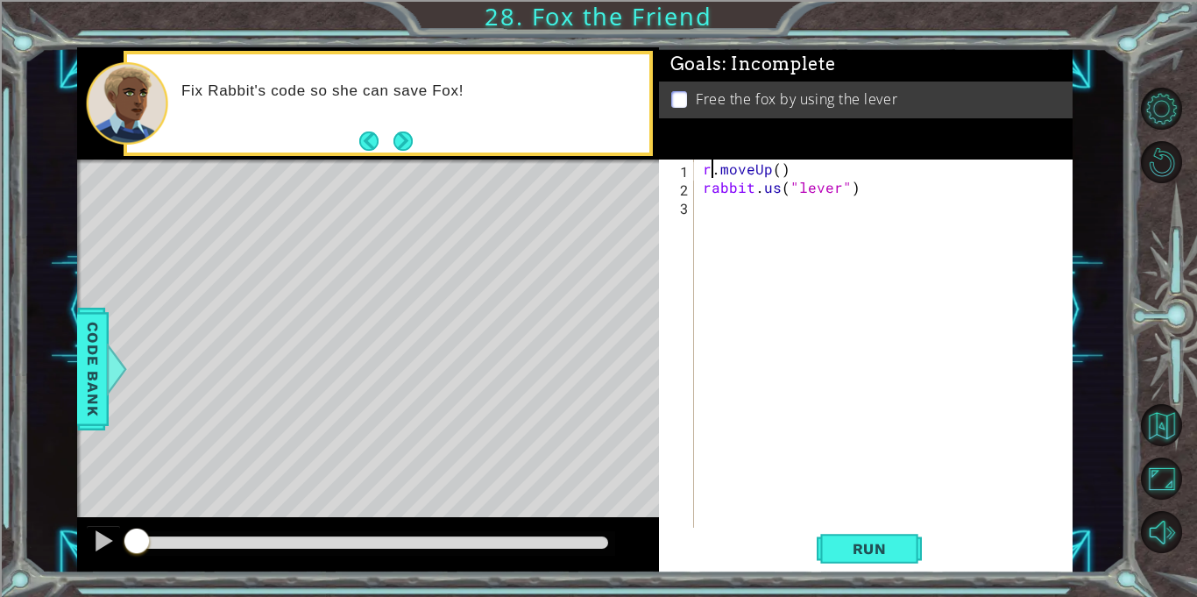
scroll to position [0, 1]
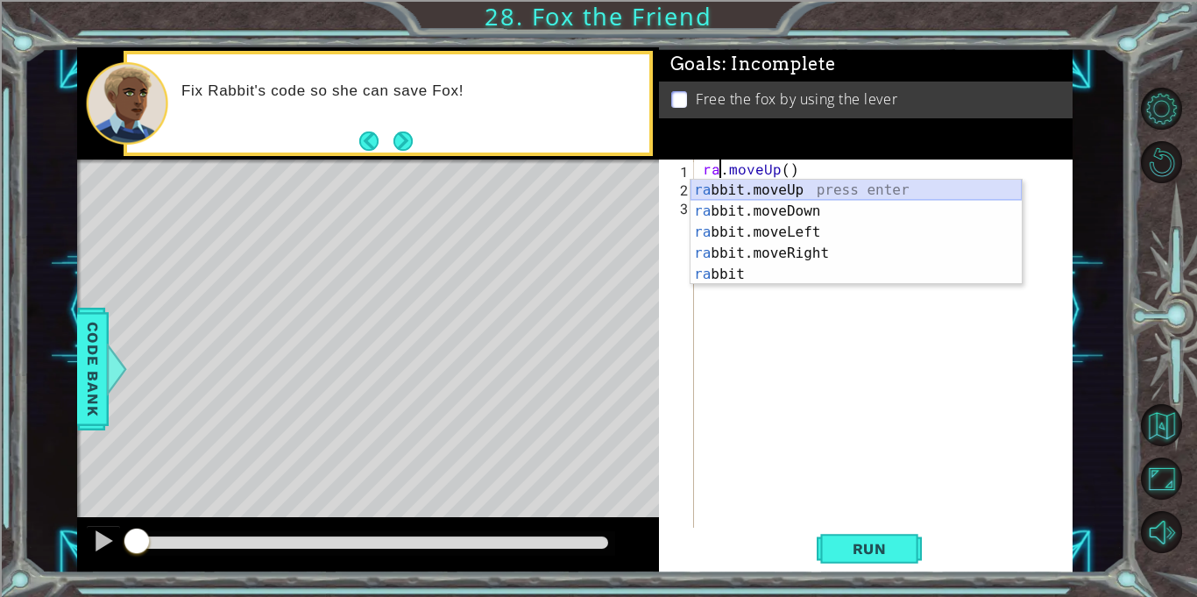
click at [794, 190] on div "ra bbit.moveUp press enter ra bbit.moveDown press enter ra bbit.moveLeft press …" at bounding box center [856, 253] width 331 height 147
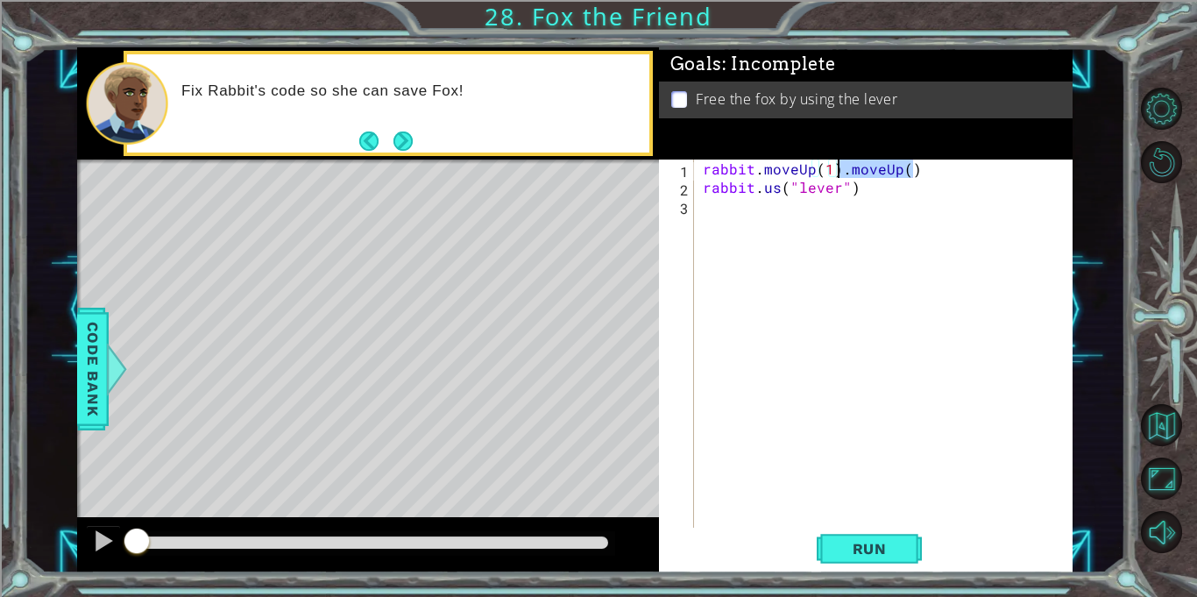
drag, startPoint x: 925, startPoint y: 174, endPoint x: 839, endPoint y: 168, distance: 86.1
click at [839, 168] on div "rabbit . moveUp ( 1 ) . moveUp ( ) rabbit . us ( "lever" )" at bounding box center [888, 362] width 378 height 405
click at [880, 553] on span "Run" at bounding box center [869, 549] width 69 height 18
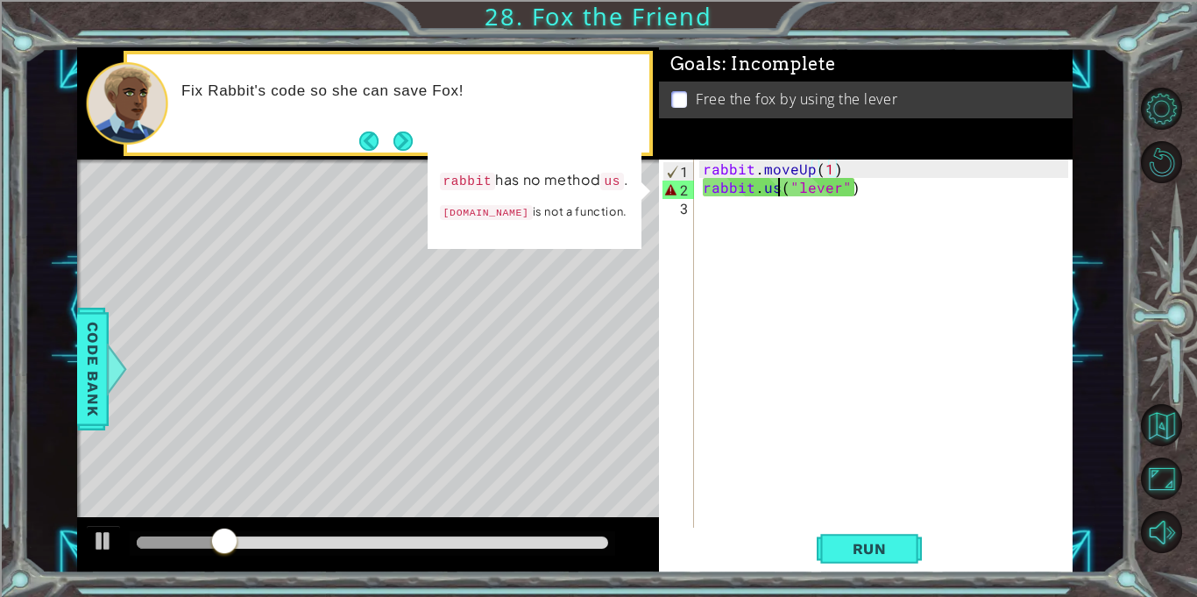
click at [778, 188] on div "rabbit . moveUp ( 1 ) rabbit . us ( "lever" )" at bounding box center [888, 362] width 378 height 405
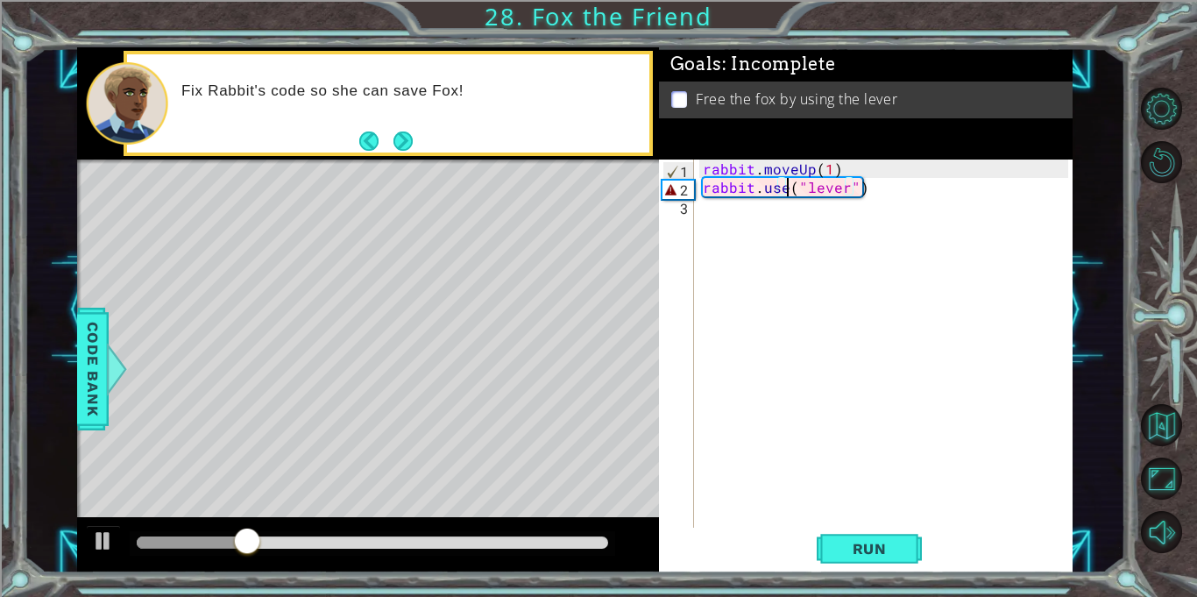
scroll to position [0, 5]
type textarea "rabbit.use("lever")"
click at [872, 537] on button "Run" at bounding box center [869, 548] width 105 height 41
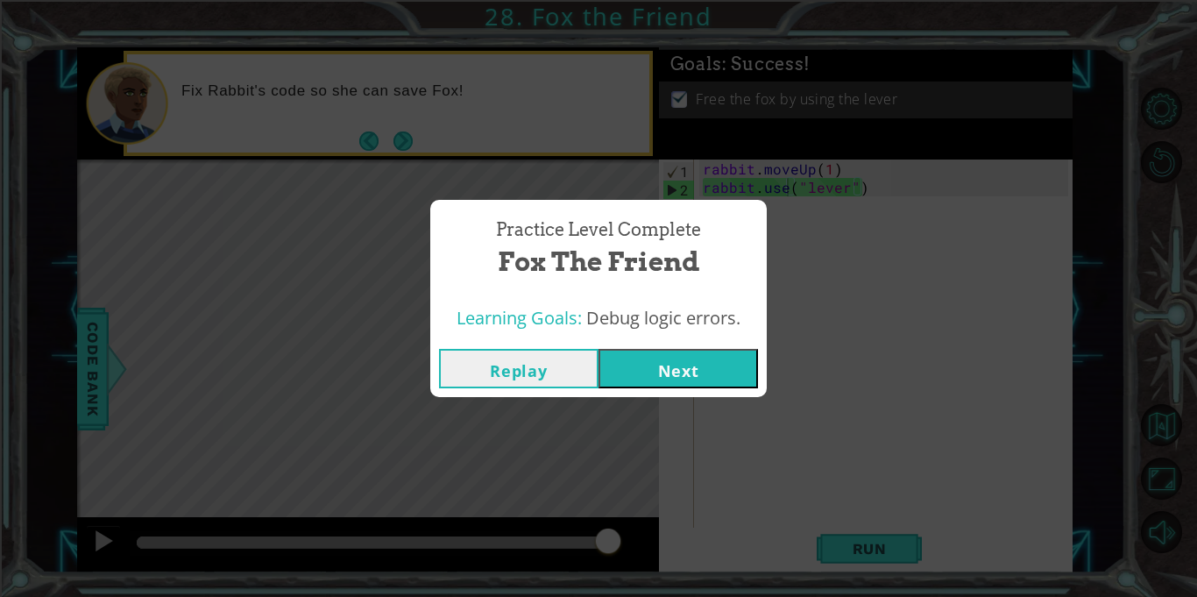
click at [716, 372] on button "Next" at bounding box center [679, 368] width 160 height 39
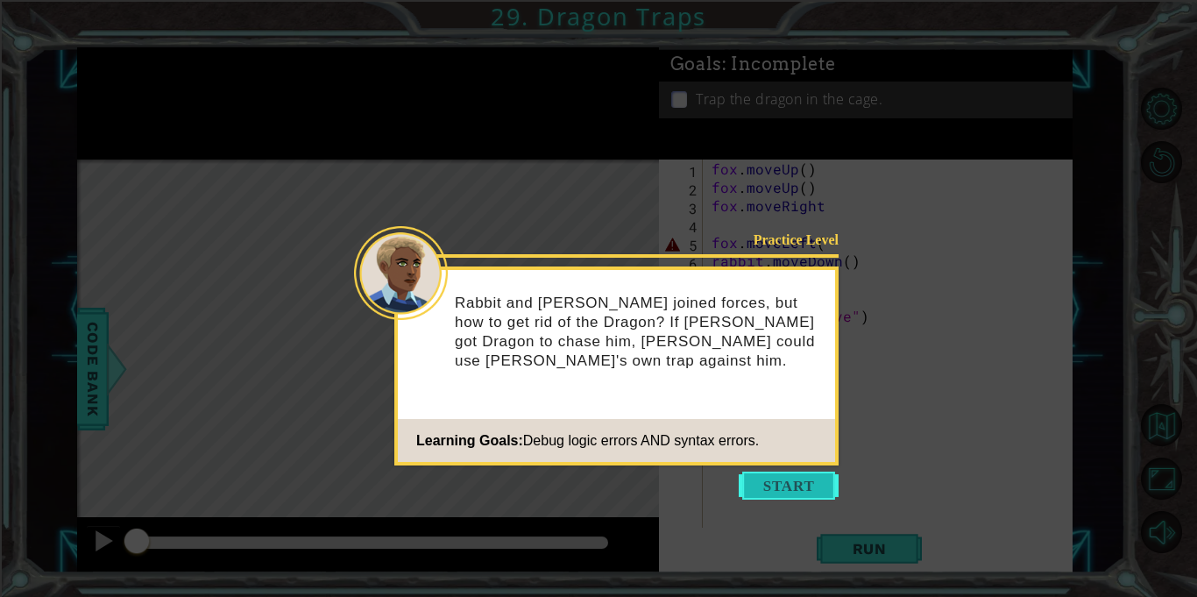
click at [777, 487] on button "Start" at bounding box center [789, 486] width 100 height 28
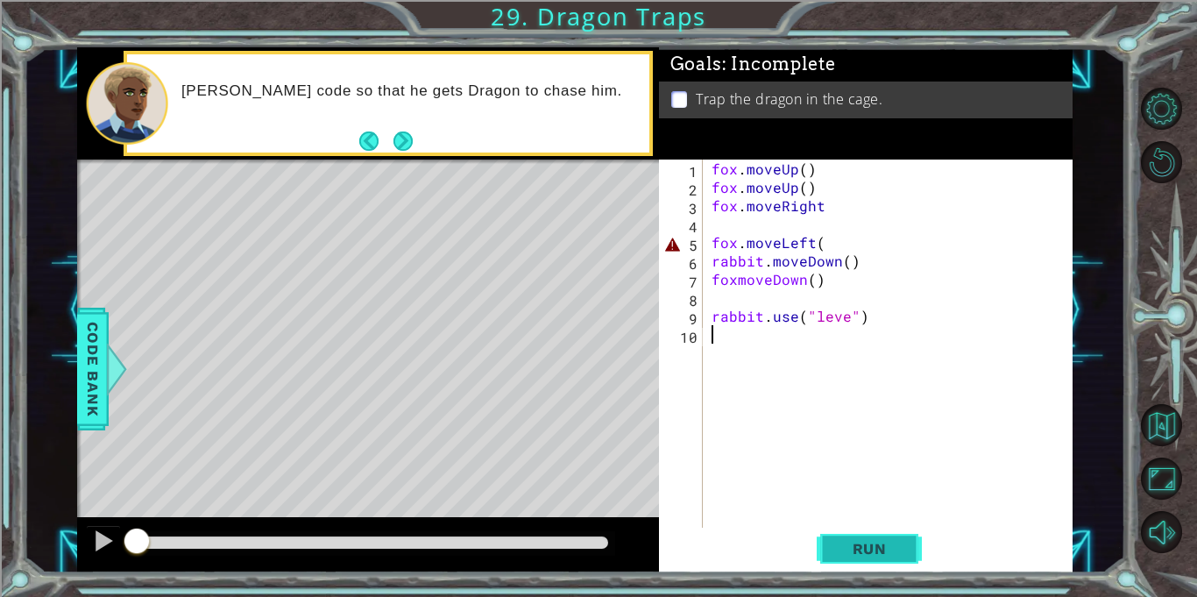
click at [839, 536] on button "Run" at bounding box center [869, 548] width 105 height 41
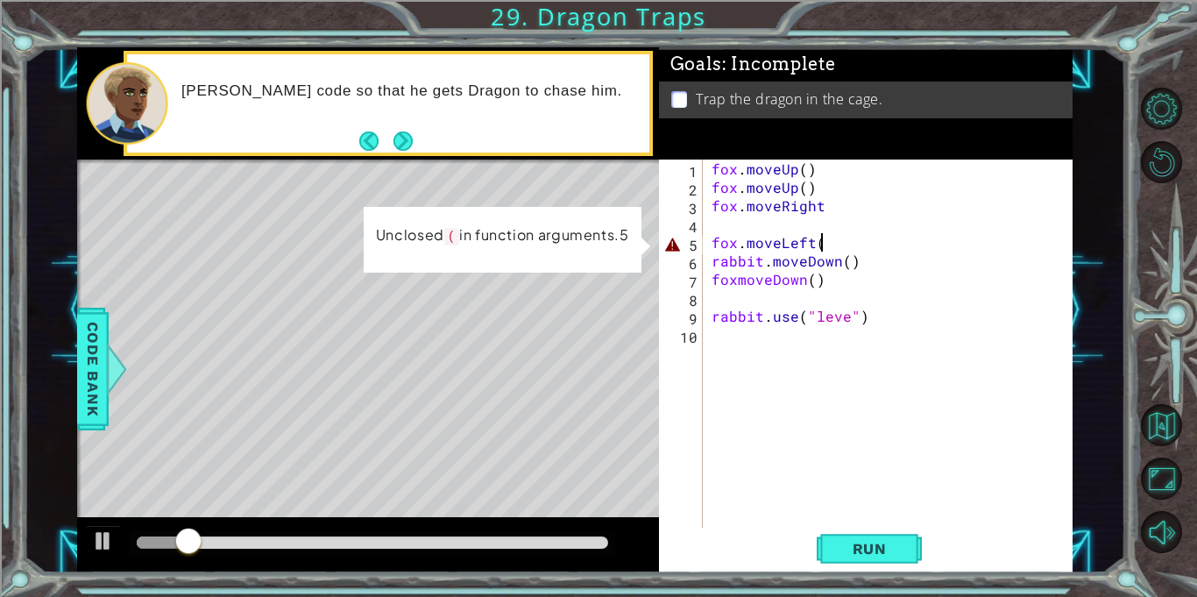
click at [825, 241] on div "fox . moveUp ( ) fox . moveUp ( ) fox . moveRight fox . moveLeft ( rabbit . mov…" at bounding box center [892, 362] width 369 height 405
type textarea "fox.moveLeft()"
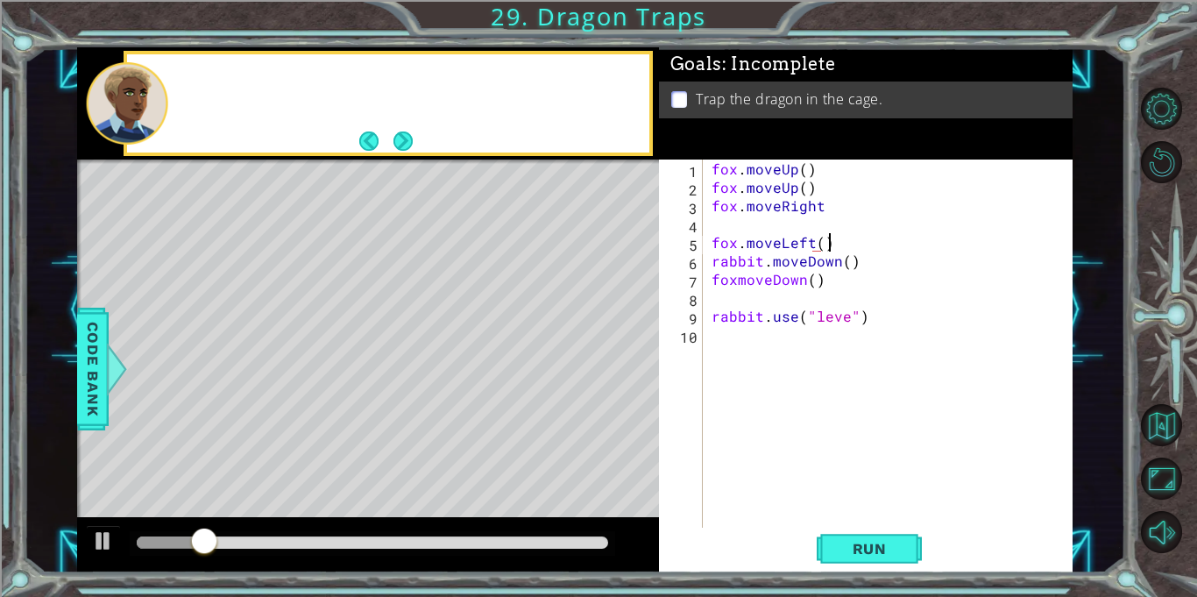
scroll to position [0, 6]
click at [884, 545] on span "Run" at bounding box center [869, 549] width 69 height 18
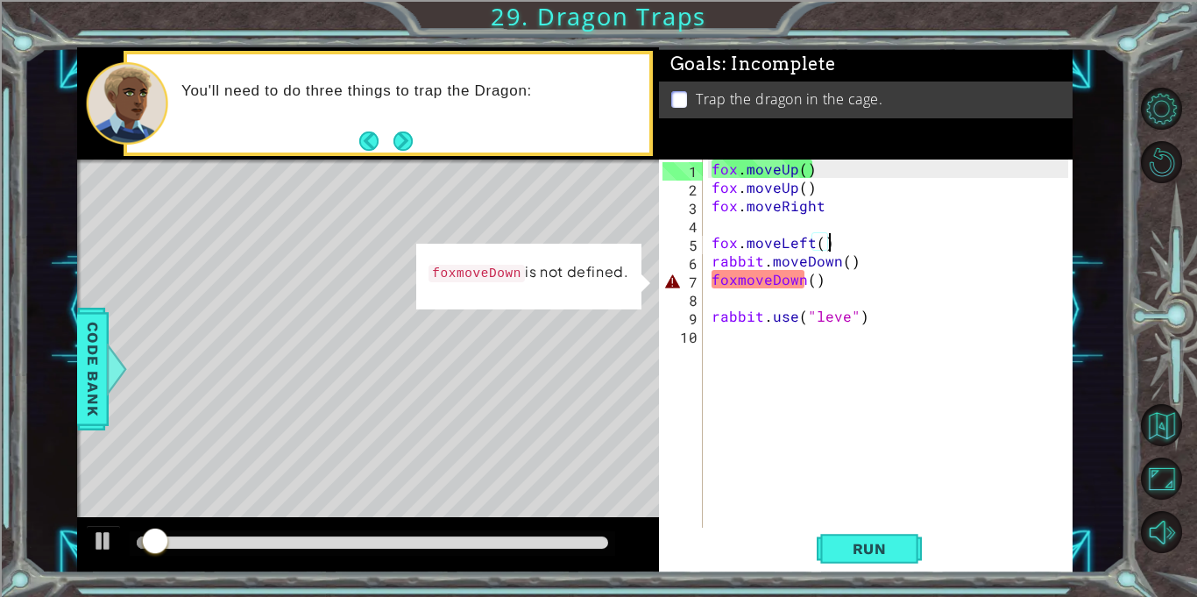
click at [826, 291] on div "fox . moveUp ( ) fox . moveUp ( ) fox . moveRight fox . moveLeft ( ) rabbit . m…" at bounding box center [892, 362] width 369 height 405
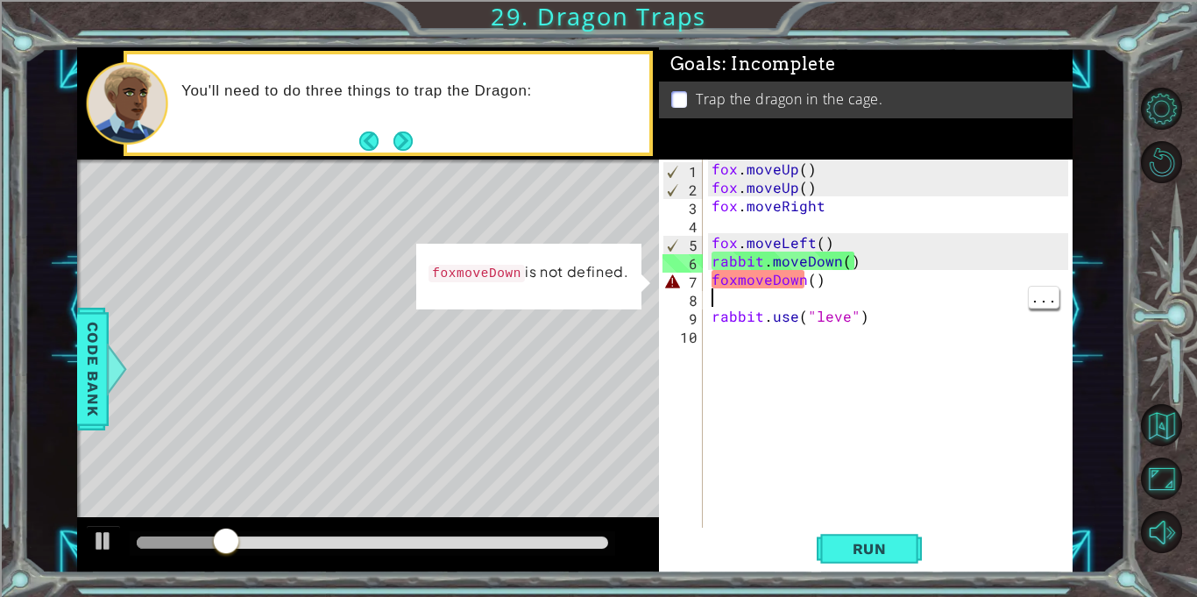
click at [739, 280] on div "fox . moveUp ( ) fox . moveUp ( ) fox . moveRight fox . moveLeft ( ) rabbit . m…" at bounding box center [892, 362] width 369 height 405
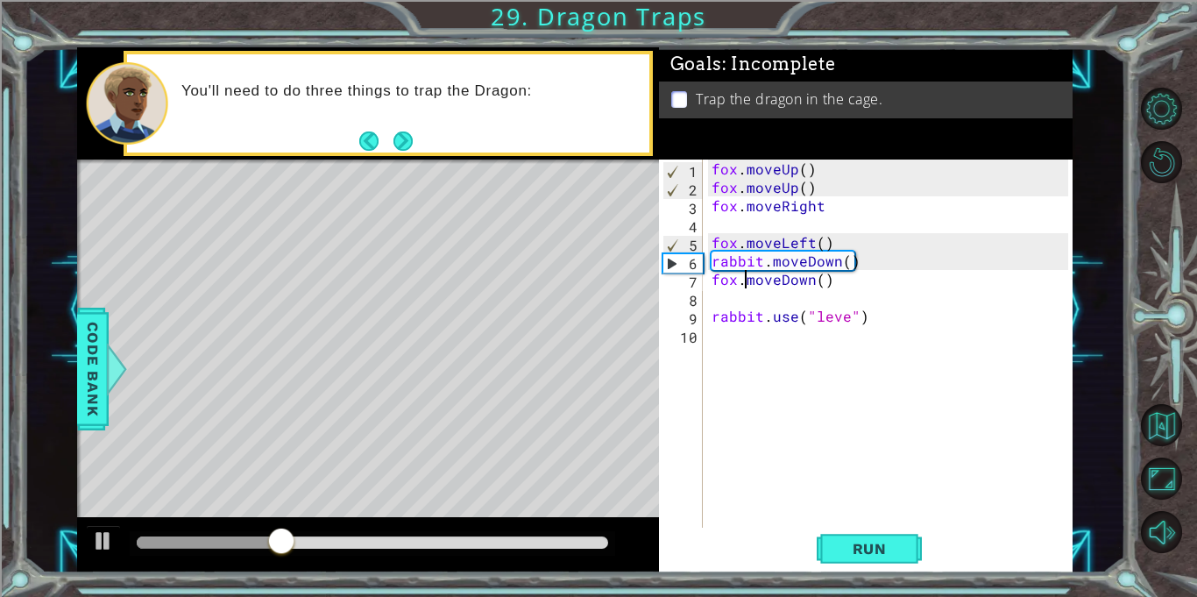
click at [847, 320] on div "fox . moveUp ( ) fox . moveUp ( ) fox . moveRight fox . moveLeft ( ) rabbit . m…" at bounding box center [892, 362] width 369 height 405
type textarea "rabbit.use("lever")"
click at [858, 543] on span "Run" at bounding box center [869, 549] width 69 height 18
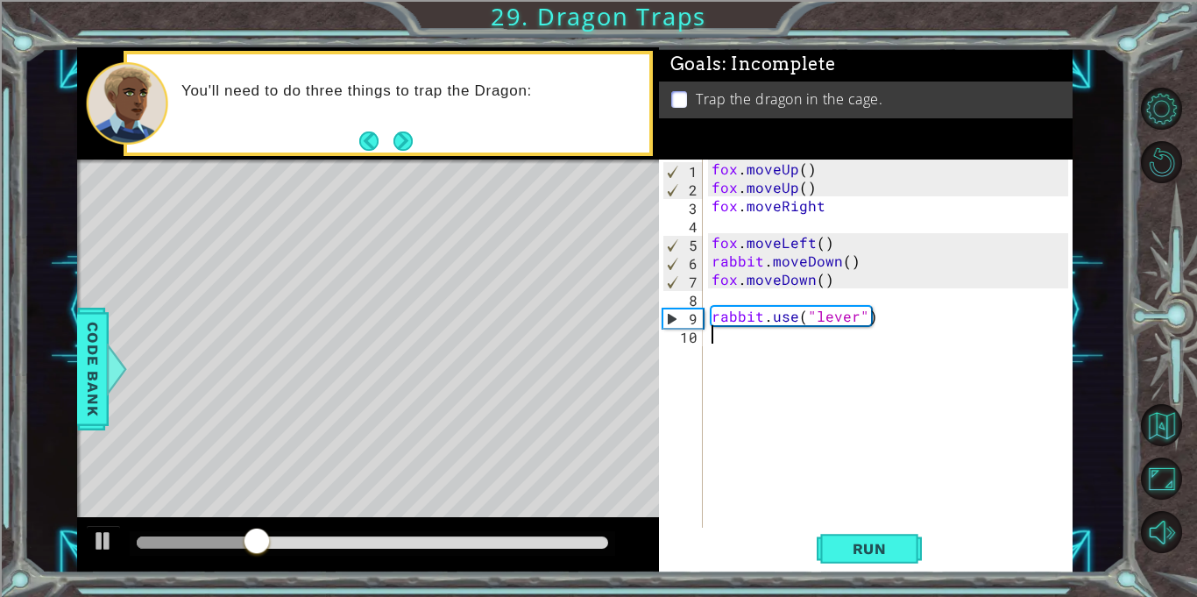
click at [894, 352] on div "fox . moveUp ( ) fox . moveUp ( ) fox . moveRight fox . moveLeft ( ) rabbit . m…" at bounding box center [892, 362] width 369 height 405
click at [750, 300] on div "fox . moveUp ( ) fox . moveUp ( ) fox . moveRight fox . moveLeft ( ) rabbit . m…" at bounding box center [892, 362] width 369 height 405
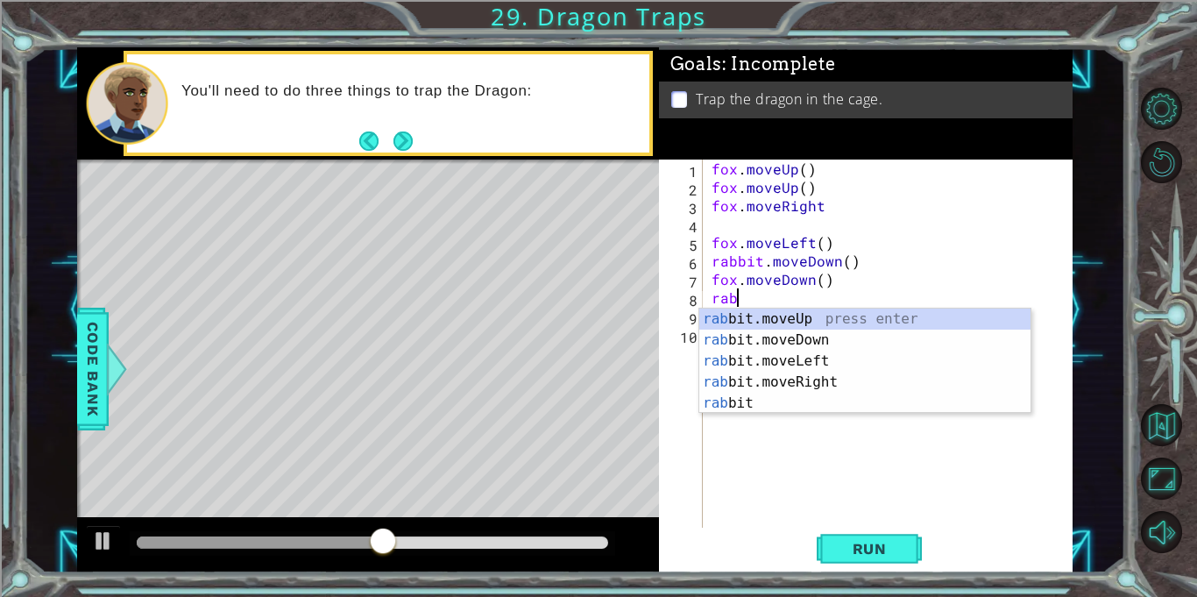
scroll to position [0, 1]
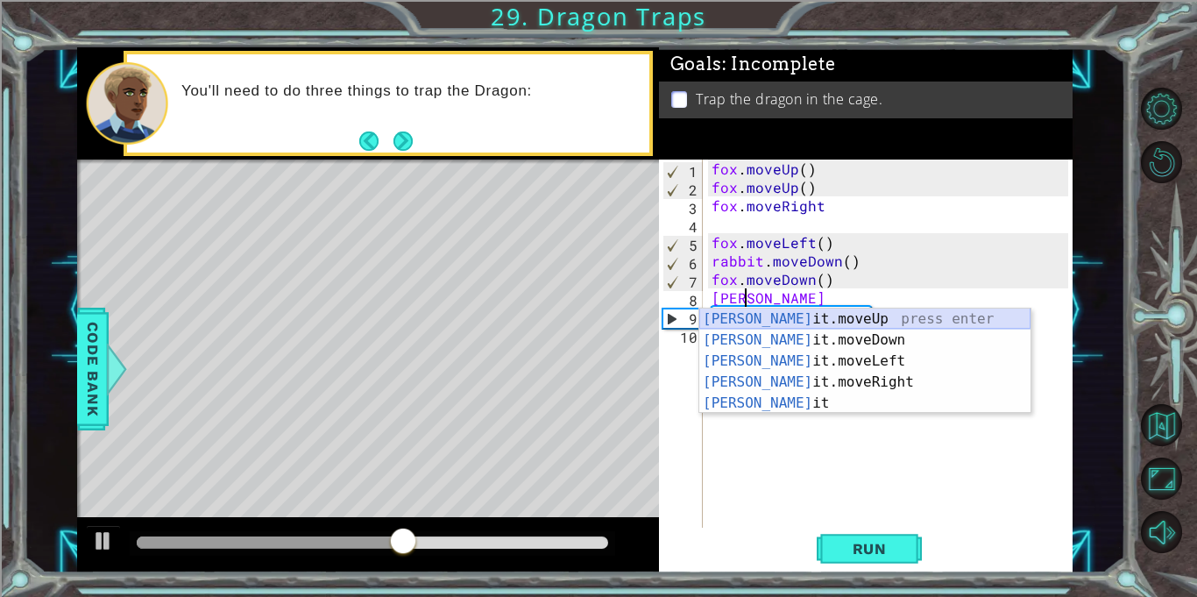
click at [792, 320] on div "[PERSON_NAME] it.moveUp press enter [PERSON_NAME] it.moveDown press enter [PERS…" at bounding box center [864, 382] width 331 height 147
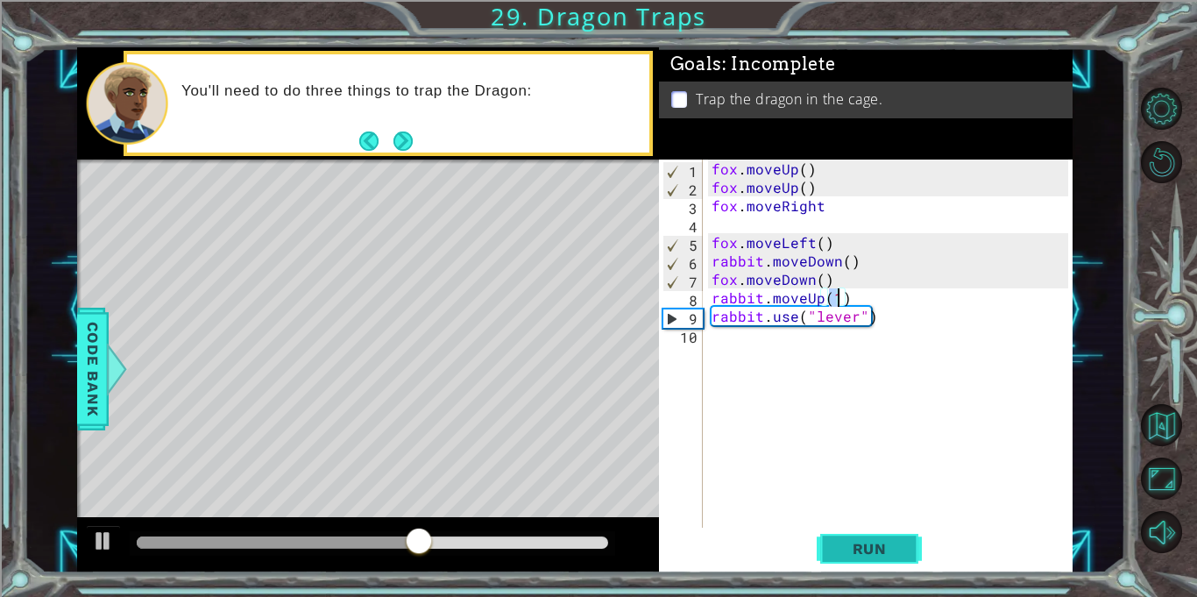
type textarea "rabbit.moveUp(1)"
click at [869, 544] on span "Run" at bounding box center [869, 549] width 69 height 18
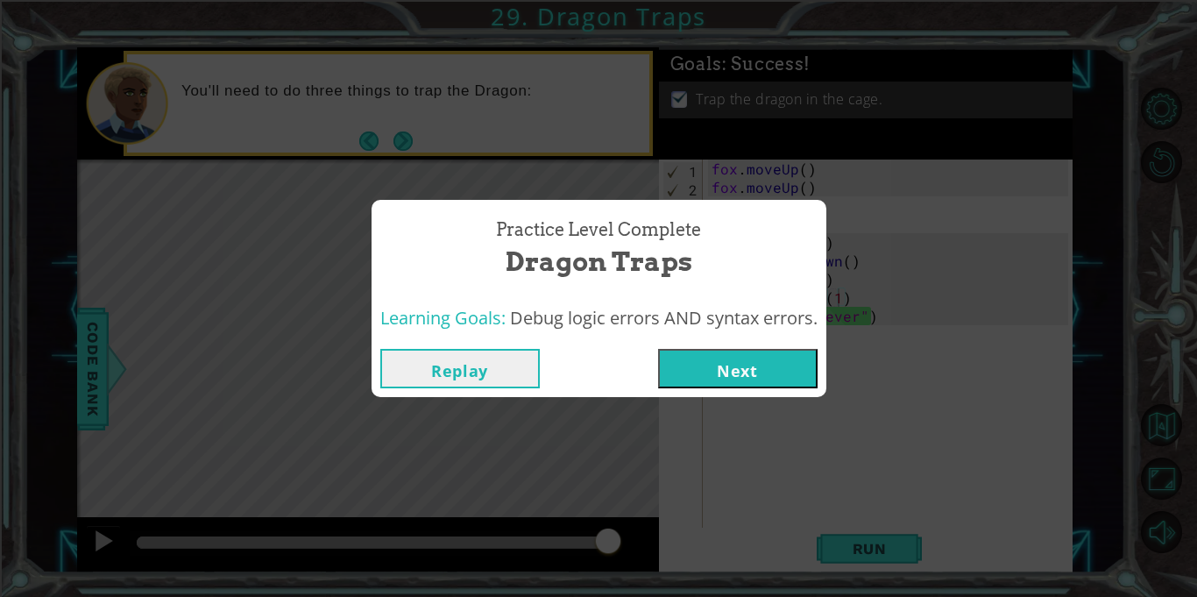
click at [800, 371] on button "Next" at bounding box center [738, 368] width 160 height 39
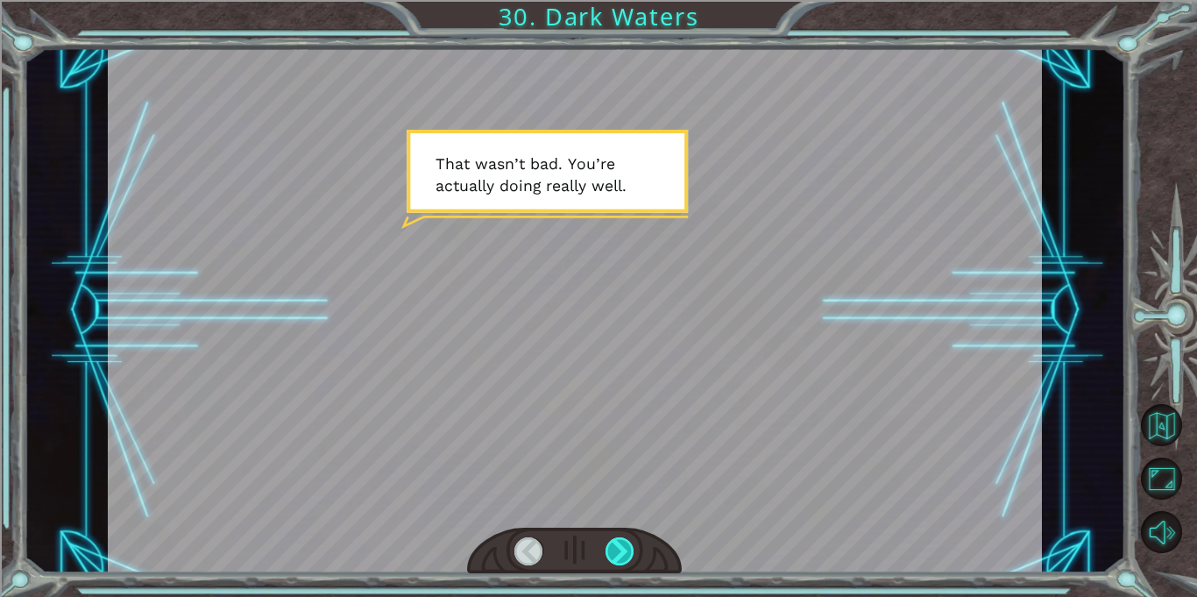
click at [620, 542] on div at bounding box center [620, 551] width 29 height 28
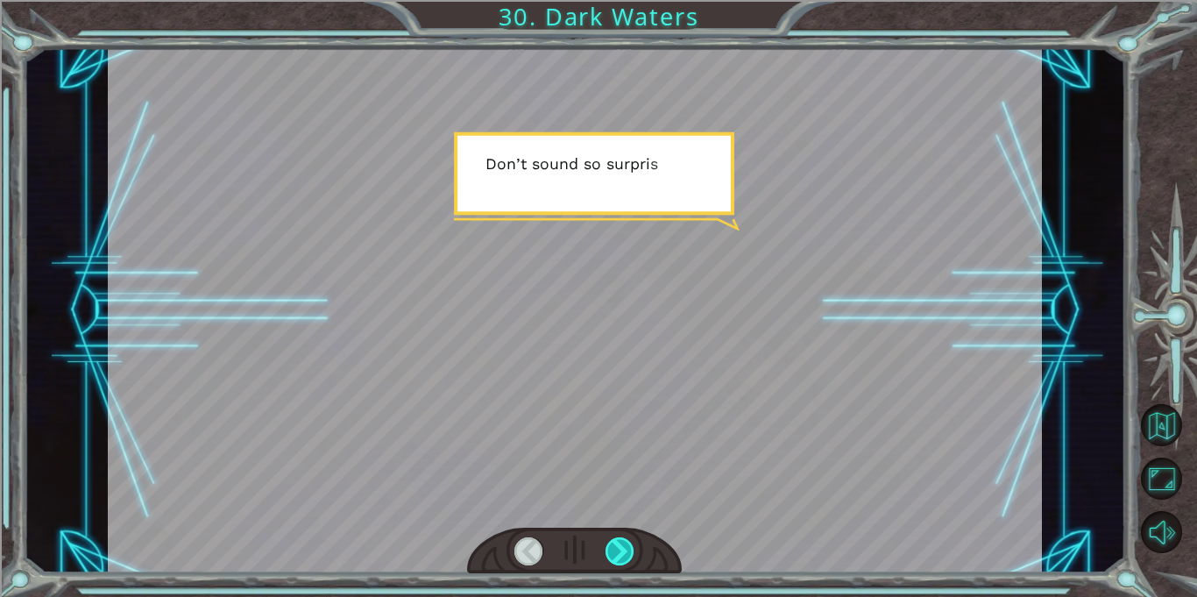
click at [620, 542] on div at bounding box center [620, 551] width 29 height 28
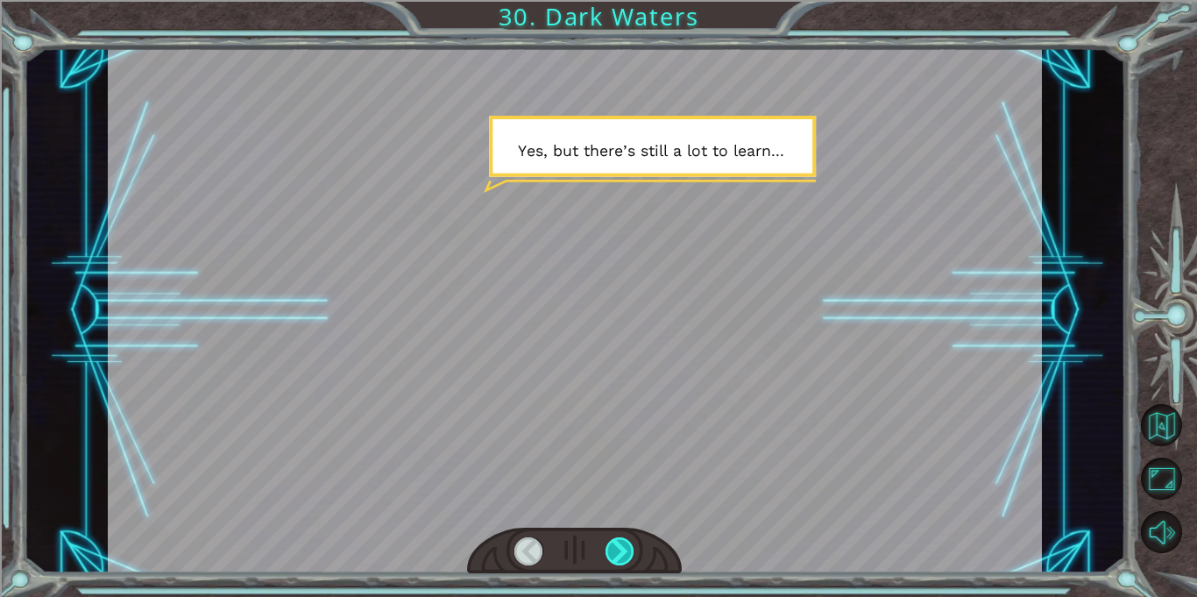
click at [620, 542] on div at bounding box center [620, 551] width 29 height 28
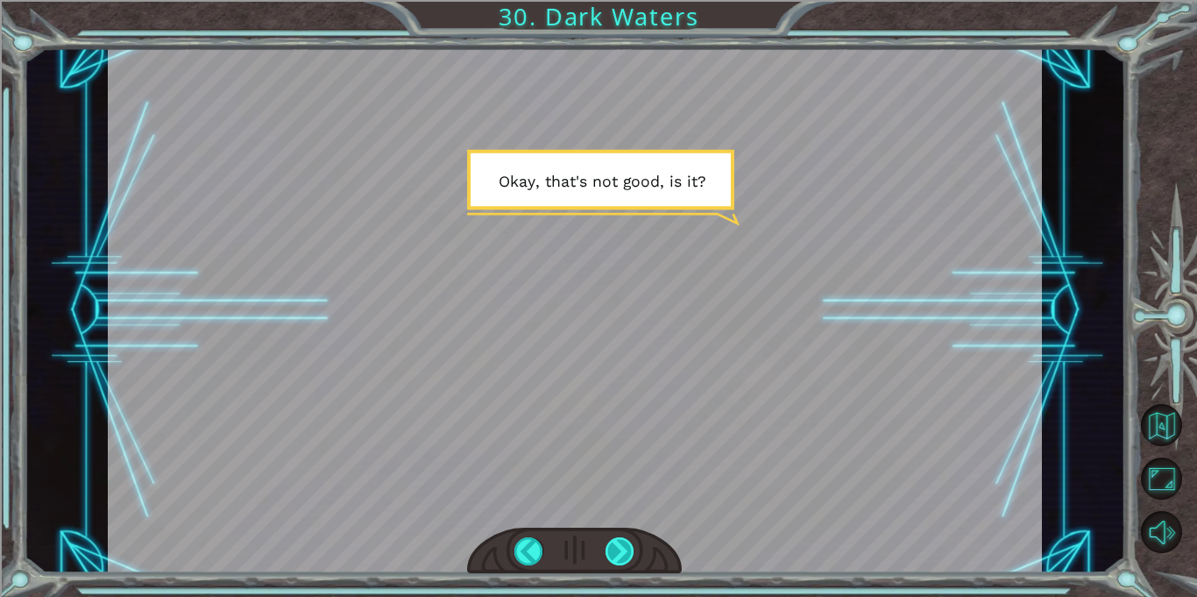
click at [620, 542] on div at bounding box center [620, 551] width 29 height 28
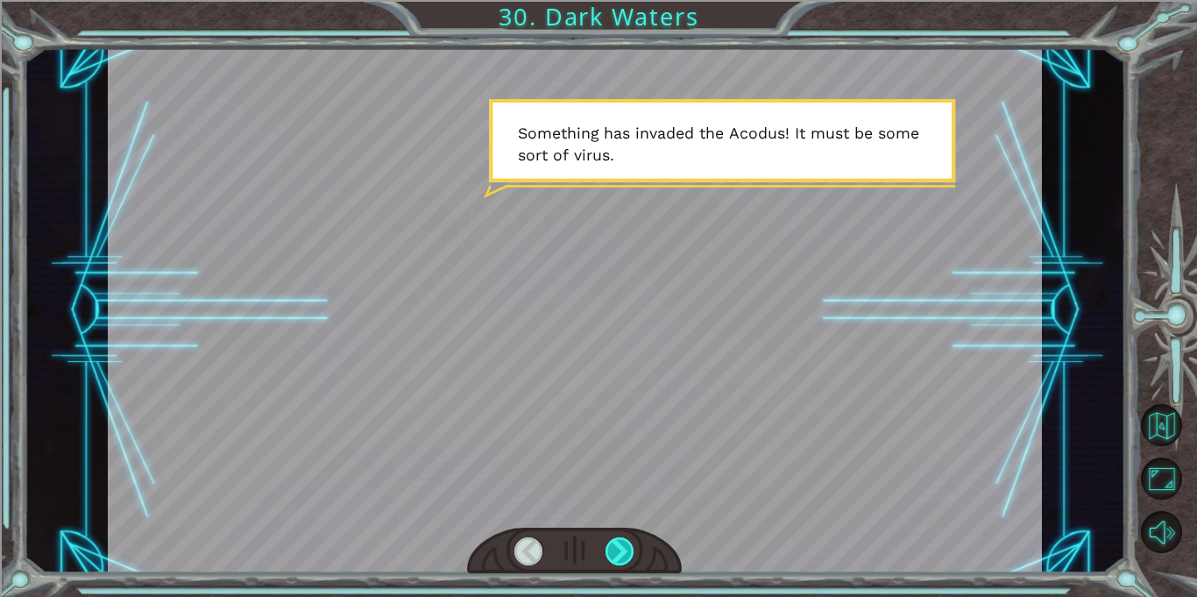
click at [620, 542] on div at bounding box center [620, 551] width 29 height 28
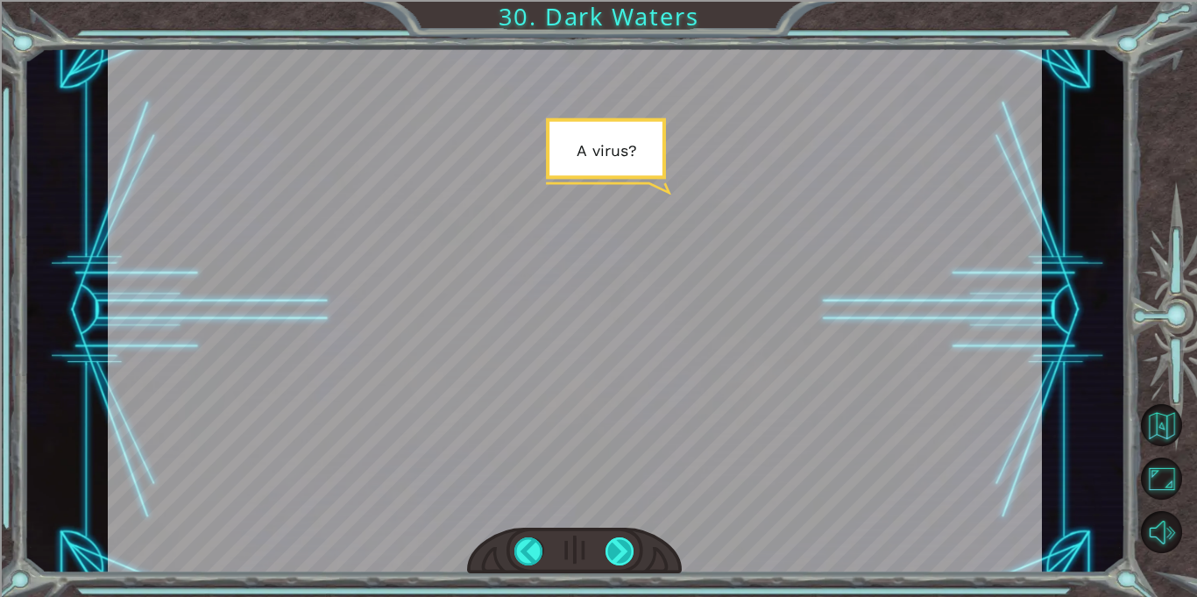
click at [620, 542] on div at bounding box center [620, 551] width 29 height 28
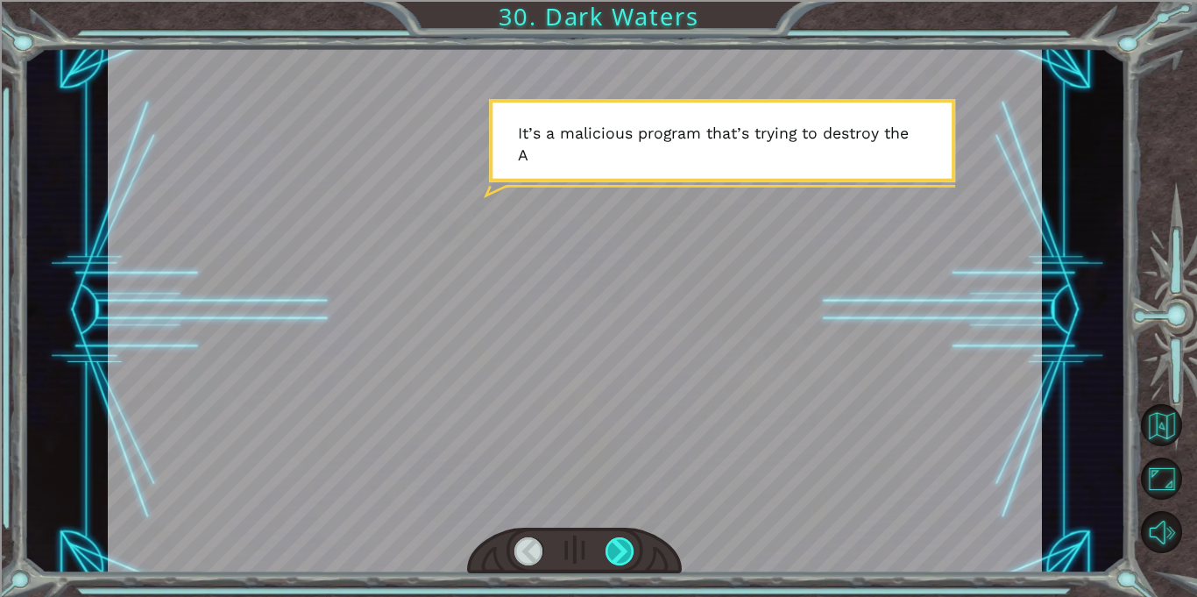
click at [620, 542] on div at bounding box center [620, 551] width 29 height 28
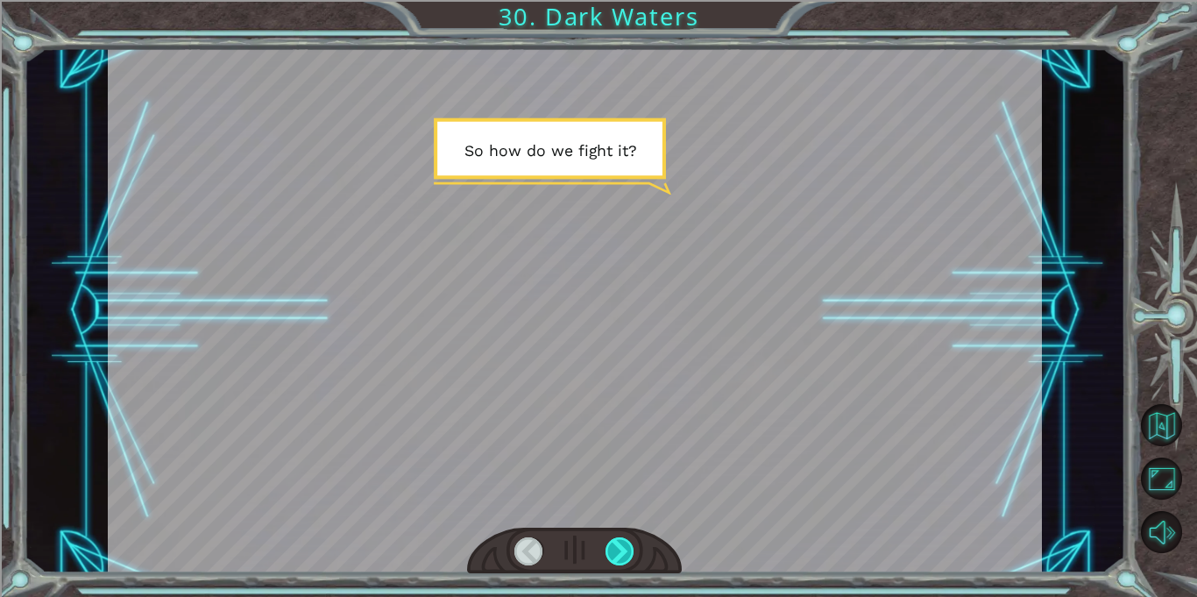
click at [620, 542] on div at bounding box center [620, 551] width 29 height 28
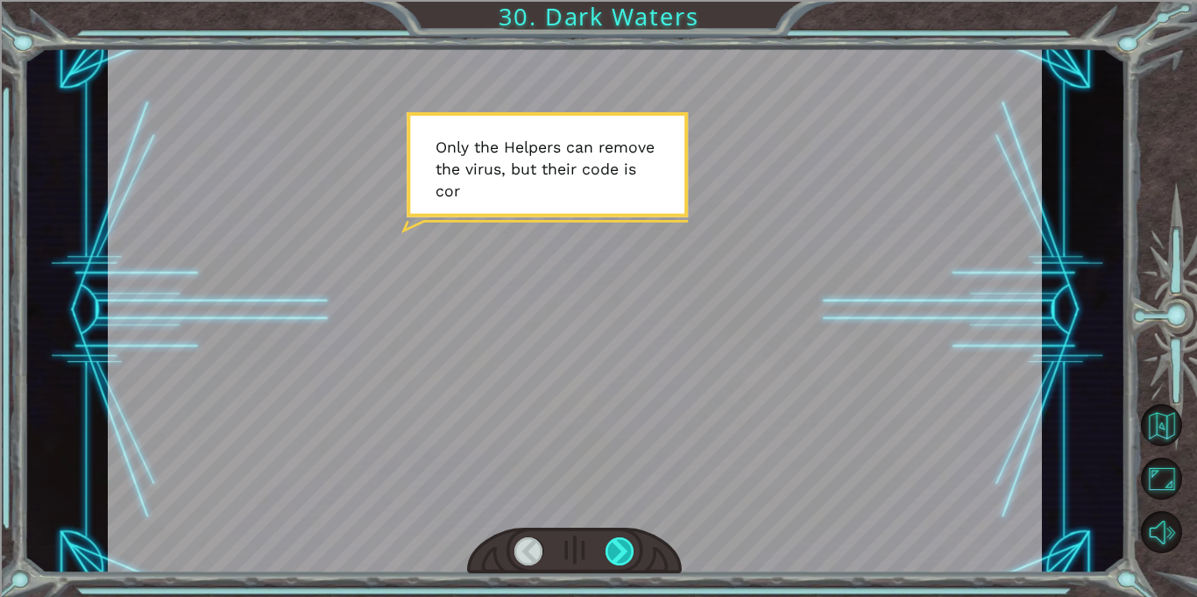
click at [620, 542] on div at bounding box center [620, 551] width 29 height 28
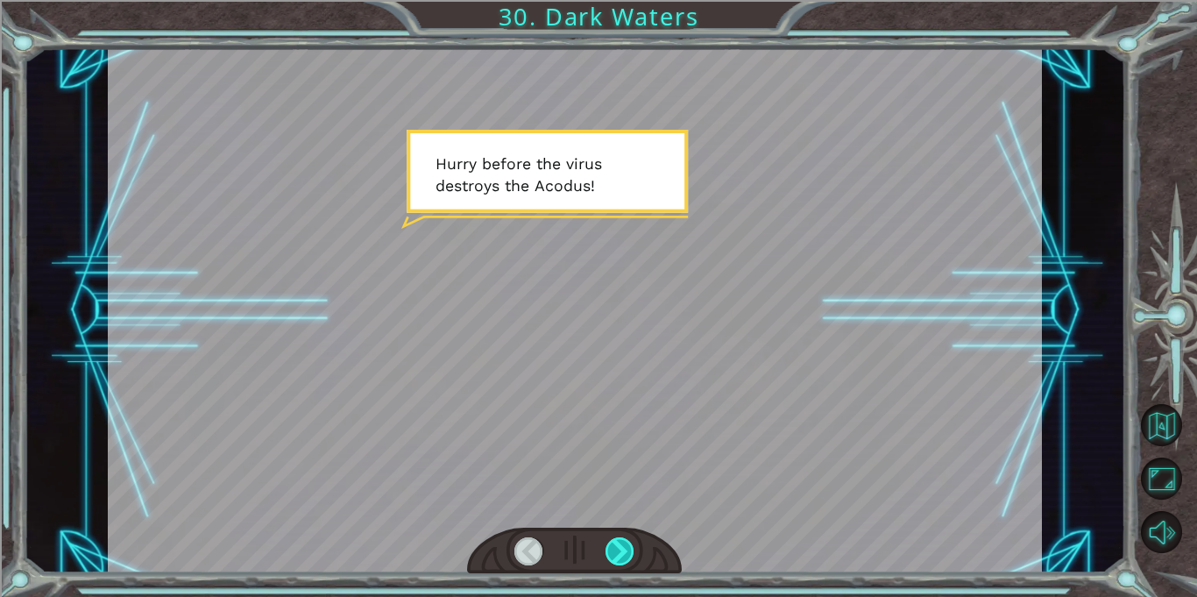
click at [620, 542] on div at bounding box center [620, 551] width 29 height 28
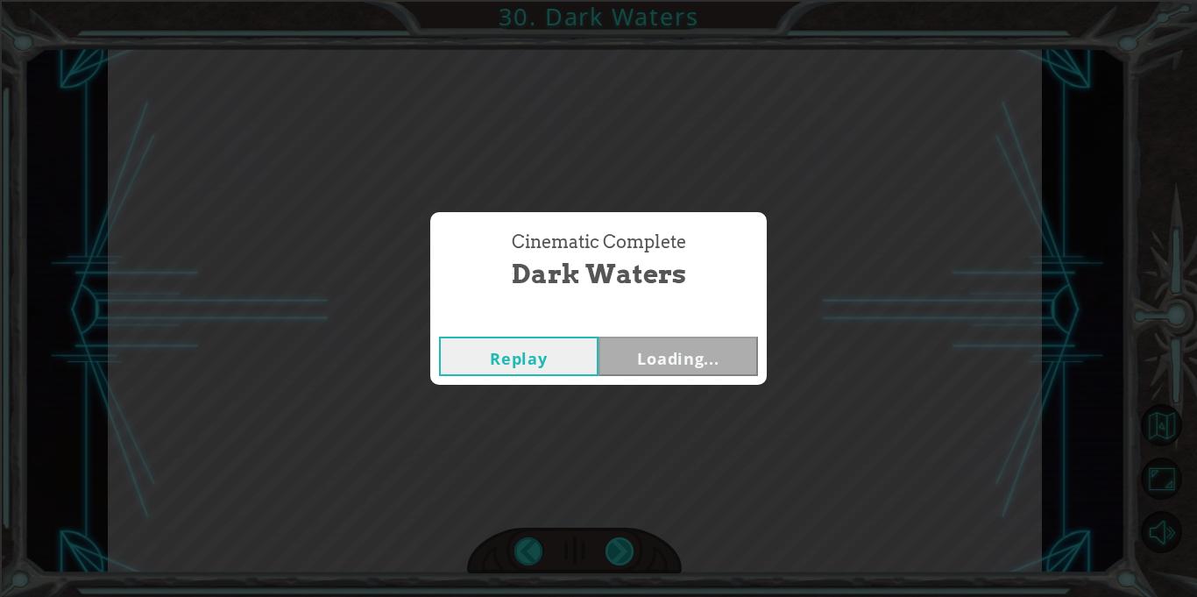
click at [620, 542] on div "Cinematic Complete Dark Waters Replay Loading..." at bounding box center [598, 298] width 1197 height 597
click at [739, 345] on button "Next" at bounding box center [679, 356] width 160 height 39
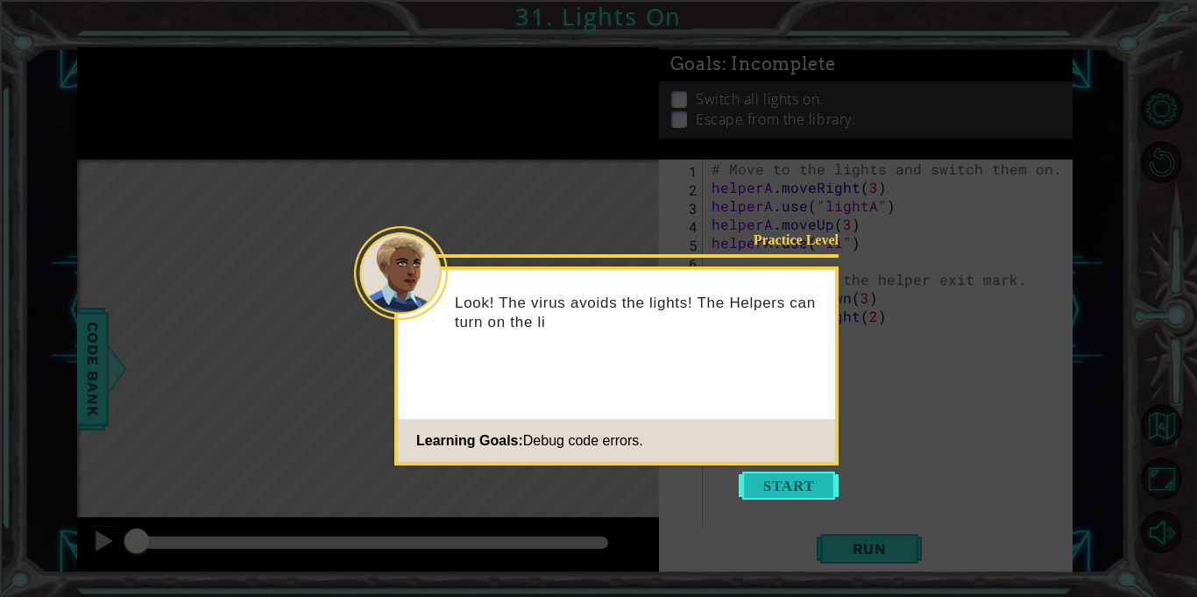
click at [768, 493] on button "Start" at bounding box center [789, 486] width 100 height 28
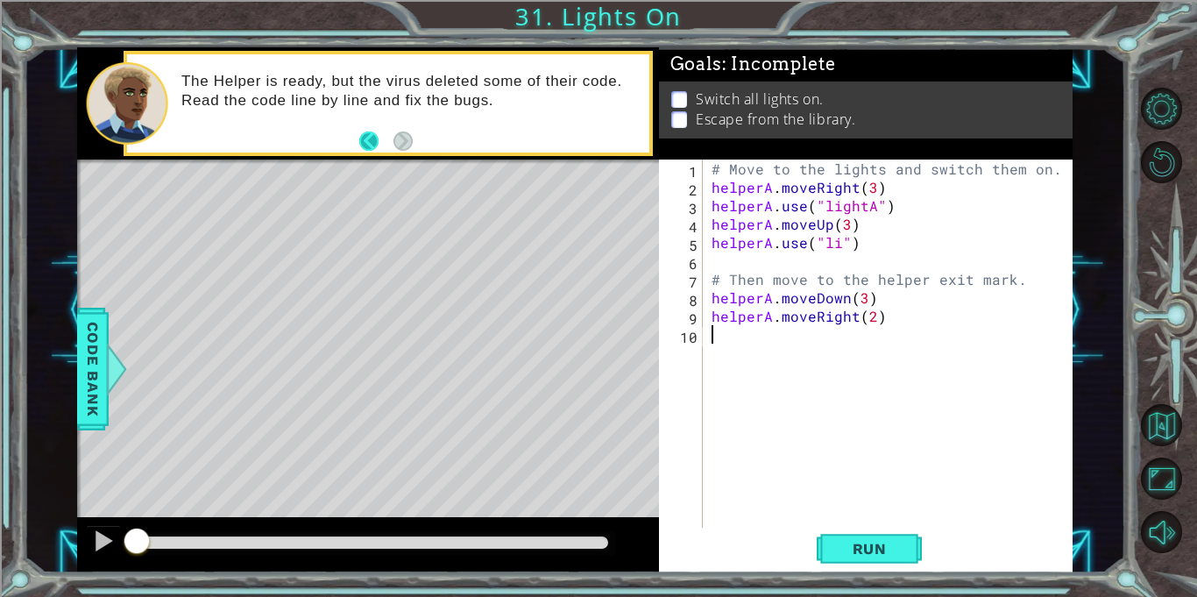
click at [369, 137] on button "Back" at bounding box center [376, 140] width 34 height 19
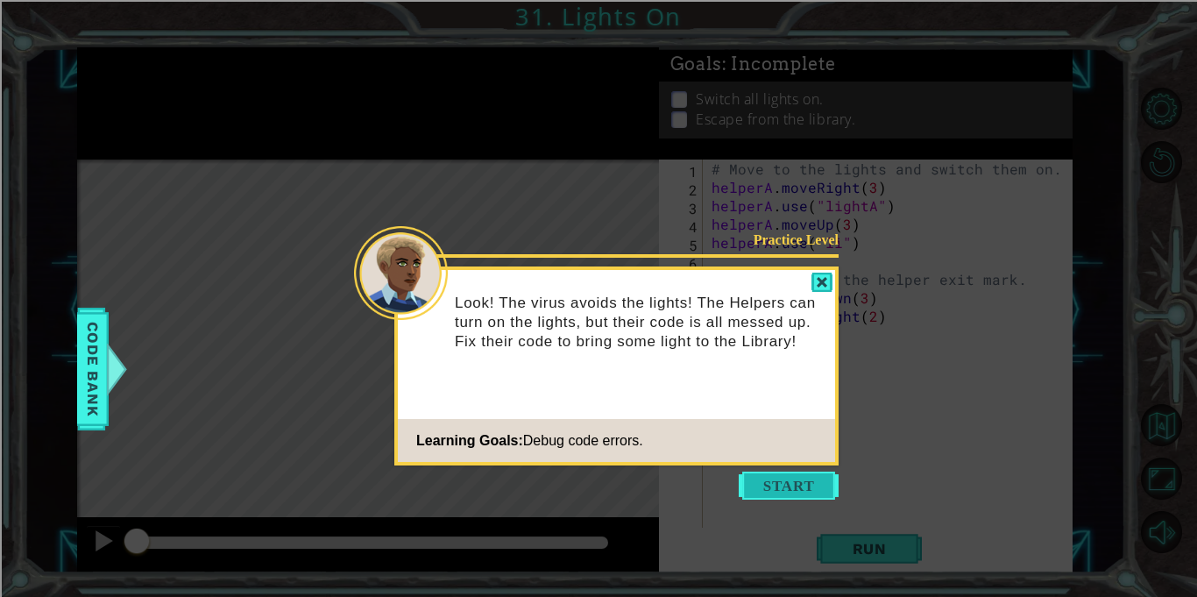
click at [762, 477] on button "Start" at bounding box center [789, 486] width 100 height 28
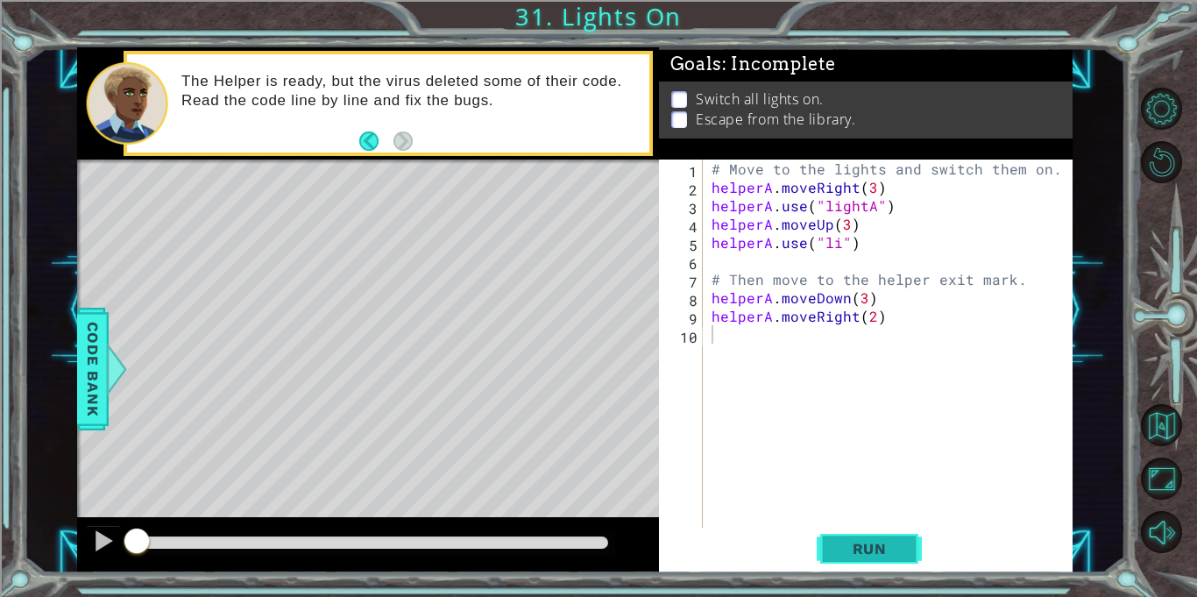
click at [846, 540] on span "Run" at bounding box center [869, 549] width 69 height 18
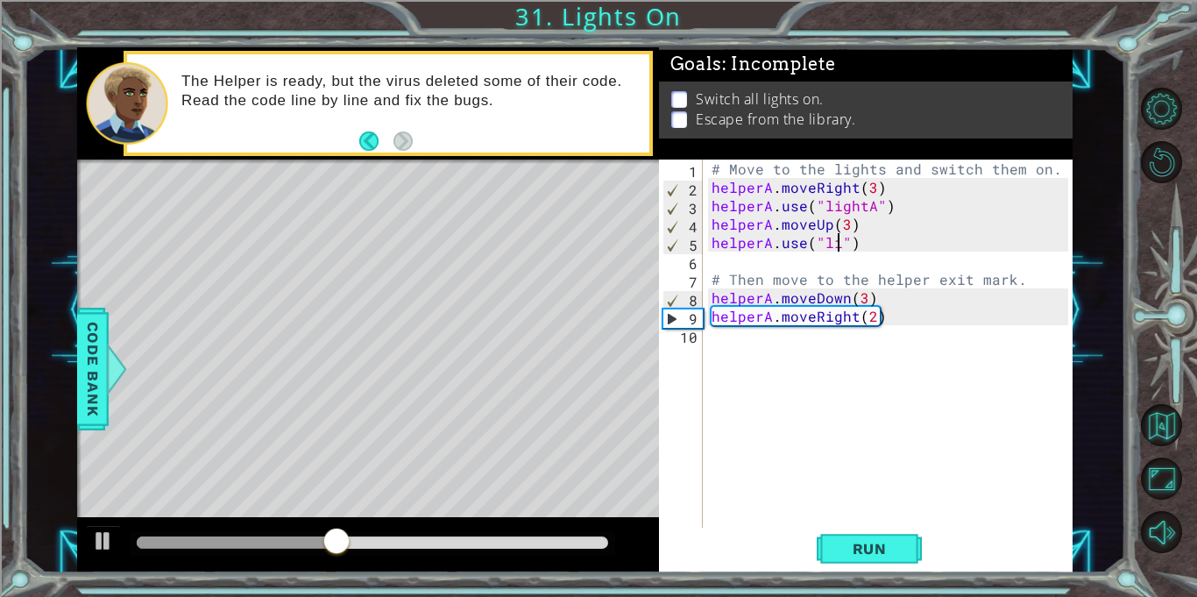
click at [836, 242] on div "# Move to the lights and switch them on. helperA . moveRight ( 3 ) helperA . us…" at bounding box center [892, 362] width 369 height 405
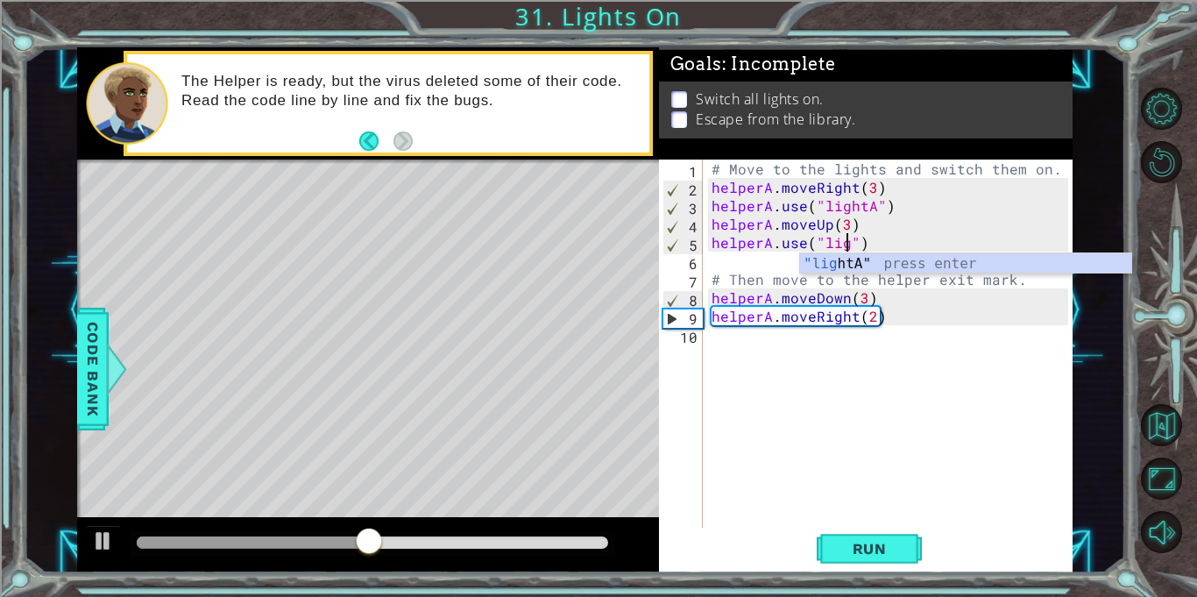
scroll to position [0, 9]
type textarea "helperA.use("lightB")"
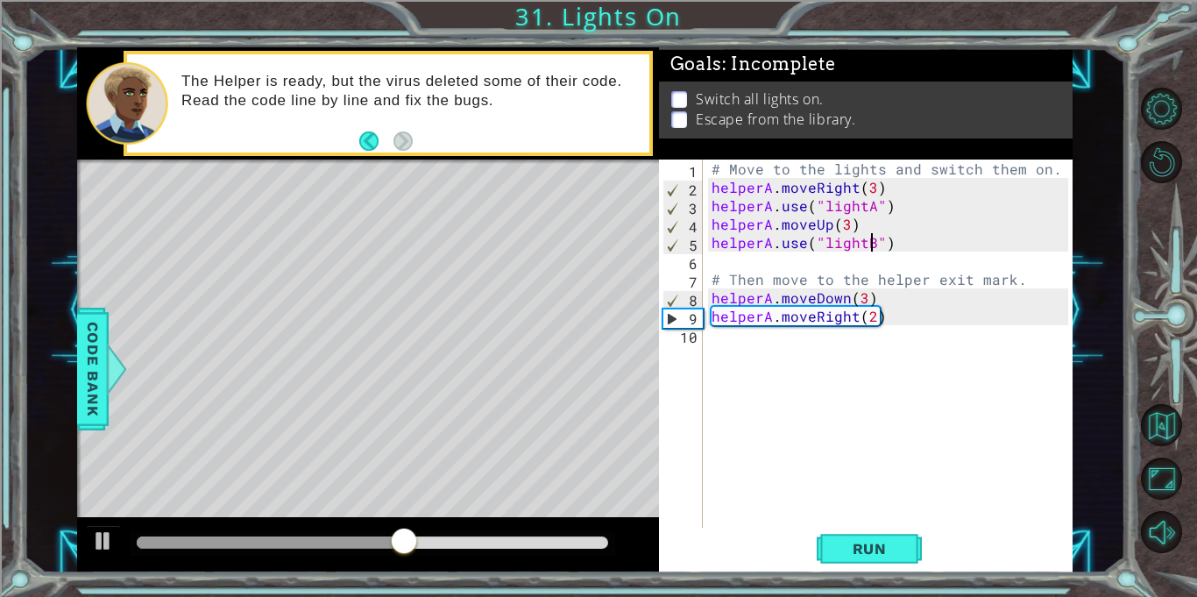
scroll to position [0, 10]
click at [878, 524] on div "# Move to the lights and switch them on. helperA . moveRight ( 3 ) helperA . us…" at bounding box center [892, 362] width 369 height 405
click at [888, 544] on span "Run" at bounding box center [869, 549] width 69 height 18
click at [98, 543] on div at bounding box center [103, 540] width 23 height 23
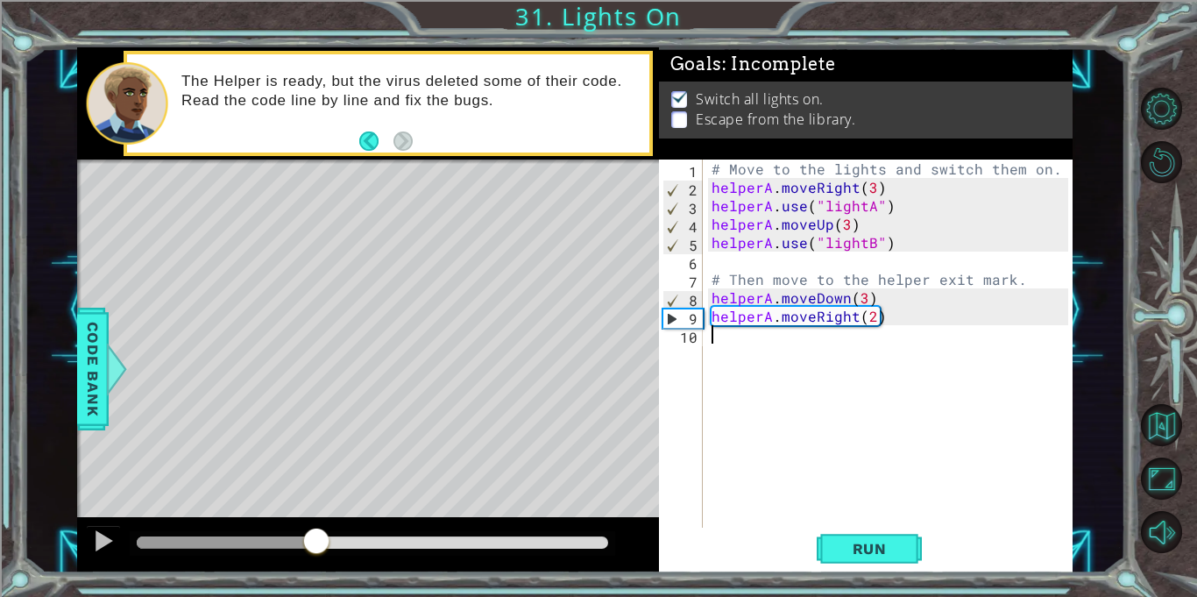
drag, startPoint x: 354, startPoint y: 536, endPoint x: 315, endPoint y: 532, distance: 39.6
click at [315, 532] on div at bounding box center [317, 543] width 32 height 32
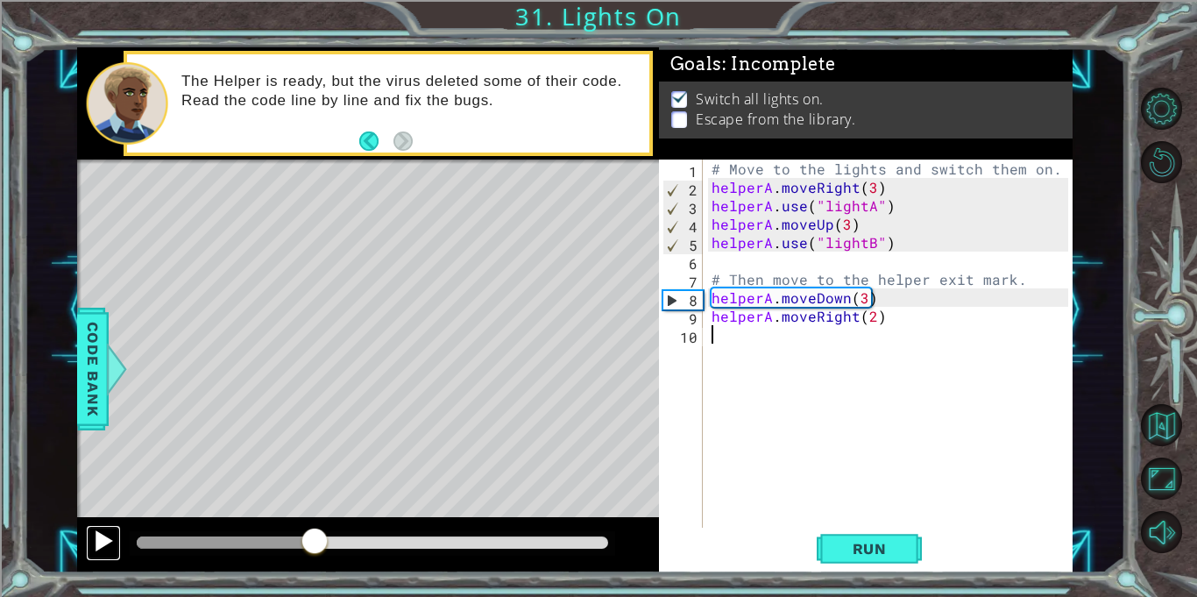
click at [106, 536] on div at bounding box center [103, 540] width 23 height 23
drag, startPoint x: 373, startPoint y: 537, endPoint x: 270, endPoint y: 546, distance: 103.8
click at [270, 546] on div at bounding box center [373, 542] width 472 height 12
click at [87, 539] on button at bounding box center [103, 543] width 35 height 36
click at [94, 540] on div at bounding box center [103, 540] width 23 height 23
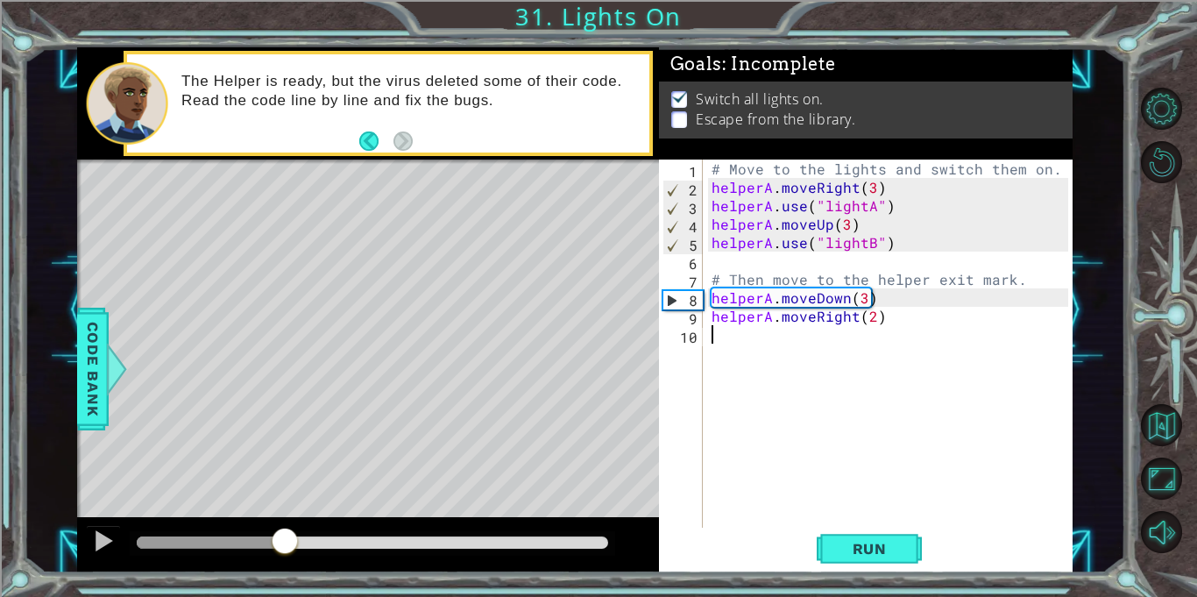
click at [863, 294] on div "# Move to the lights and switch them on. helperA . moveRight ( 3 ) helperA . us…" at bounding box center [892, 362] width 369 height 405
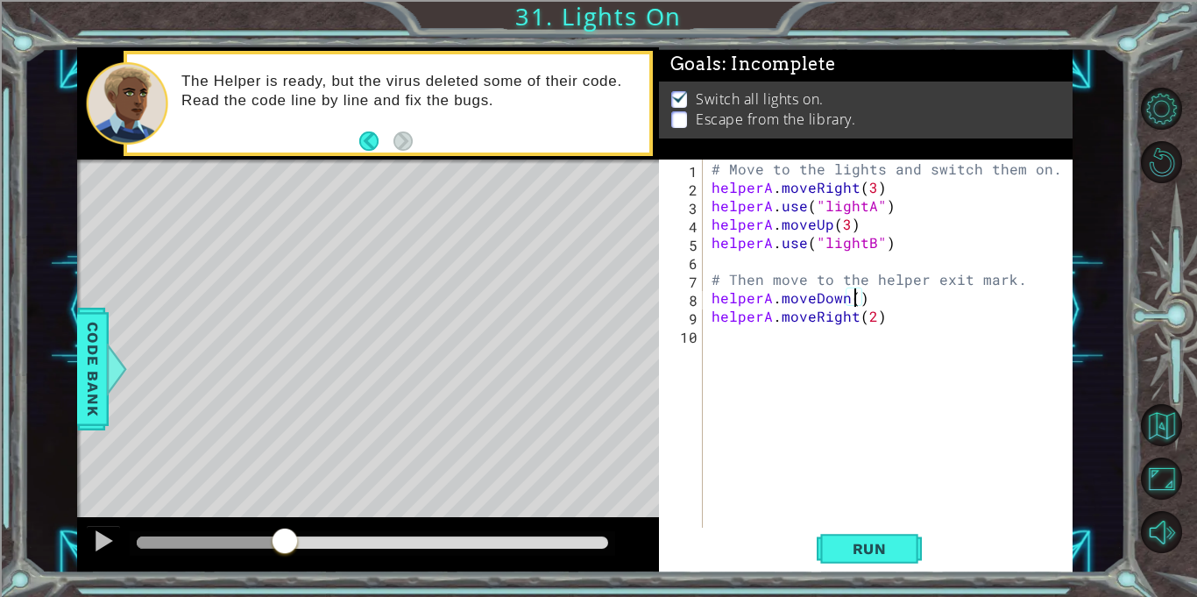
scroll to position [0, 9]
click at [893, 301] on div "# Move to the lights and switch them on. helperA . moveRight ( 3 ) helperA . us…" at bounding box center [892, 362] width 369 height 405
type textarea "helperA.moveDown(1)"
click at [849, 554] on span "Run" at bounding box center [869, 549] width 69 height 18
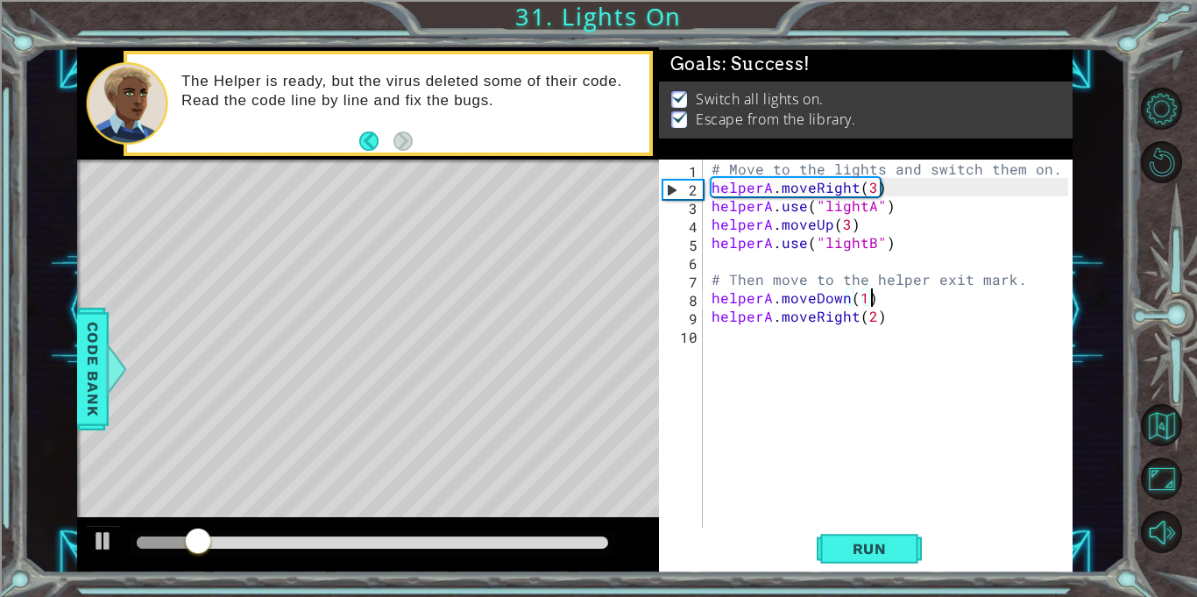
click at [187, 560] on div at bounding box center [368, 545] width 582 height 56
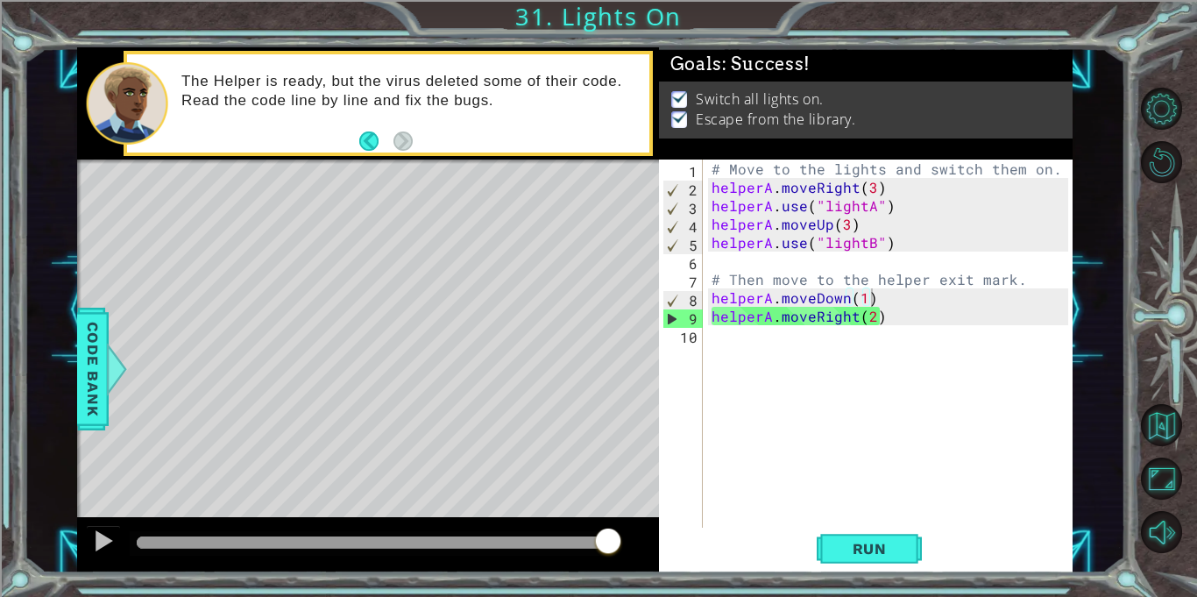
drag, startPoint x: 229, startPoint y: 536, endPoint x: 619, endPoint y: 521, distance: 390.3
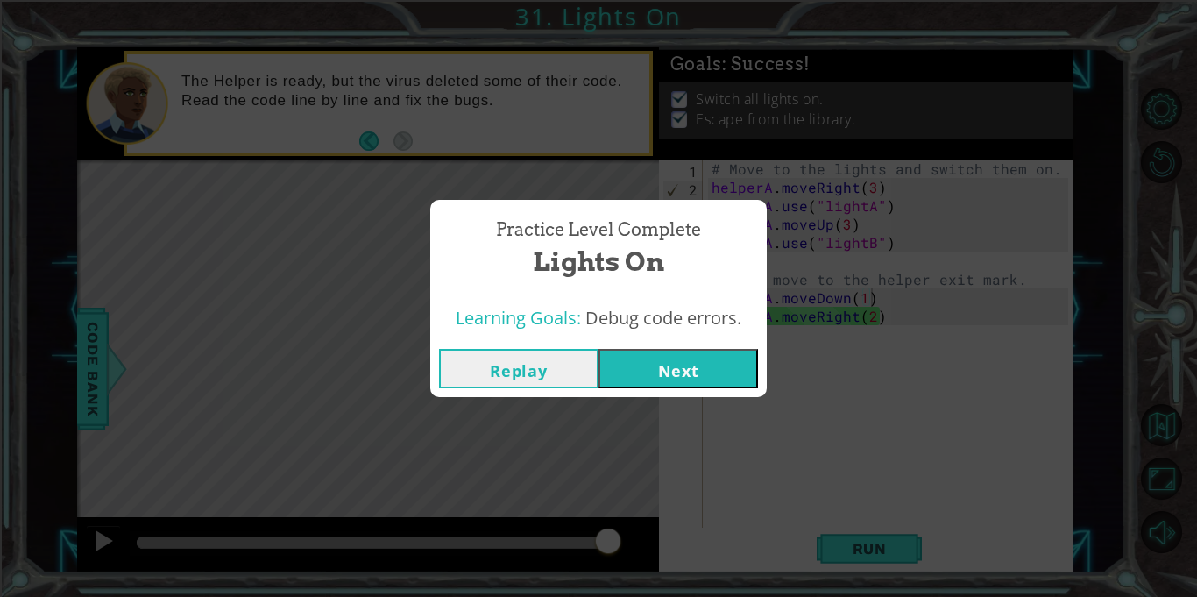
click at [677, 359] on button "Next" at bounding box center [679, 368] width 160 height 39
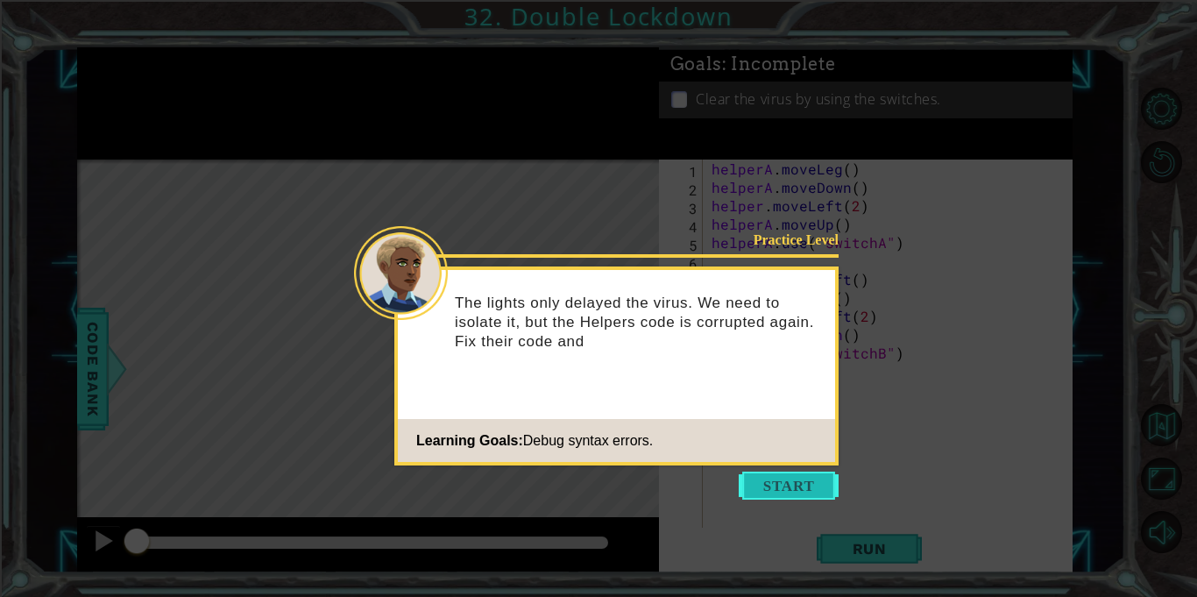
click at [791, 484] on button "Start" at bounding box center [789, 486] width 100 height 28
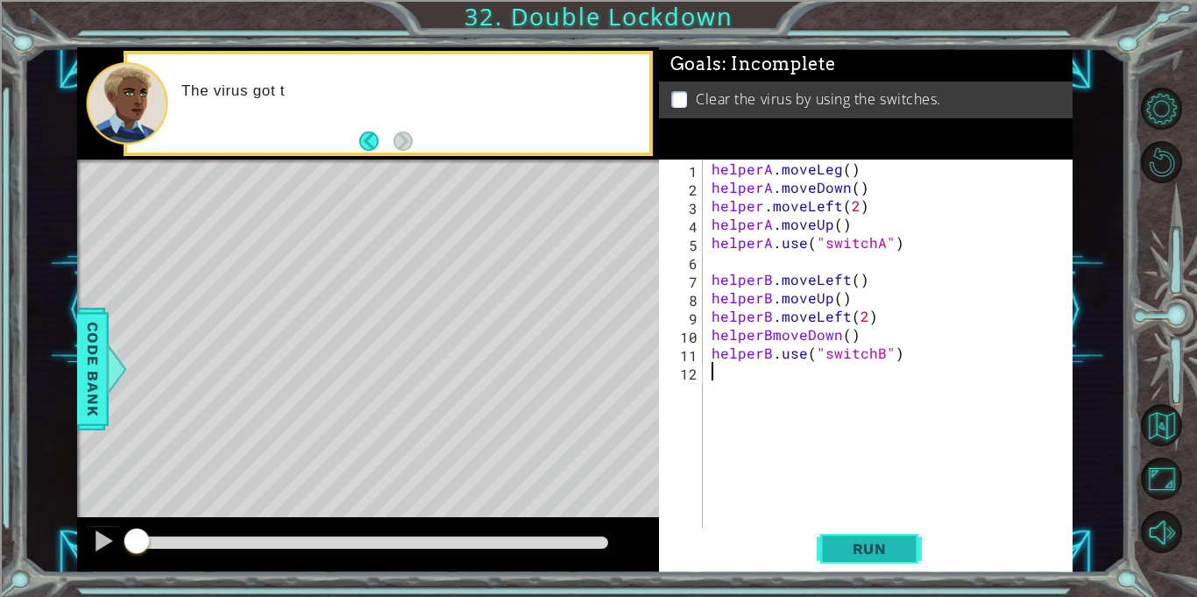
click at [855, 553] on span "Run" at bounding box center [869, 549] width 69 height 18
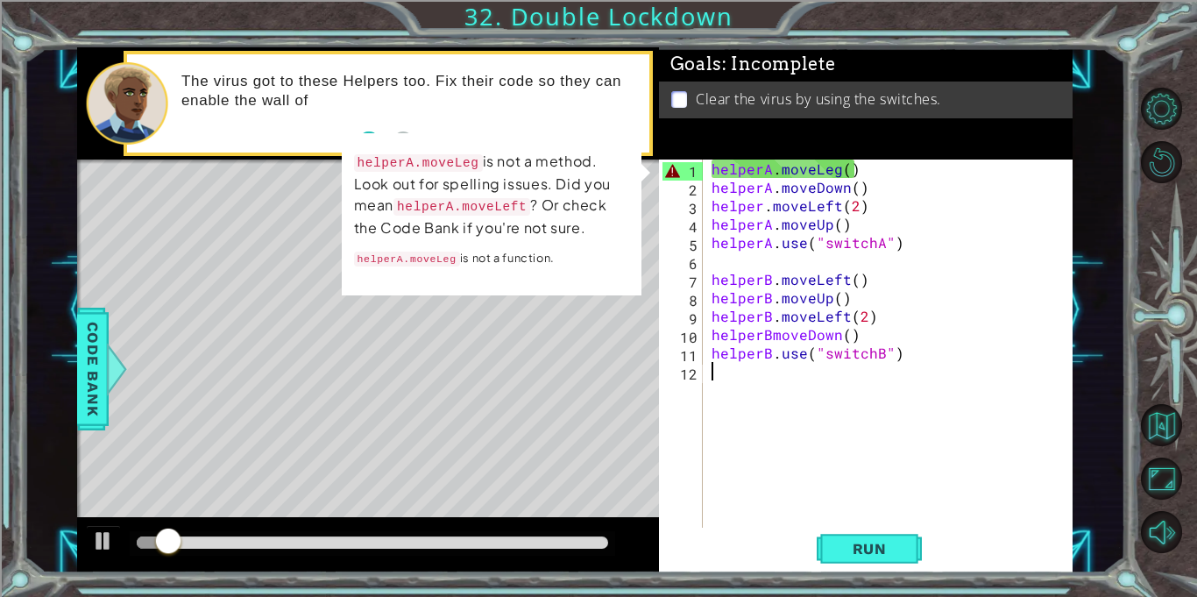
click at [806, 381] on div "helperA . moveLeg ( ) helperA . moveDown ( ) helper . moveLeft ( 2 ) helperA . …" at bounding box center [892, 362] width 369 height 405
click at [838, 167] on div "helperA . moveLeg ( ) helperA . moveDown ( ) helper . moveLeft ( 2 ) helperA . …" at bounding box center [892, 362] width 369 height 405
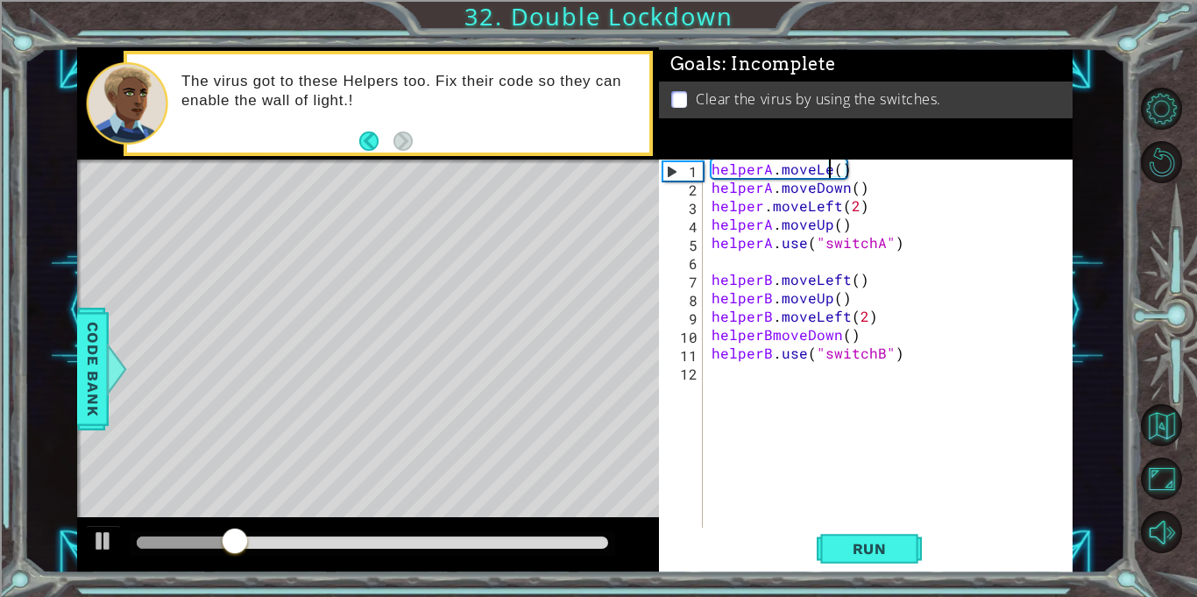
scroll to position [0, 8]
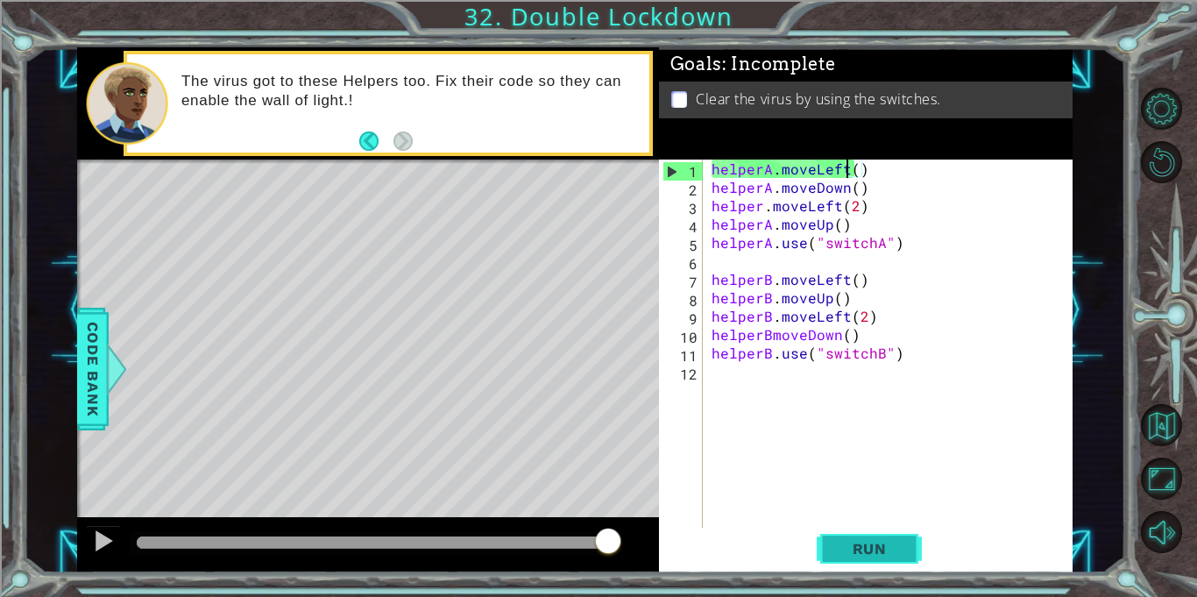
click at [871, 567] on button "Run" at bounding box center [869, 548] width 105 height 41
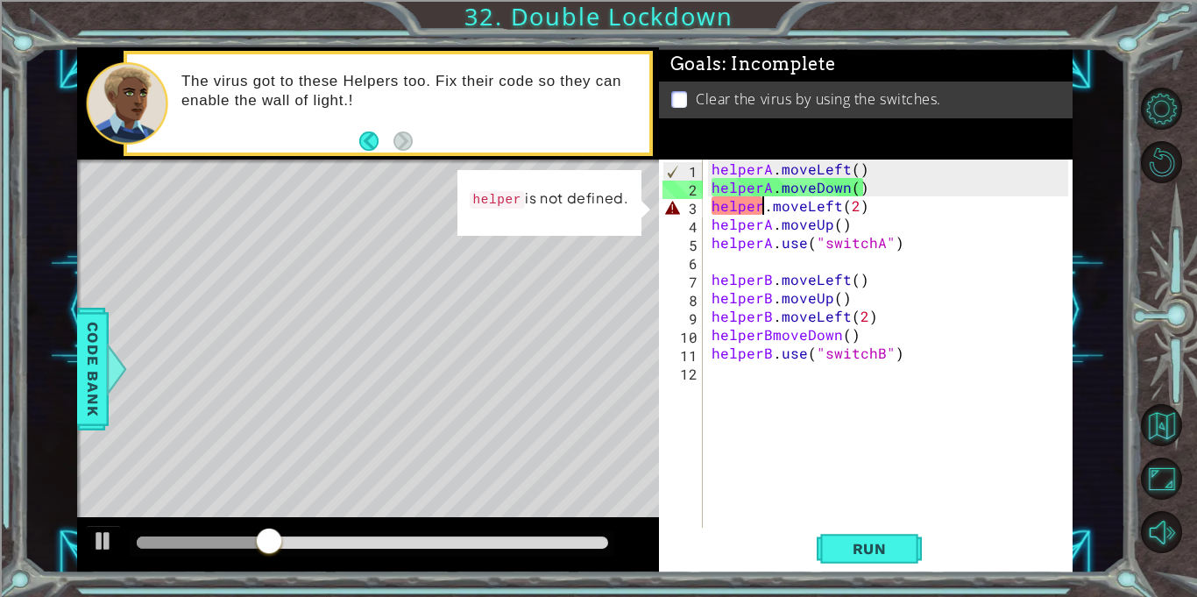
click at [764, 209] on div "helperA . moveLeft ( ) helperA . moveDown ( ) helper . moveLeft ( 2 ) helperA .…" at bounding box center [892, 362] width 369 height 405
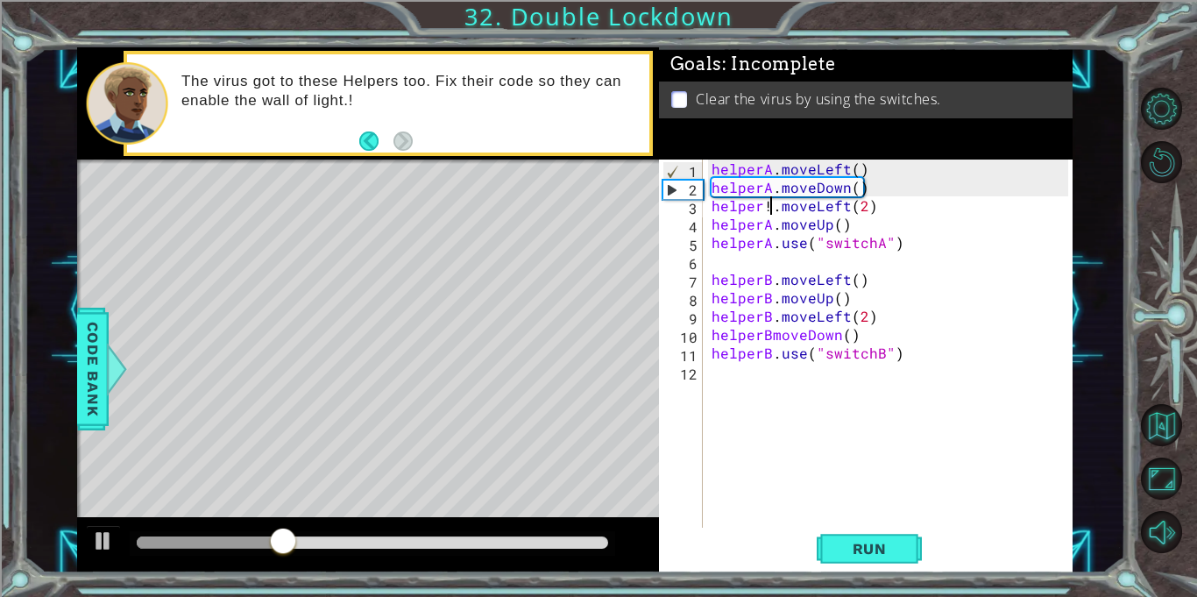
scroll to position [0, 4]
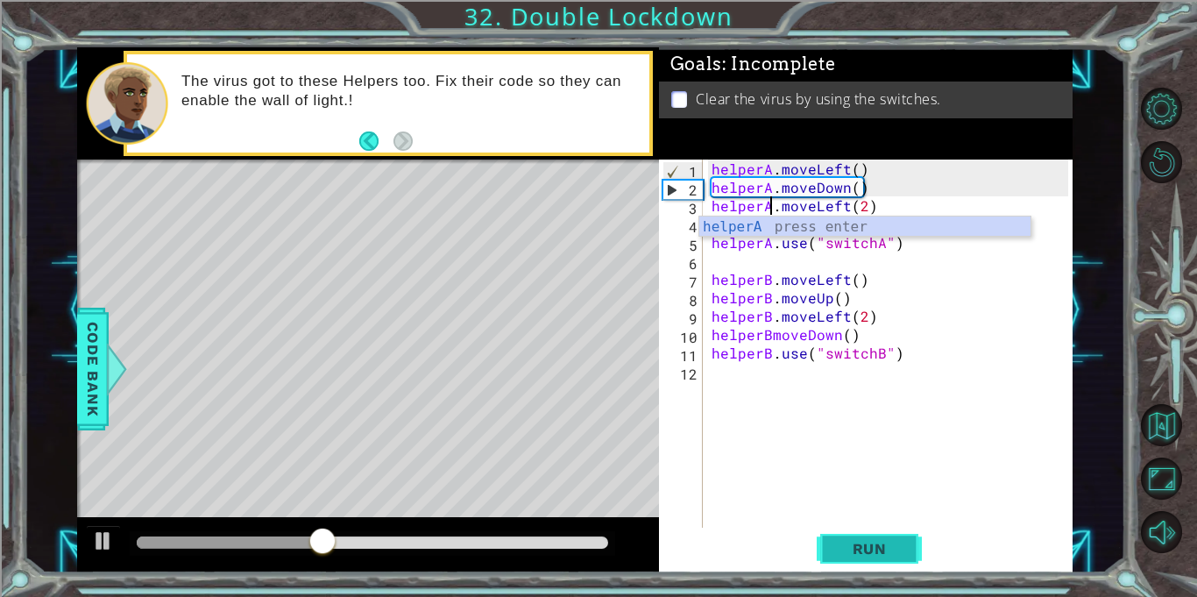
click at [855, 563] on button "Run" at bounding box center [869, 548] width 105 height 41
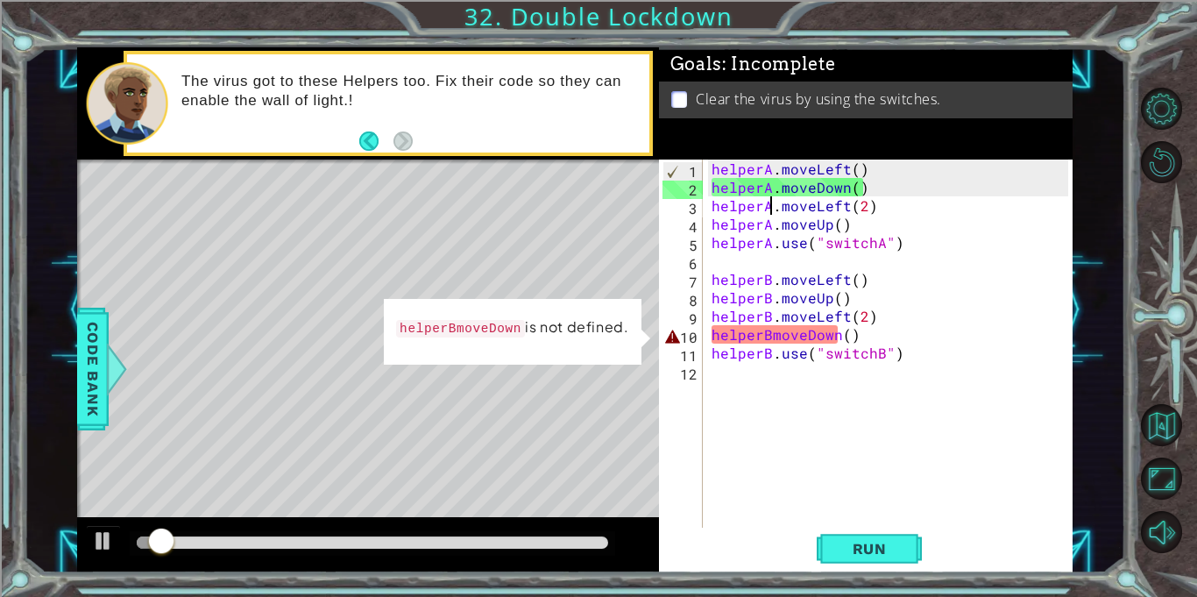
click at [781, 340] on div "helperA . moveLeft ( ) helperA . moveDown ( ) helperA . moveLeft ( 2 ) helperA …" at bounding box center [892, 362] width 369 height 405
click at [770, 337] on div "helperA . moveLeft ( ) helperA . moveDown ( ) helperA . moveLeft ( 2 ) helperA …" at bounding box center [892, 362] width 369 height 405
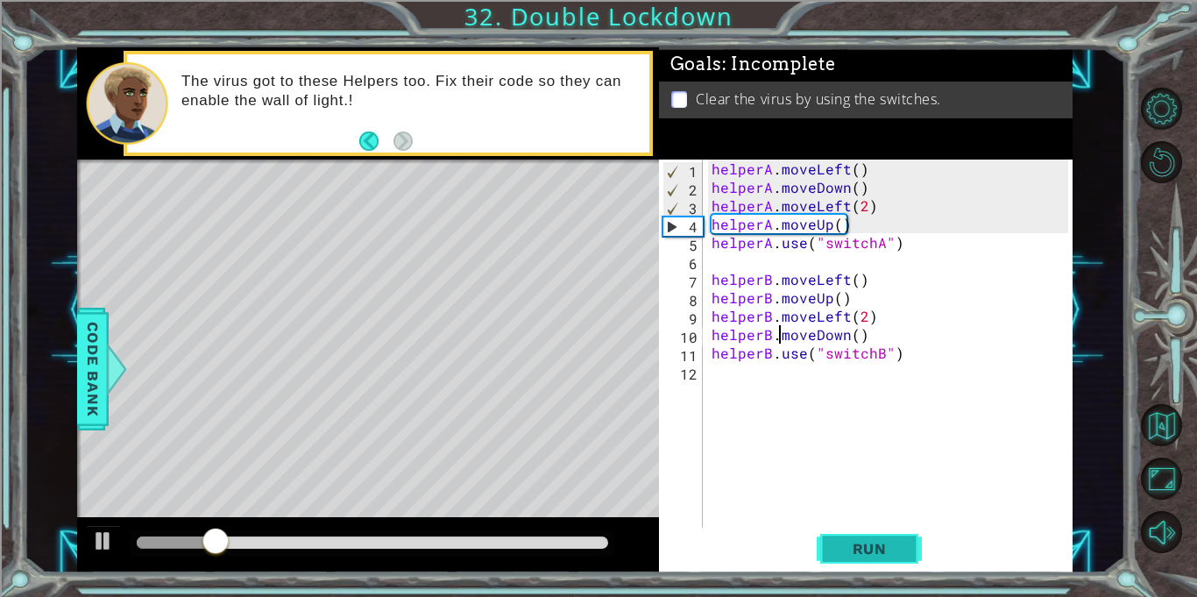
type textarea "helperB.moveDown()"
click at [885, 553] on span "Run" at bounding box center [869, 549] width 69 height 18
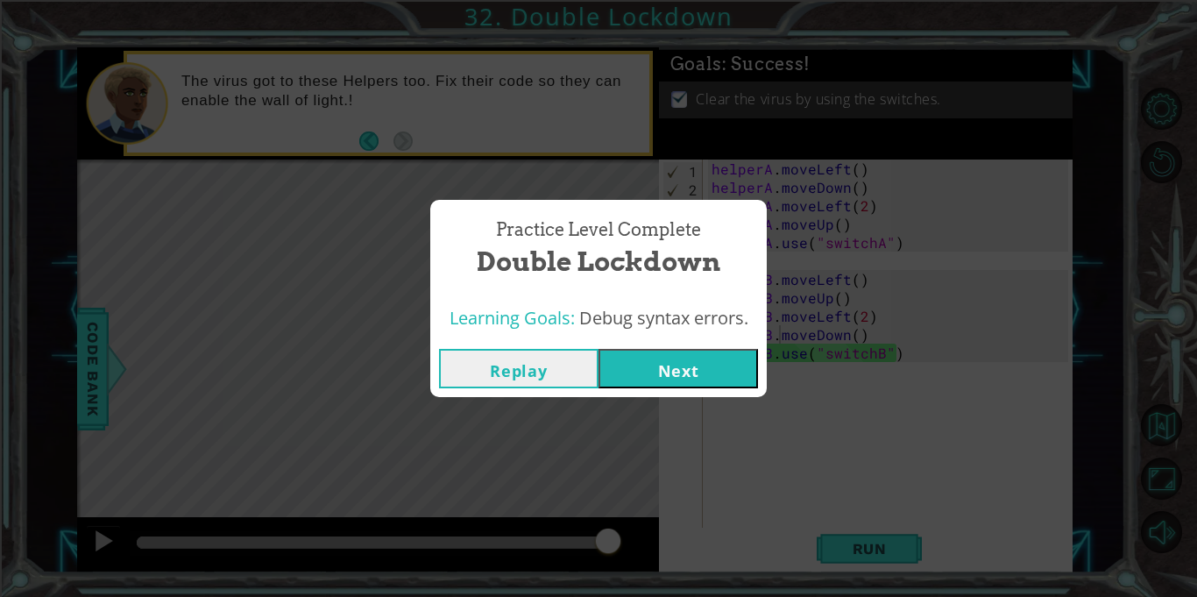
click at [710, 368] on button "Next" at bounding box center [679, 368] width 160 height 39
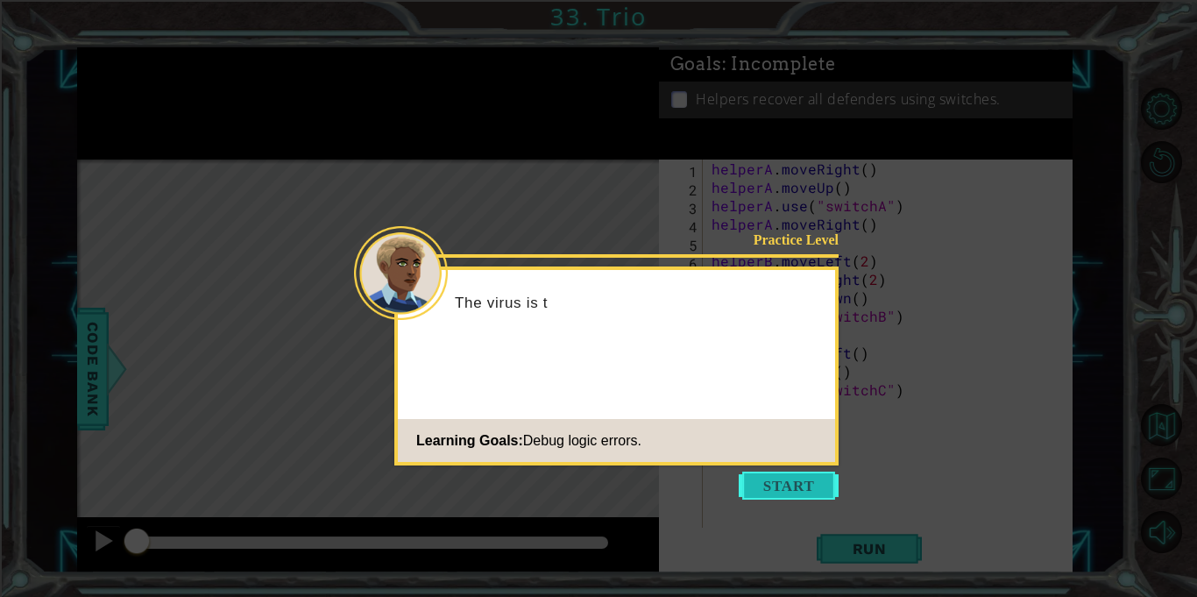
click at [806, 473] on button "Start" at bounding box center [789, 486] width 100 height 28
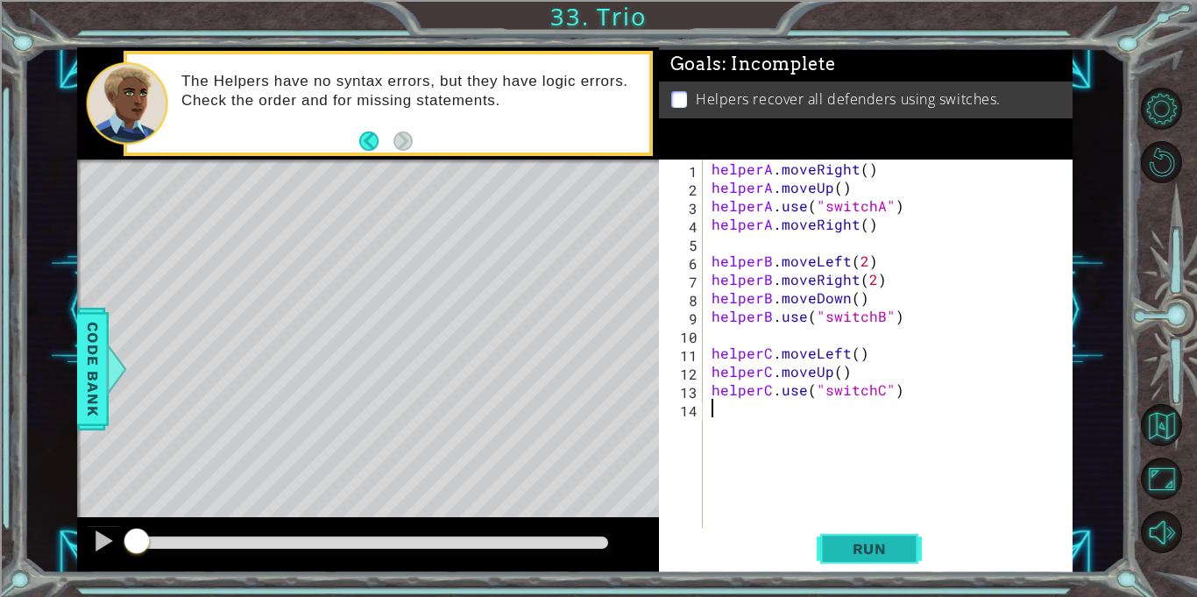
click at [840, 556] on span "Run" at bounding box center [869, 549] width 69 height 18
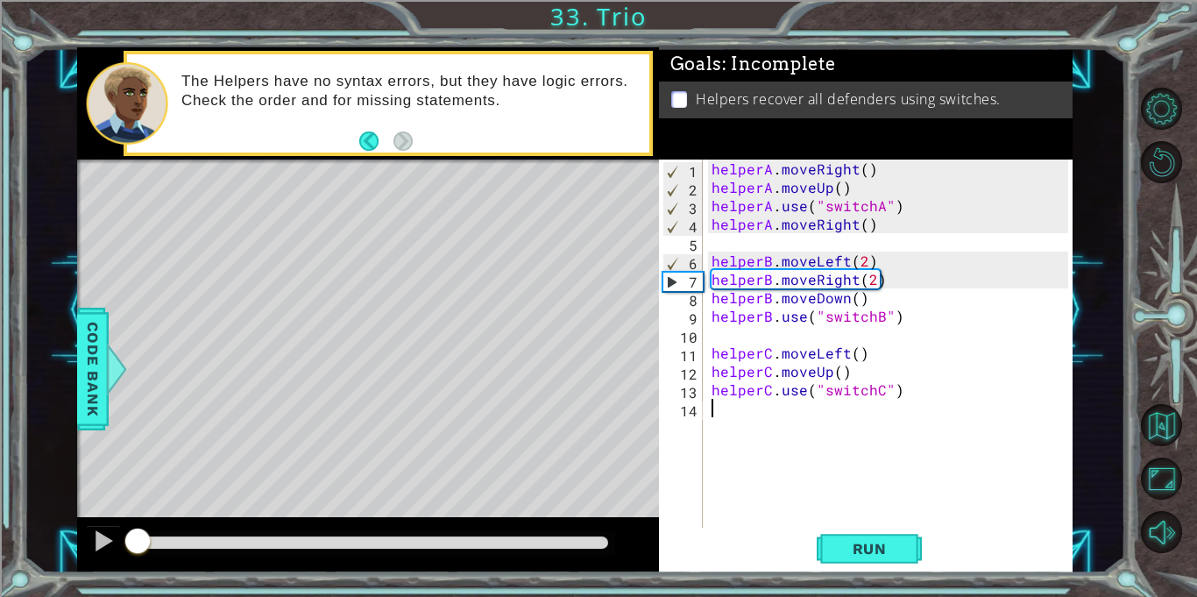
drag, startPoint x: 231, startPoint y: 550, endPoint x: 41, endPoint y: 550, distance: 190.2
click at [41, 550] on div "1 ההההההההההההההההההההההההההההההההההההההההההההההההההההההההההההההההההההההההההההה…" at bounding box center [575, 309] width 1102 height 525
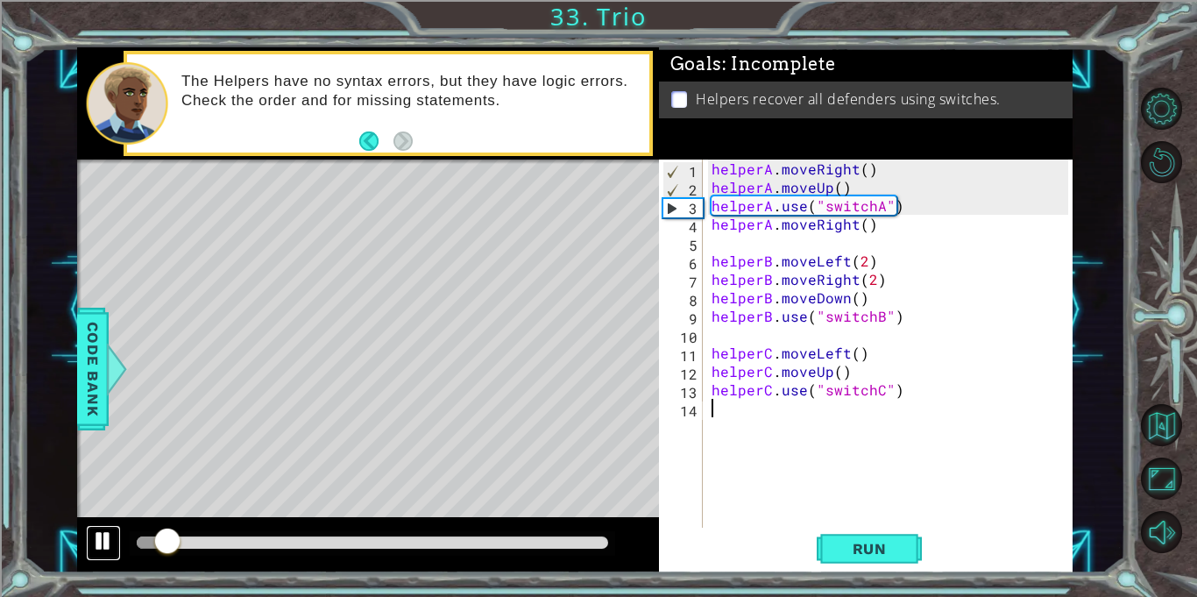
click at [95, 547] on div at bounding box center [103, 540] width 23 height 23
click at [904, 265] on div "helperA . moveRight ( ) helperA . moveUp ( ) helperA . use ( "switchA" ) helper…" at bounding box center [892, 362] width 369 height 405
drag, startPoint x: 906, startPoint y: 205, endPoint x: 692, endPoint y: 206, distance: 213.9
click at [692, 206] on div "helperB.moveLeft(2) 1 2 3 4 5 6 7 8 9 10 11 12 13 14 helperA . moveRight ( ) he…" at bounding box center [863, 344] width 409 height 368
type textarea "helperA.use("switchA")"
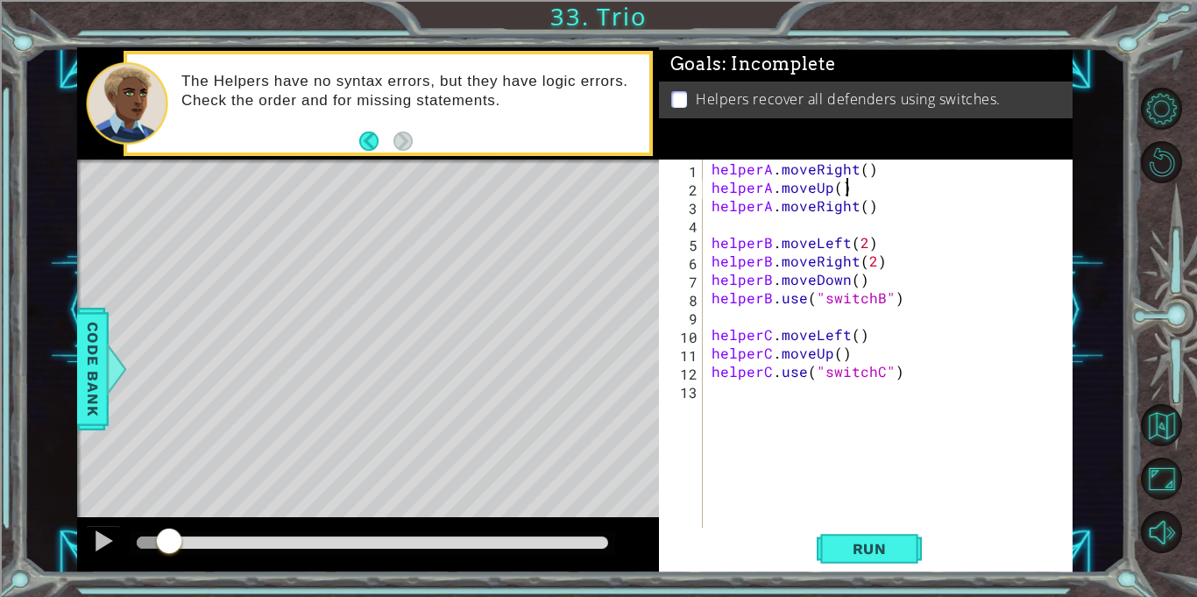
type textarea "helperA.moveUp()"
click at [719, 225] on div "helperA . moveRight ( ) helperA . moveUp ( ) helperA . moveRight ( ) helperB . …" at bounding box center [892, 362] width 369 height 405
paste textarea "helperA.use("switchA")"
click at [890, 544] on span "Run" at bounding box center [869, 549] width 69 height 18
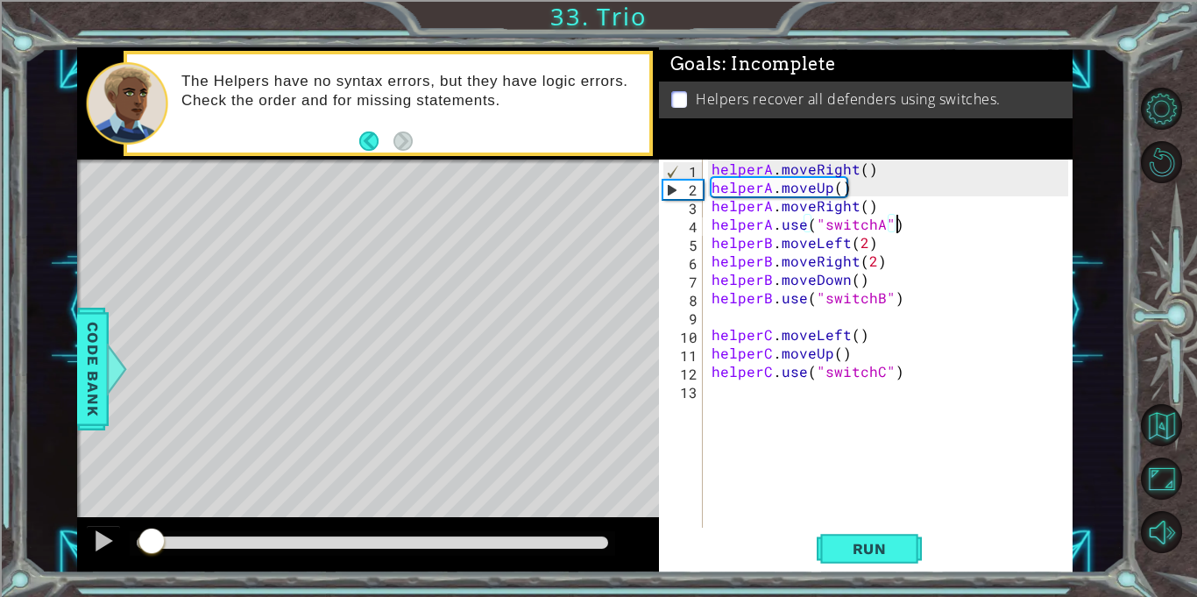
drag, startPoint x: 176, startPoint y: 542, endPoint x: 151, endPoint y: 539, distance: 25.6
click at [151, 539] on div at bounding box center [373, 542] width 472 height 12
click at [103, 550] on div at bounding box center [103, 540] width 23 height 23
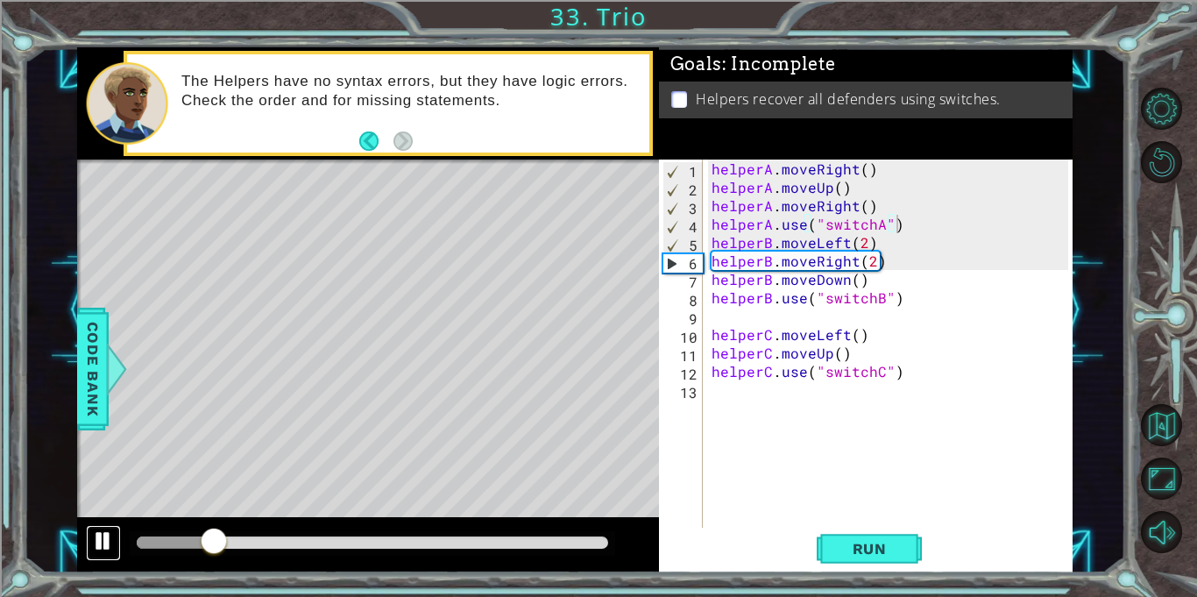
click at [99, 546] on div at bounding box center [103, 540] width 23 height 23
drag, startPoint x: 886, startPoint y: 261, endPoint x: 707, endPoint y: 263, distance: 178.8
click at [708, 263] on div "helperA . moveRight ( ) helperA . moveUp ( ) helperA . moveRight ( ) helperA . …" at bounding box center [892, 362] width 369 height 405
type textarea "helperB.moveRight(2)"
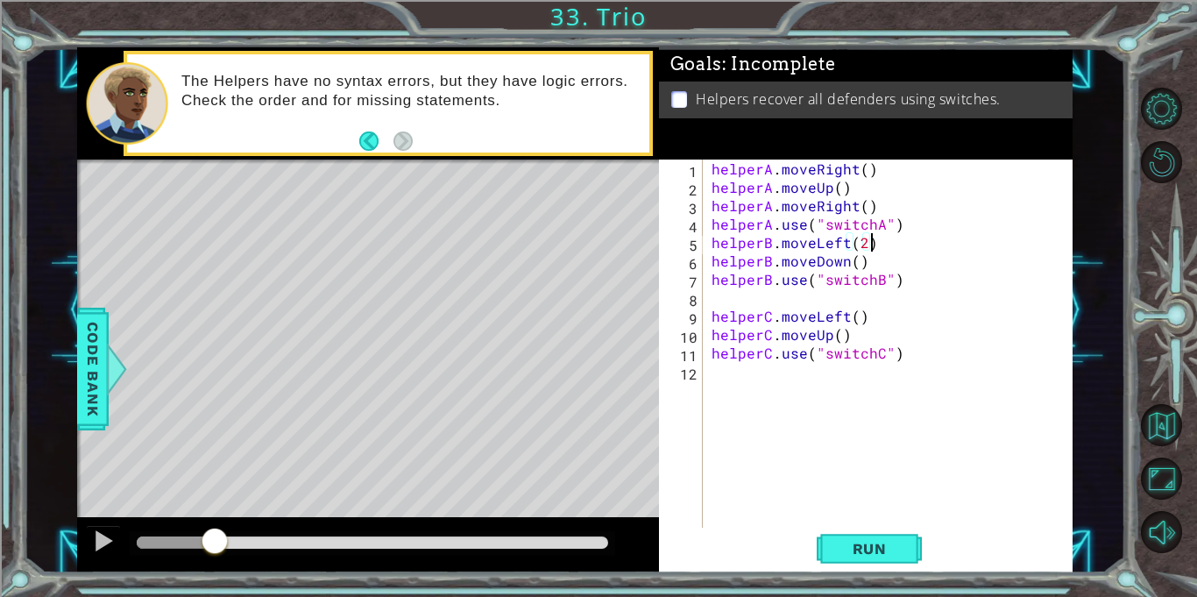
click at [879, 260] on div "helperA . moveRight ( ) helperA . moveUp ( ) helperA . moveRight ( ) helperA . …" at bounding box center [892, 362] width 369 height 405
type textarea "helperB.moveDown()"
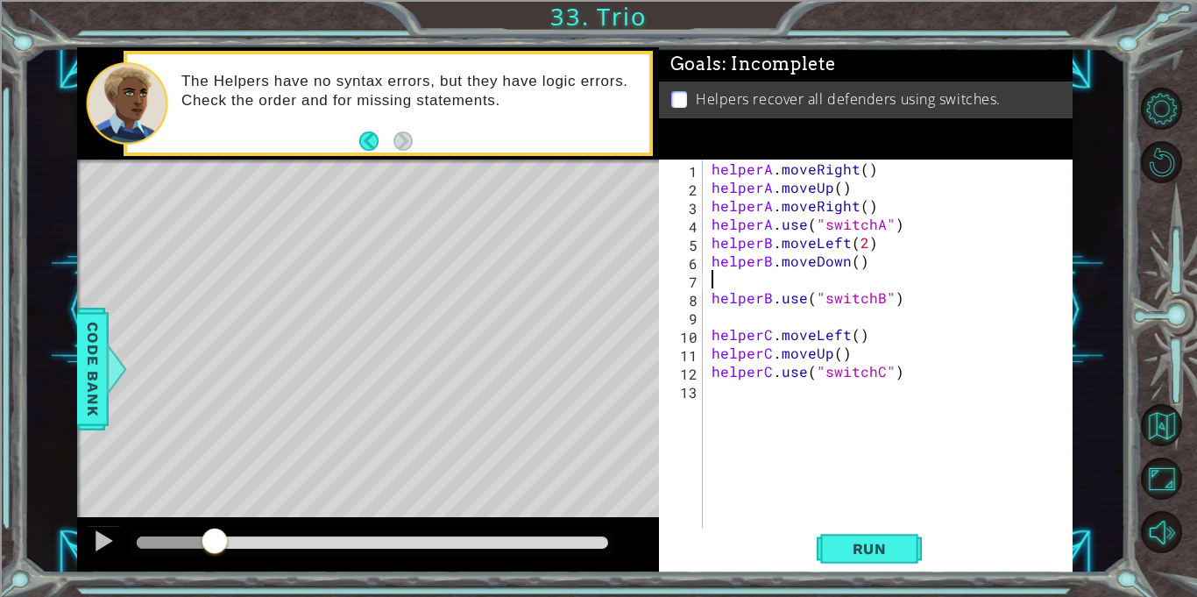
paste textarea "helperB.moveRight(2)"
click at [884, 557] on button "Run" at bounding box center [869, 548] width 105 height 41
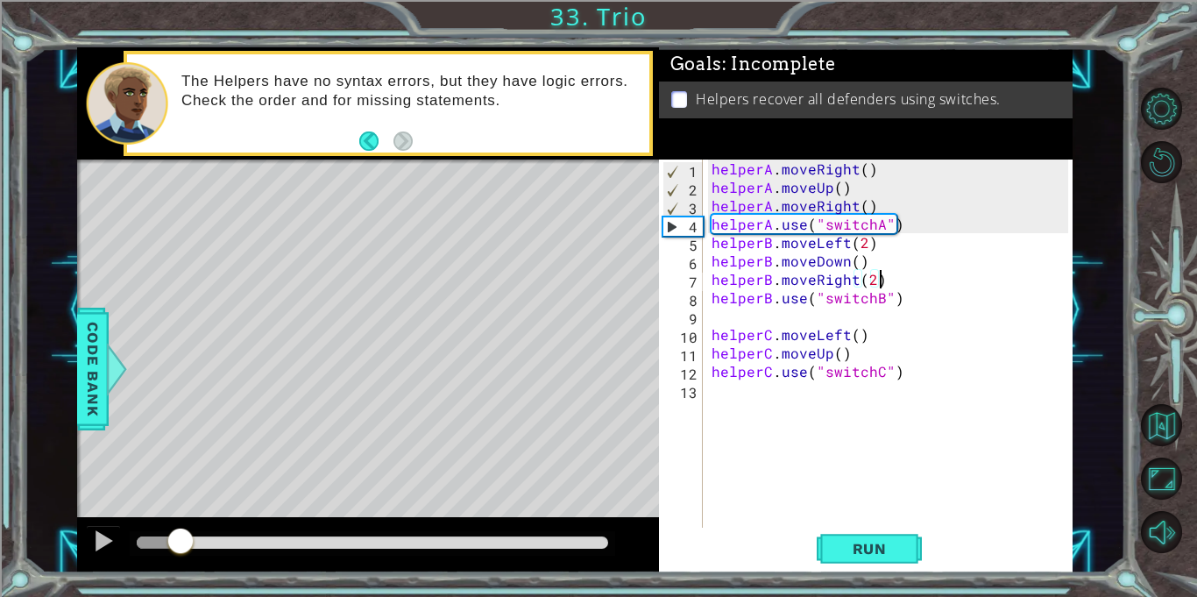
drag, startPoint x: 167, startPoint y: 540, endPoint x: 181, endPoint y: 543, distance: 15.1
click at [181, 543] on div at bounding box center [181, 543] width 32 height 32
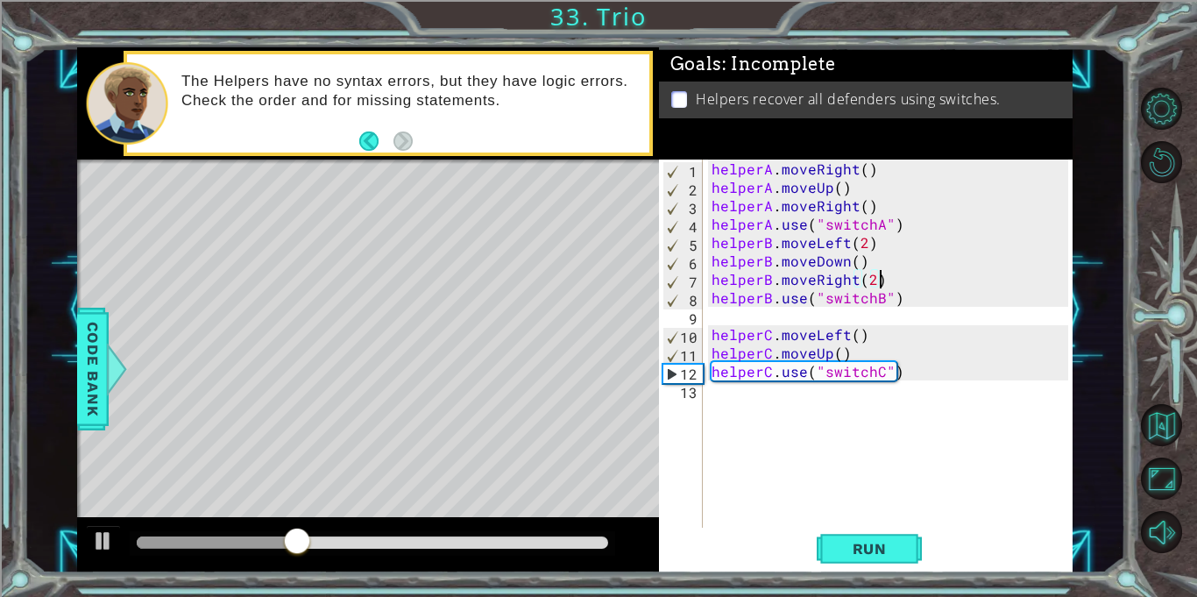
click at [919, 372] on div "helperA . moveRight ( ) helperA . moveUp ( ) helperA . moveRight ( ) helperA . …" at bounding box center [892, 362] width 369 height 405
type textarea "helperC.use("switchC")"
click at [708, 372] on div "helperA . moveRight ( ) helperA . moveUp ( ) helperA . moveRight ( ) helperA . …" at bounding box center [892, 362] width 369 height 405
type textarea "helperC.use("switchC")"
drag, startPoint x: 742, startPoint y: 373, endPoint x: 856, endPoint y: 375, distance: 113.9
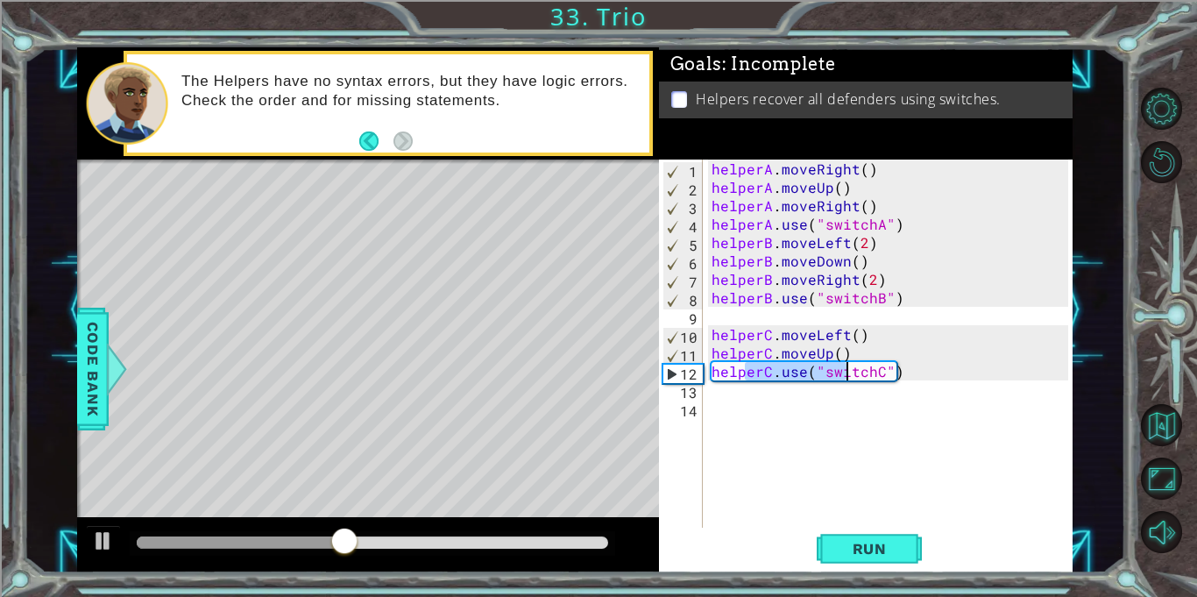
click at [856, 375] on div "helperA . moveRight ( ) helperA . moveUp ( ) helperA . moveRight ( ) helperA . …" at bounding box center [892, 362] width 369 height 405
click at [856, 375] on div "helperA . moveRight ( ) helperA . moveUp ( ) helperA . moveRight ( ) helperA . …" at bounding box center [888, 344] width 360 height 368
drag, startPoint x: 938, startPoint y: 365, endPoint x: 682, endPoint y: 364, distance: 255.9
click at [682, 364] on div "helperC.use("switchC") 1 2 3 4 5 6 7 8 9 10 11 12 13 14 helperA . moveRight ( )…" at bounding box center [863, 344] width 409 height 368
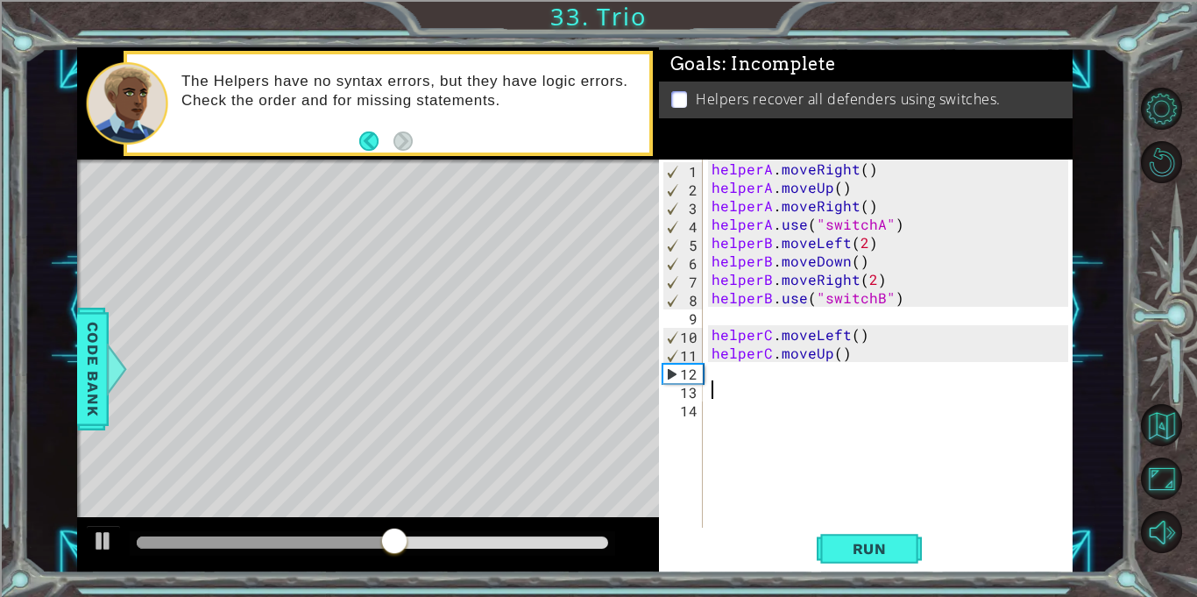
click at [709, 387] on div "helperA . moveRight ( ) helperA . moveUp ( ) helperA . moveRight ( ) helperA . …" at bounding box center [892, 362] width 369 height 405
click at [709, 398] on div "helperA . moveRight ( ) helperA . moveUp ( ) helperA . moveRight ( ) helperA . …" at bounding box center [892, 362] width 369 height 405
paste textarea "helperC.use("switchC")"
type textarea "helperC.use("switchC")"
click at [733, 372] on div "helperA . moveRight ( ) helperA . moveUp ( ) helperA . moveRight ( ) helperA . …" at bounding box center [892, 362] width 369 height 405
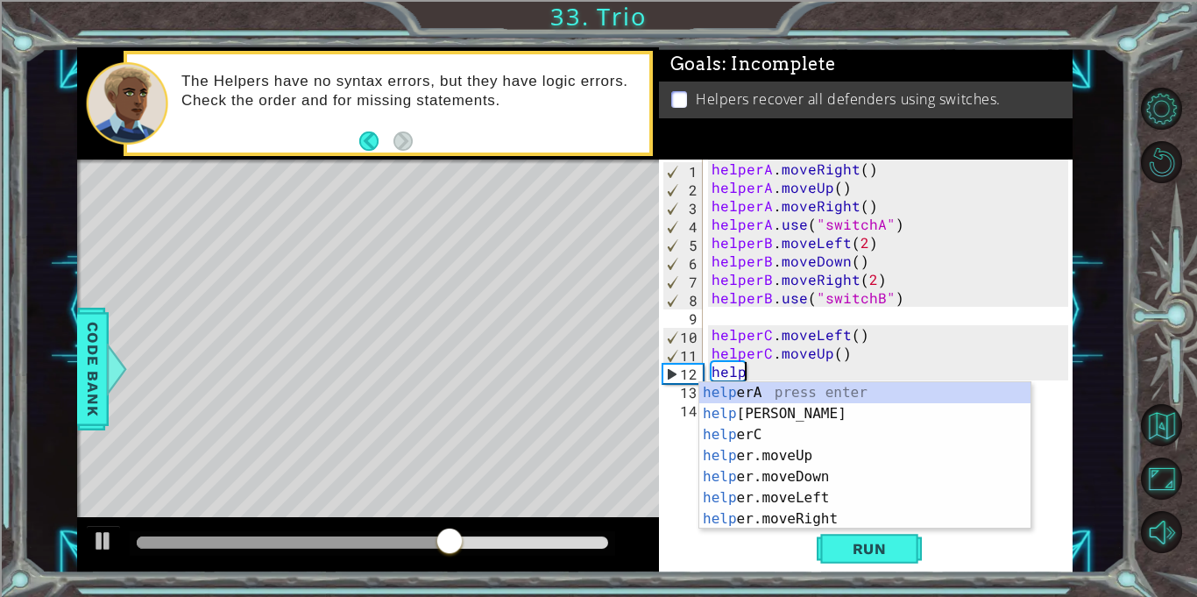
scroll to position [0, 2]
click at [775, 527] on div "helper A press enter helper B press enter helper C press enter helper .moveUp p…" at bounding box center [864, 476] width 331 height 189
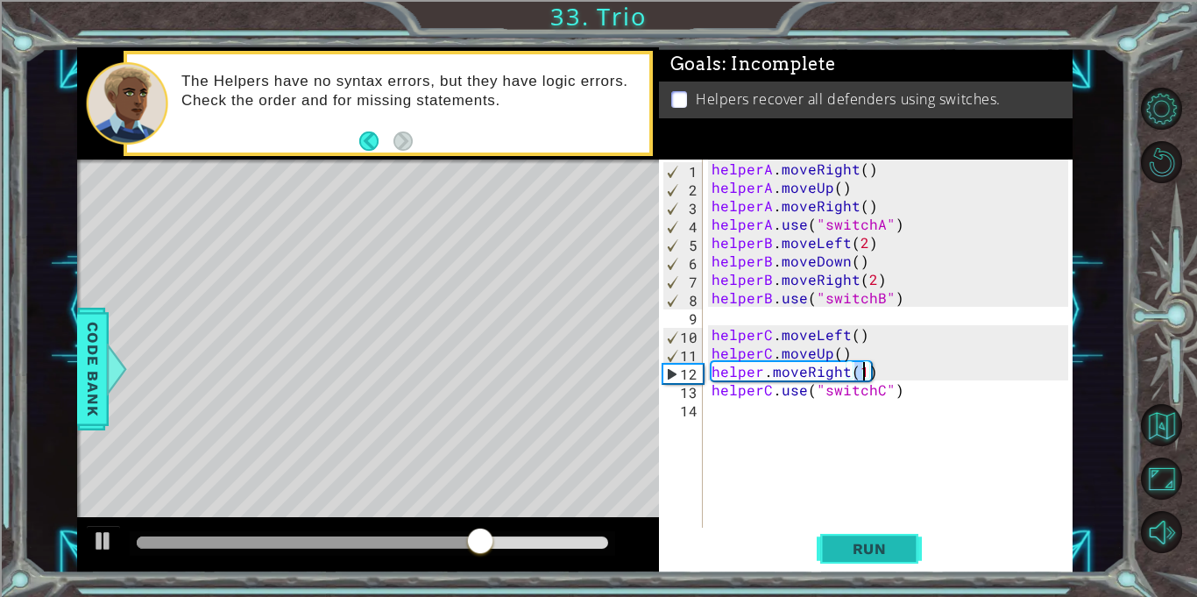
click at [858, 554] on span "Run" at bounding box center [869, 549] width 69 height 18
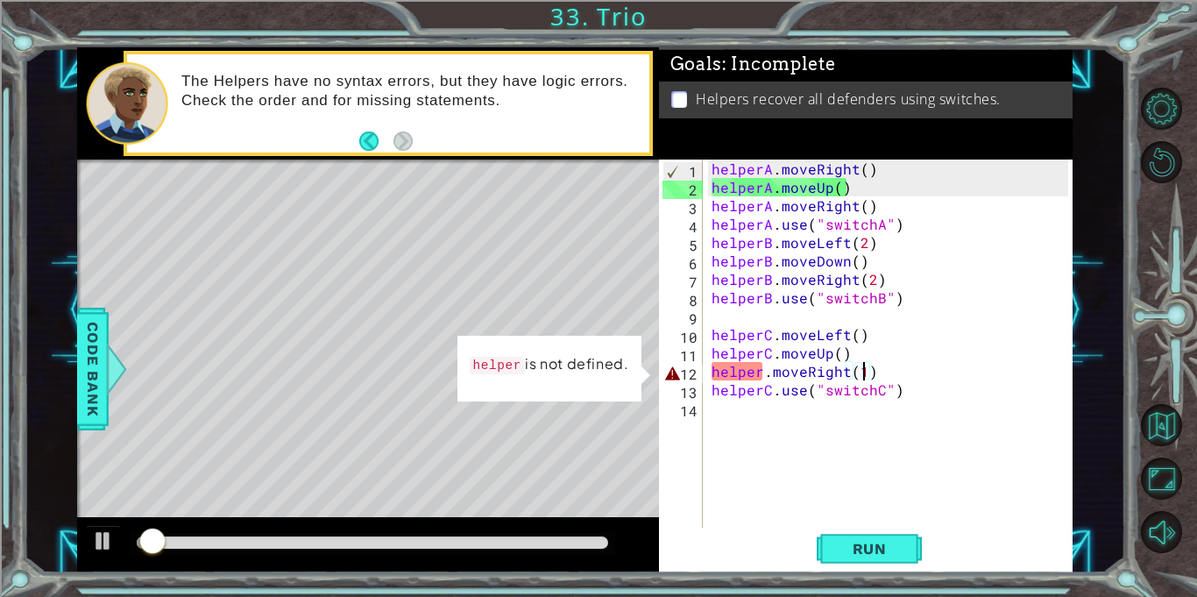
click at [158, 541] on div at bounding box center [153, 543] width 32 height 32
click at [762, 373] on div "helperA . moveRight ( ) helperA . moveUp ( ) helperA . moveRight ( ) helperA . …" at bounding box center [892, 362] width 369 height 405
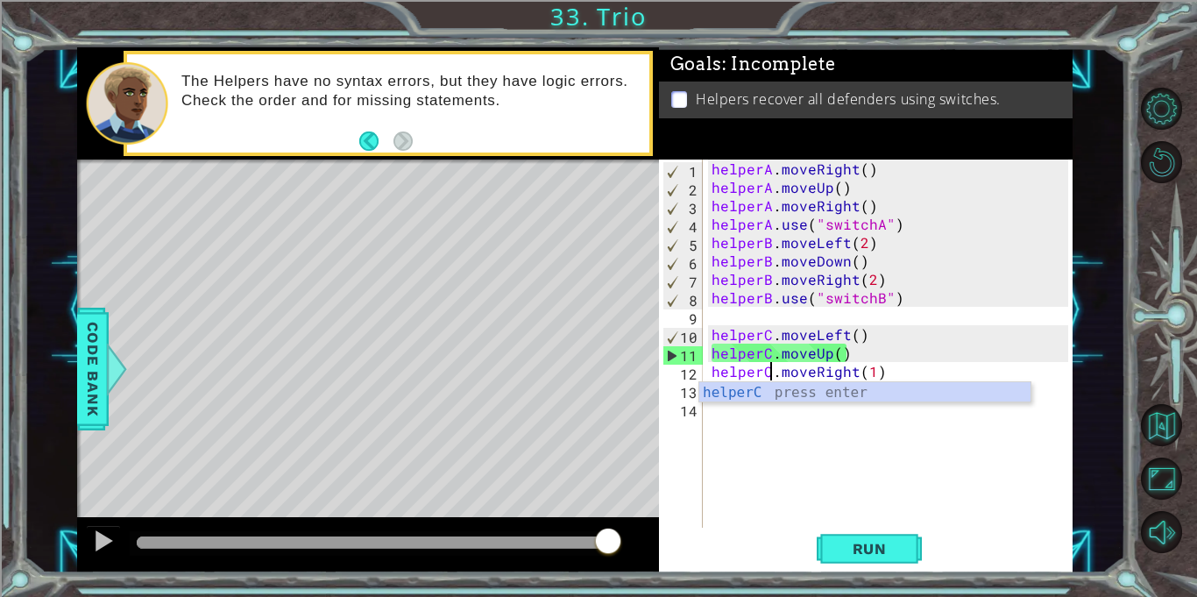
drag, startPoint x: 154, startPoint y: 541, endPoint x: 842, endPoint y: 578, distance: 689.0
click at [842, 578] on div "1 ההההההההההההההההההההההההההההההההההההההההההההההההההההההההההההההההההההההההההההה…" at bounding box center [598, 298] width 1197 height 597
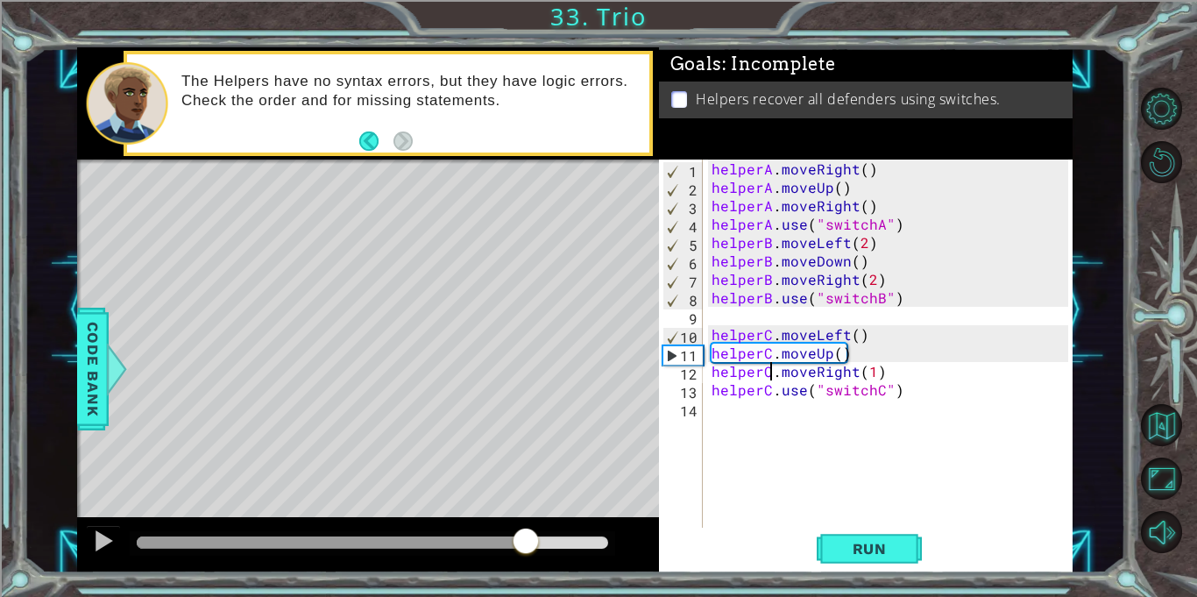
drag, startPoint x: 616, startPoint y: 536, endPoint x: 525, endPoint y: 535, distance: 91.2
click at [525, 535] on div at bounding box center [526, 543] width 32 height 32
type textarea "helperC.moveRight(1)"
click at [103, 542] on div at bounding box center [103, 540] width 23 height 23
click at [104, 542] on div at bounding box center [103, 540] width 23 height 23
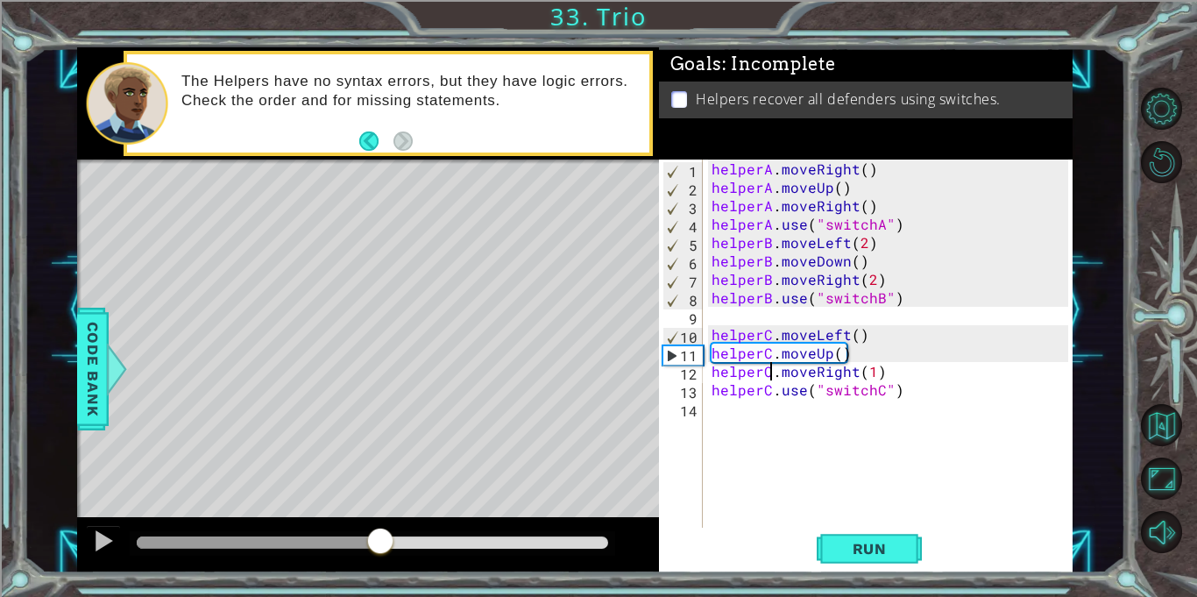
drag, startPoint x: 527, startPoint y: 545, endPoint x: 379, endPoint y: 535, distance: 148.5
click at [379, 535] on div at bounding box center [381, 543] width 32 height 32
click at [100, 540] on div at bounding box center [103, 540] width 23 height 23
click at [883, 556] on span "Run" at bounding box center [869, 549] width 69 height 18
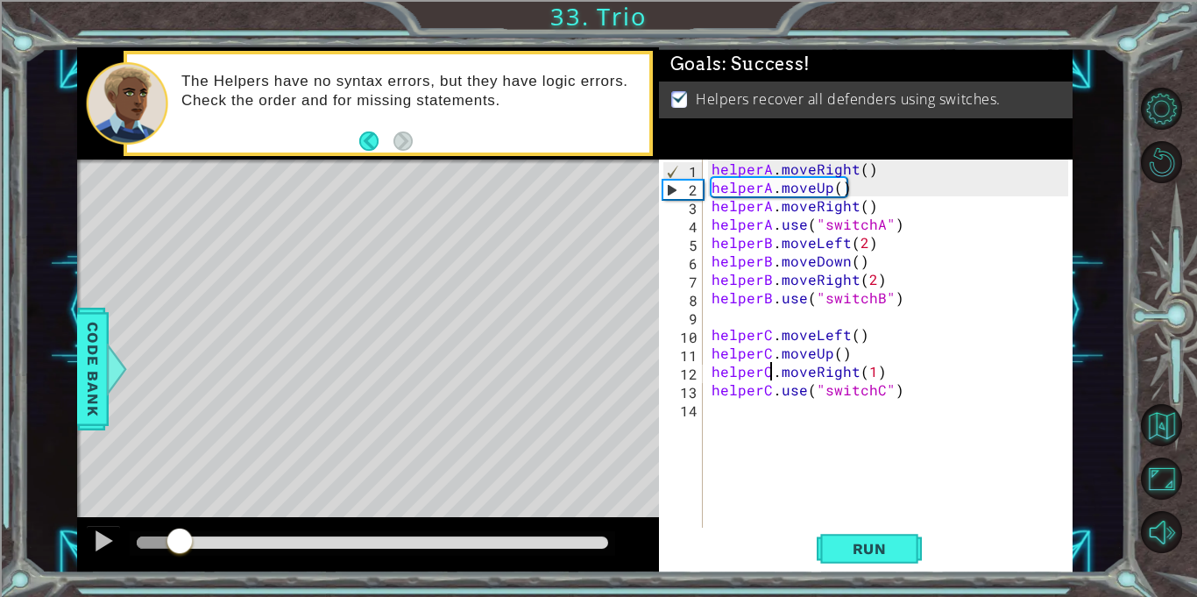
drag, startPoint x: 181, startPoint y: 539, endPoint x: 198, endPoint y: 543, distance: 17.9
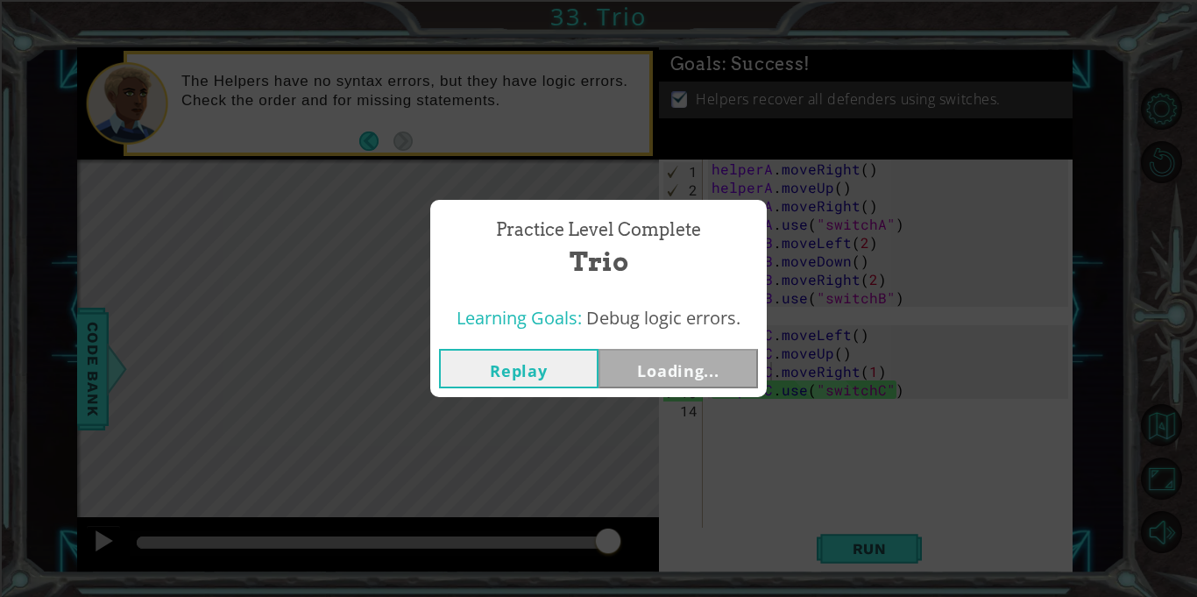
drag, startPoint x: 198, startPoint y: 543, endPoint x: 1191, endPoint y: 519, distance: 993.3
click at [1191, 519] on body "1 ההההההההההההההההההההההההההההההההההההההההההההההההההההההההההההההההההההההההההההה…" at bounding box center [598, 298] width 1197 height 597
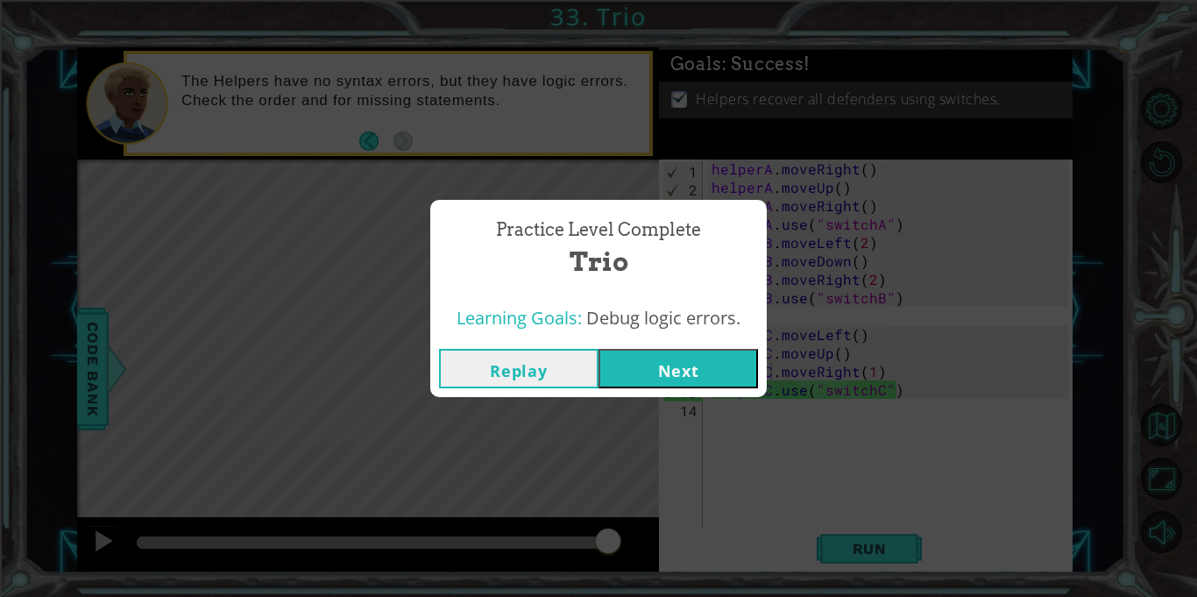
click at [656, 368] on button "Next" at bounding box center [679, 368] width 160 height 39
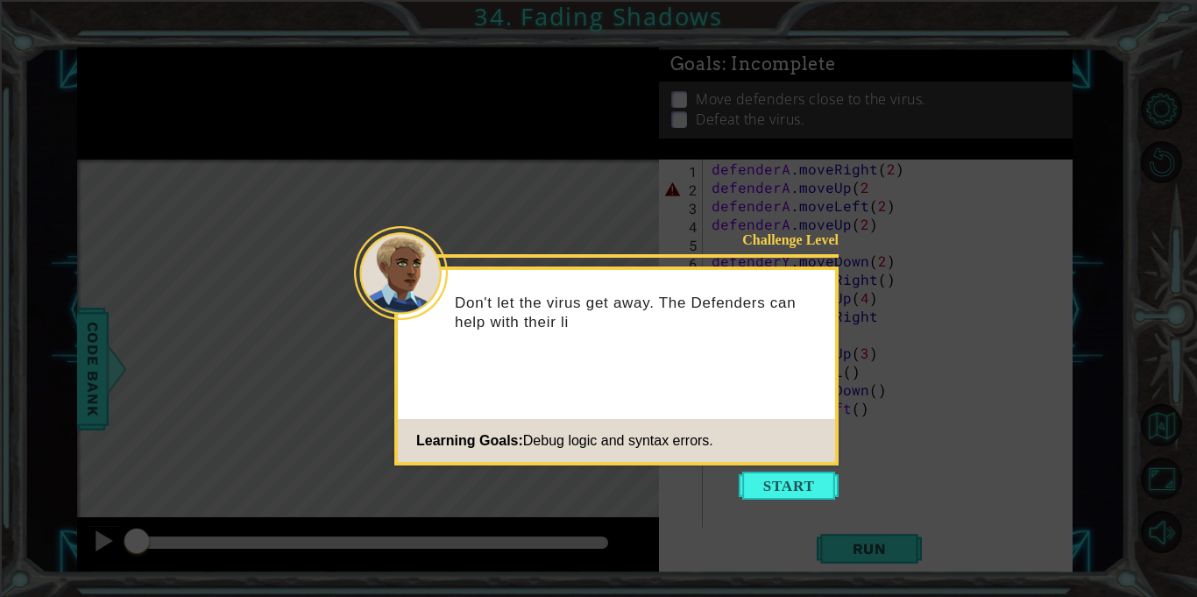
click at [800, 469] on icon at bounding box center [598, 298] width 1197 height 597
click at [792, 497] on button "Start" at bounding box center [789, 486] width 100 height 28
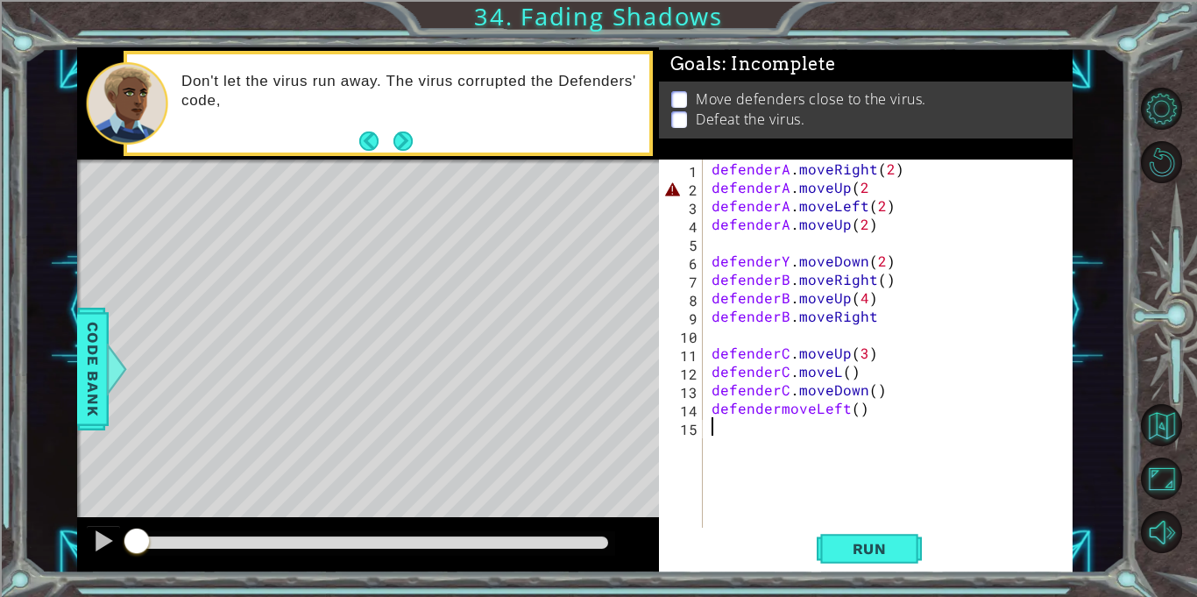
click at [876, 204] on div "defenderA . moveRight ( 2 ) defenderA . moveUp ( 2 defenderA . moveLeft ( 2 ) d…" at bounding box center [892, 362] width 369 height 405
click at [881, 182] on div "defenderA . moveRight ( 2 ) defenderA . moveUp ( 2 defenderA . moveLeft ( 2 ) d…" at bounding box center [892, 362] width 369 height 405
click at [788, 263] on div "defenderA . moveRight ( 2 ) defenderA . moveUp ( 2 ) defenderA . moveLeft ( 2 )…" at bounding box center [892, 362] width 369 height 405
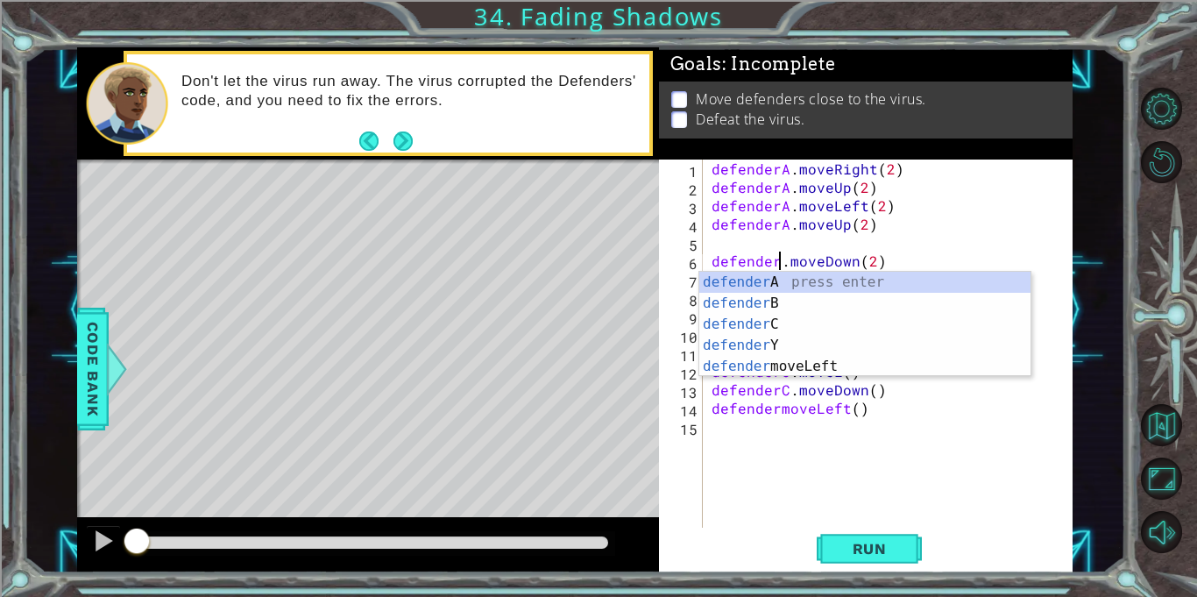
type textarea "defenderB.moveDown(2)"
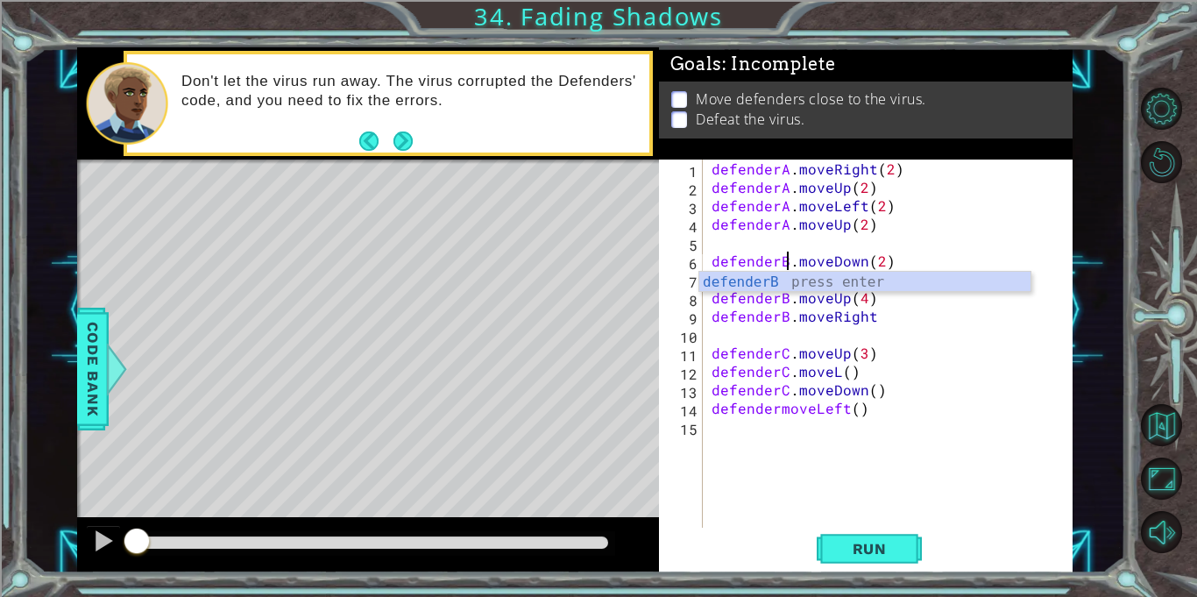
scroll to position [0, 4]
click at [1003, 331] on div "defenderA . moveRight ( 2 ) defenderA . moveUp ( 2 ) defenderA . moveLeft ( 2 )…" at bounding box center [892, 362] width 369 height 405
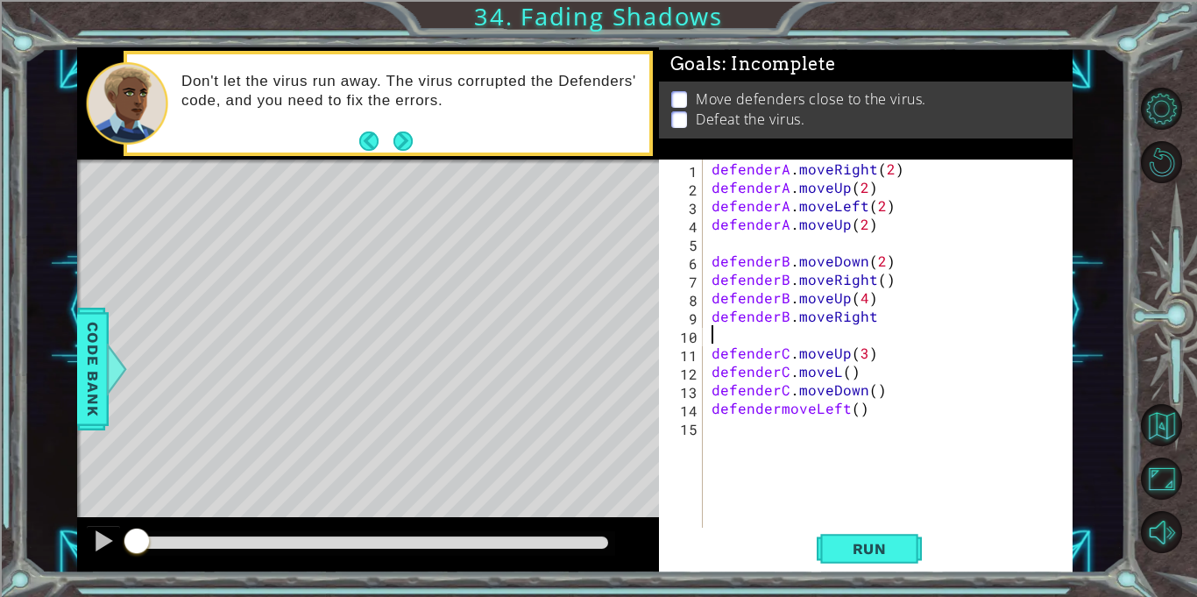
scroll to position [0, 0]
click at [872, 322] on div "defenderA . moveRight ( 2 ) defenderA . moveUp ( 2 ) defenderA . moveLeft ( 2 )…" at bounding box center [892, 362] width 369 height 405
click at [833, 372] on div "defenderA . moveRight ( 2 ) defenderA . moveUp ( 2 ) defenderA . moveLeft ( 2 )…" at bounding box center [892, 362] width 369 height 405
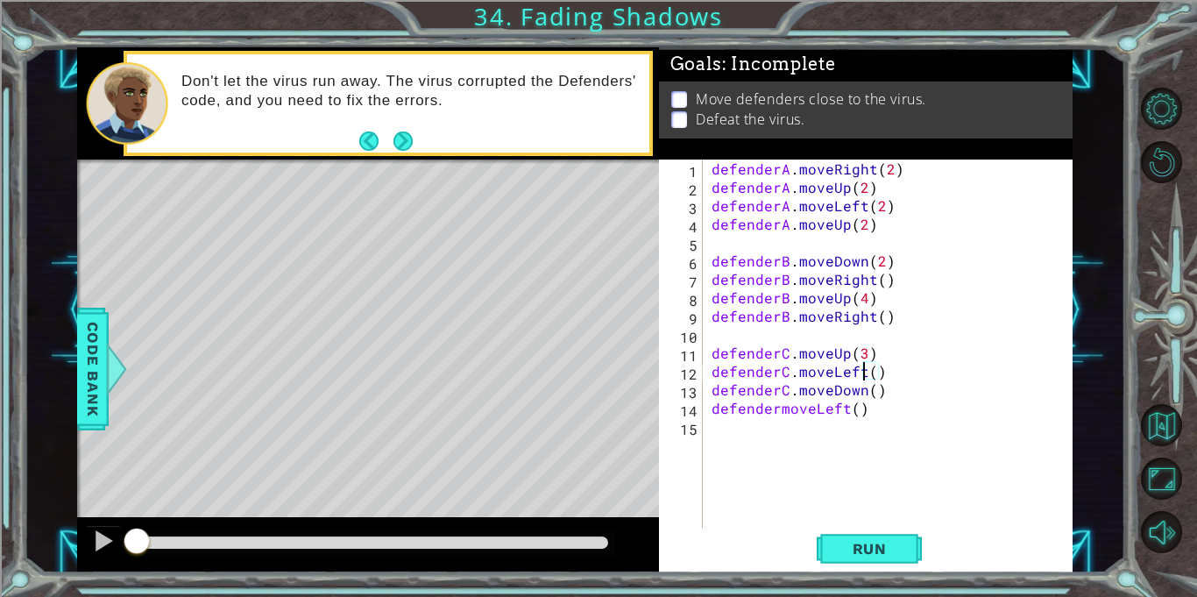
click at [776, 408] on div "defenderA . moveRight ( 2 ) defenderA . moveUp ( 2 ) defenderA . moveLeft ( 2 )…" at bounding box center [892, 362] width 369 height 405
click at [884, 545] on span "Run" at bounding box center [869, 549] width 69 height 18
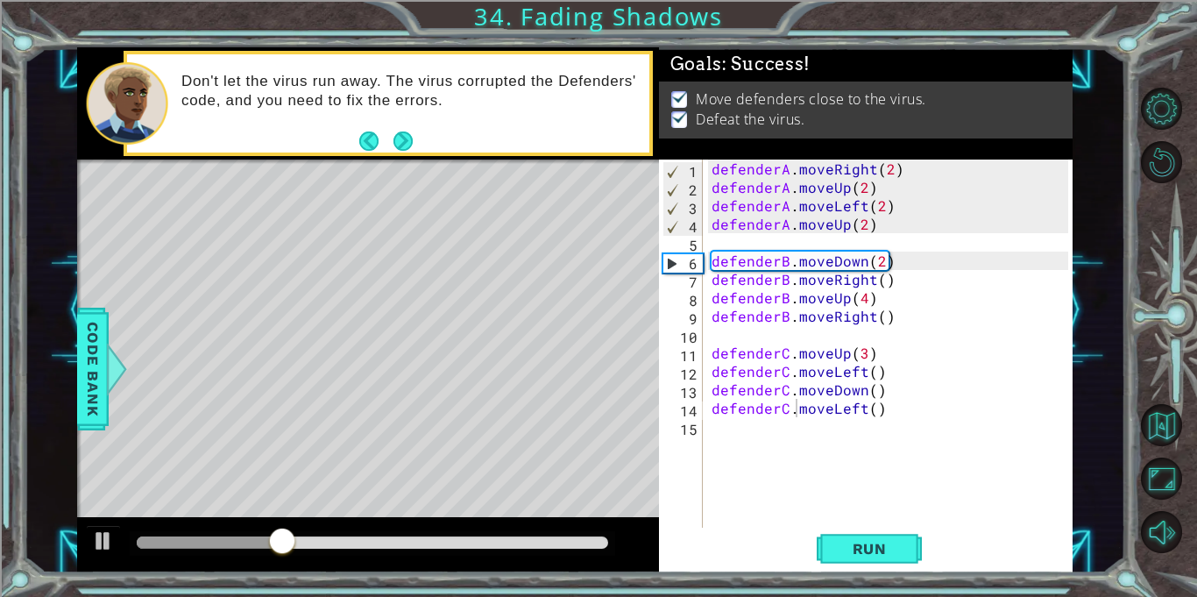
click at [82, 535] on div at bounding box center [368, 545] width 582 height 56
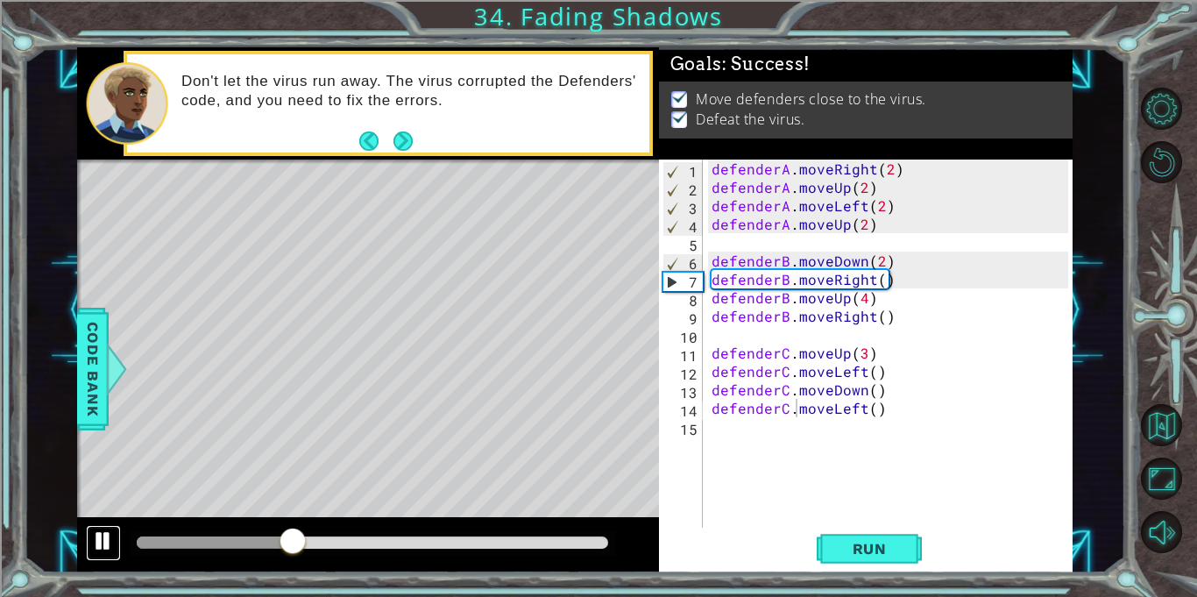
click at [108, 543] on div at bounding box center [103, 540] width 23 height 23
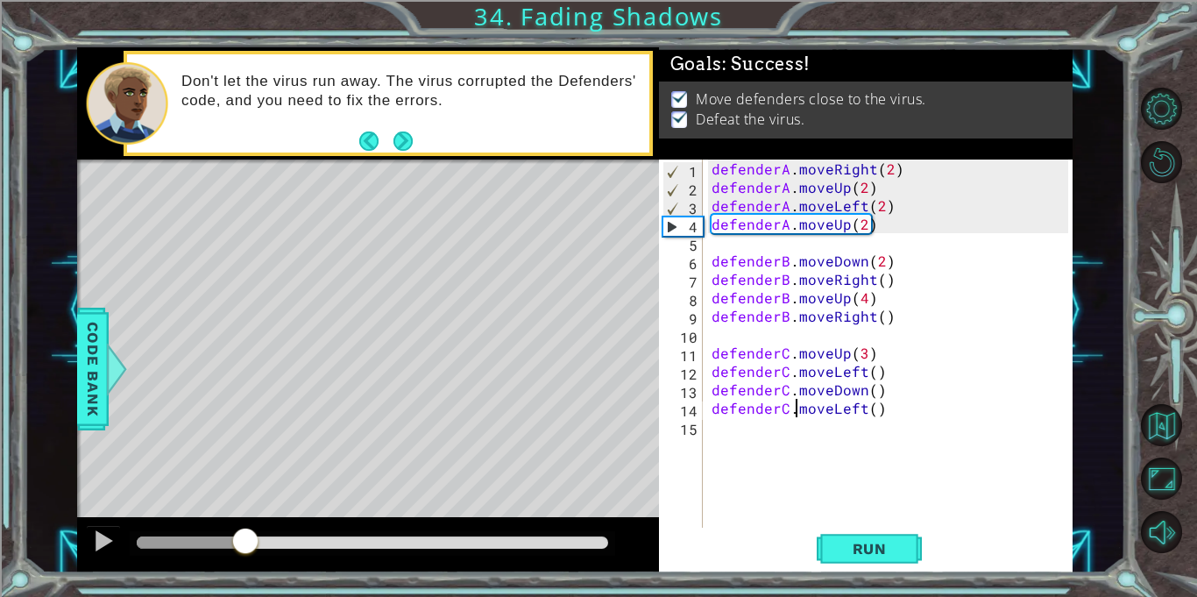
drag, startPoint x: 288, startPoint y: 550, endPoint x: 245, endPoint y: 544, distance: 44.1
click at [245, 544] on div at bounding box center [246, 543] width 32 height 32
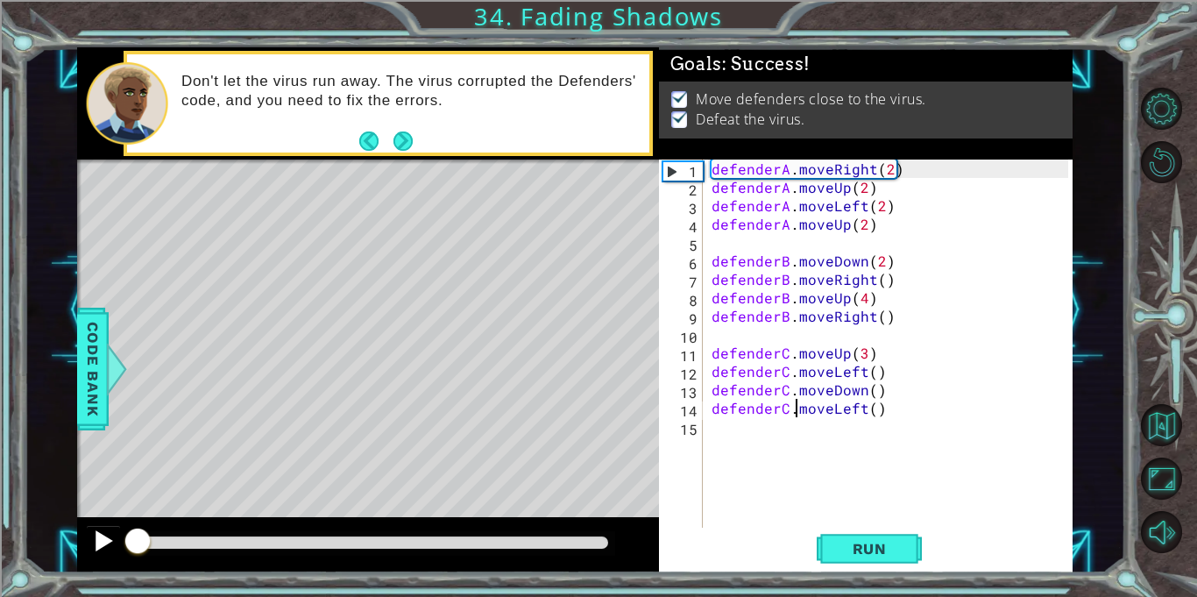
drag, startPoint x: 255, startPoint y: 543, endPoint x: 117, endPoint y: 547, distance: 137.7
click at [117, 547] on div at bounding box center [368, 545] width 582 height 56
click at [863, 229] on div "defenderA . moveRight ( 2 ) defenderA . moveUp ( 2 ) defenderA . moveLeft ( 2 )…" at bounding box center [892, 362] width 369 height 405
click at [880, 287] on div "defenderA . moveRight ( 2 ) defenderA . moveUp ( 2 ) defenderA . moveLeft ( 2 )…" at bounding box center [892, 362] width 369 height 405
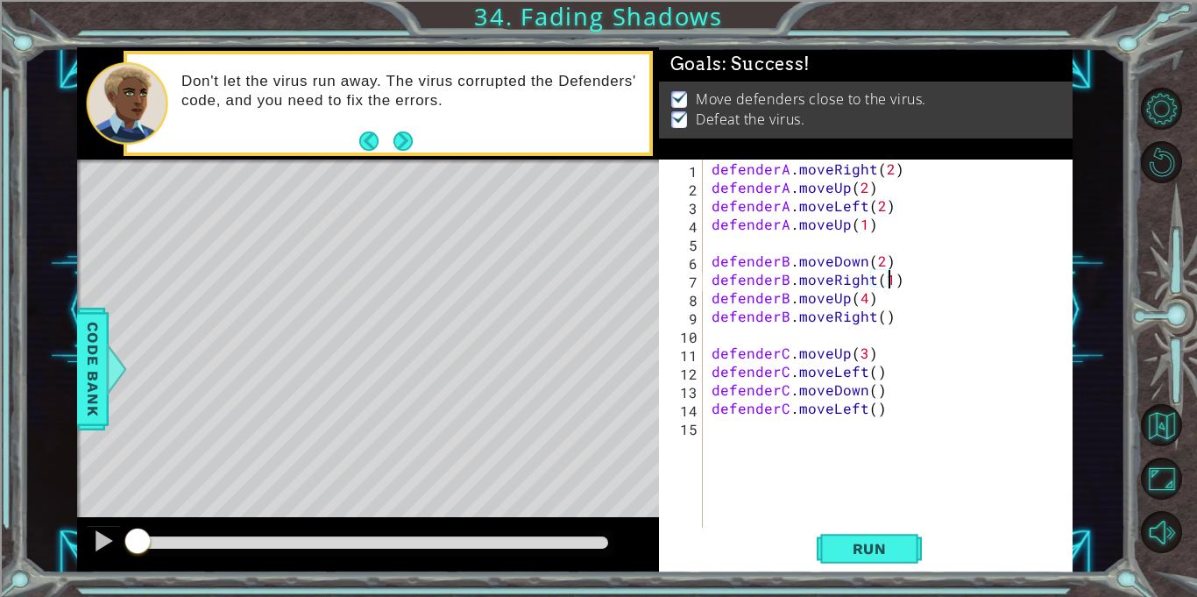
scroll to position [0, 10]
click at [881, 323] on div "defenderA . moveRight ( 2 ) defenderA . moveUp ( 2 ) defenderA . moveLeft ( 2 )…" at bounding box center [892, 362] width 369 height 405
click at [870, 376] on div "defenderA . moveRight ( 2 ) defenderA . moveUp ( 2 ) defenderA . moveLeft ( 2 )…" at bounding box center [892, 362] width 369 height 405
click at [871, 394] on div "defenderA . moveRight ( 2 ) defenderA . moveUp ( 2 ) defenderA . moveLeft ( 2 )…" at bounding box center [892, 362] width 369 height 405
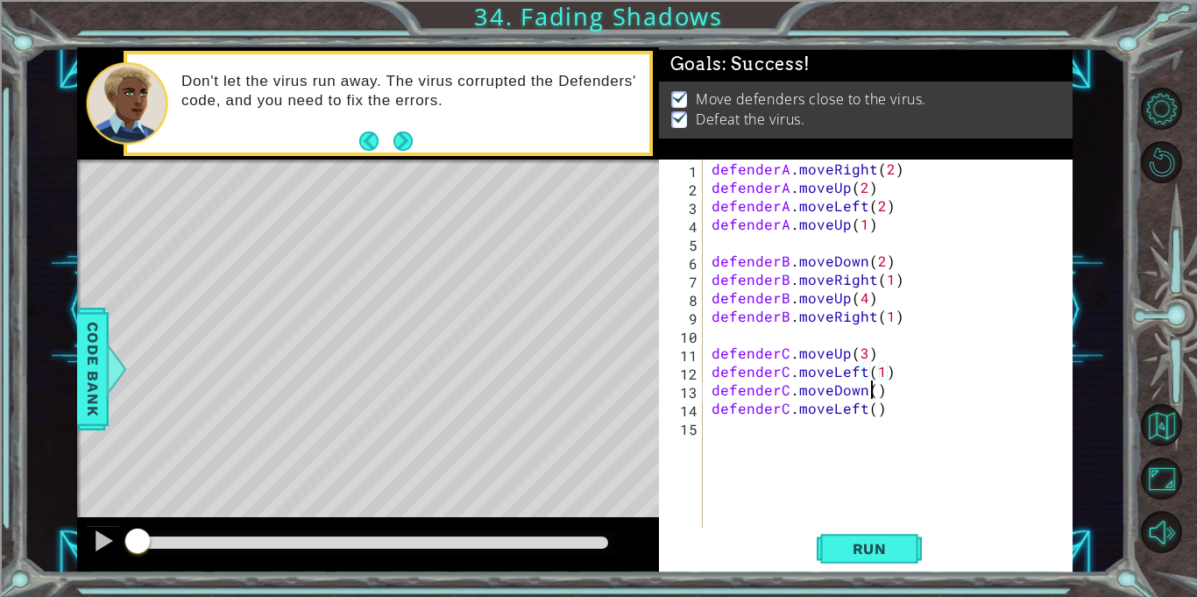
scroll to position [0, 10]
click at [869, 410] on div "defenderA . moveRight ( 2 ) defenderA . moveUp ( 2 ) defenderA . moveLeft ( 2 )…" at bounding box center [892, 362] width 369 height 405
click at [907, 560] on button "Run" at bounding box center [869, 548] width 105 height 41
type textarea "defenderC.moveLeft(1)"
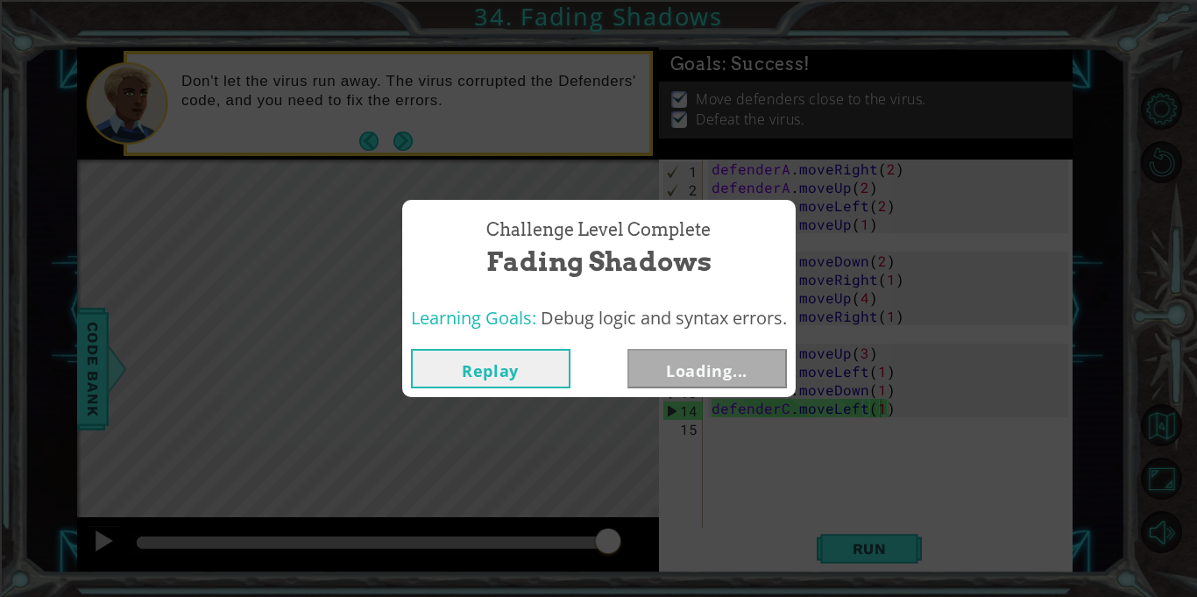
drag, startPoint x: 180, startPoint y: 535, endPoint x: 687, endPoint y: 594, distance: 510.9
click at [733, 351] on button "Next" at bounding box center [708, 368] width 160 height 39
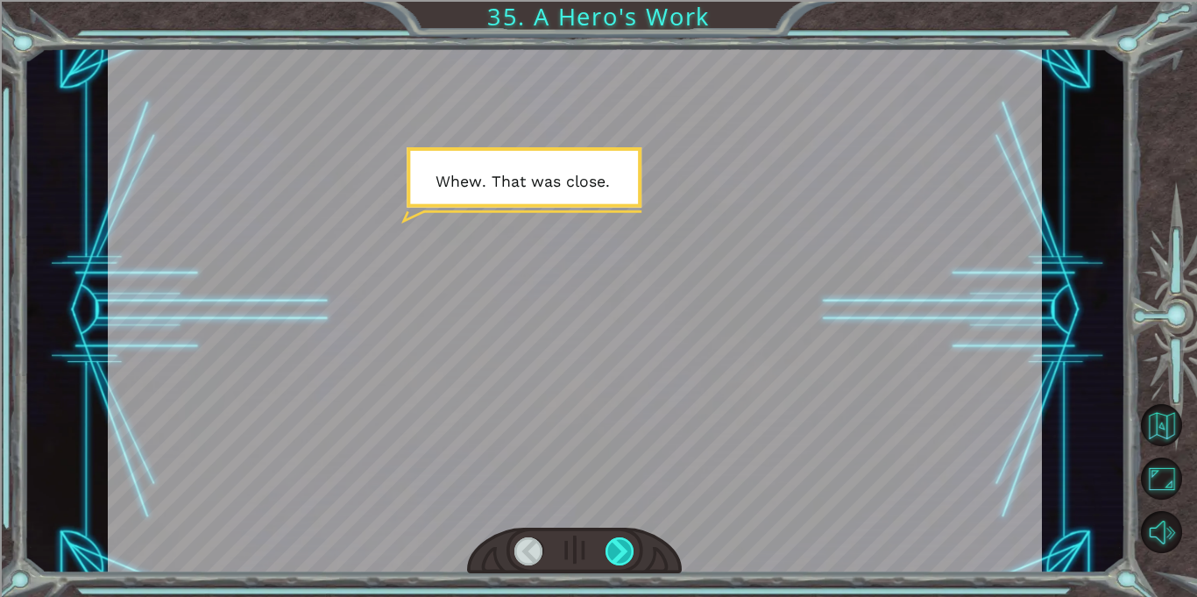
click at [617, 558] on div at bounding box center [620, 551] width 29 height 28
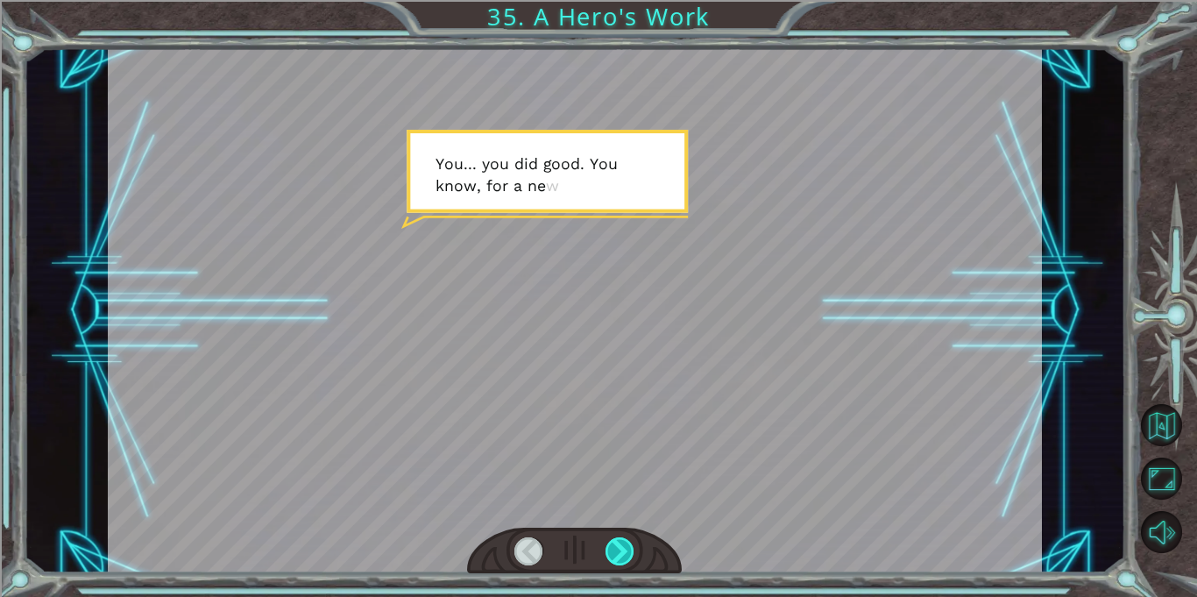
click at [617, 558] on div at bounding box center [620, 551] width 29 height 28
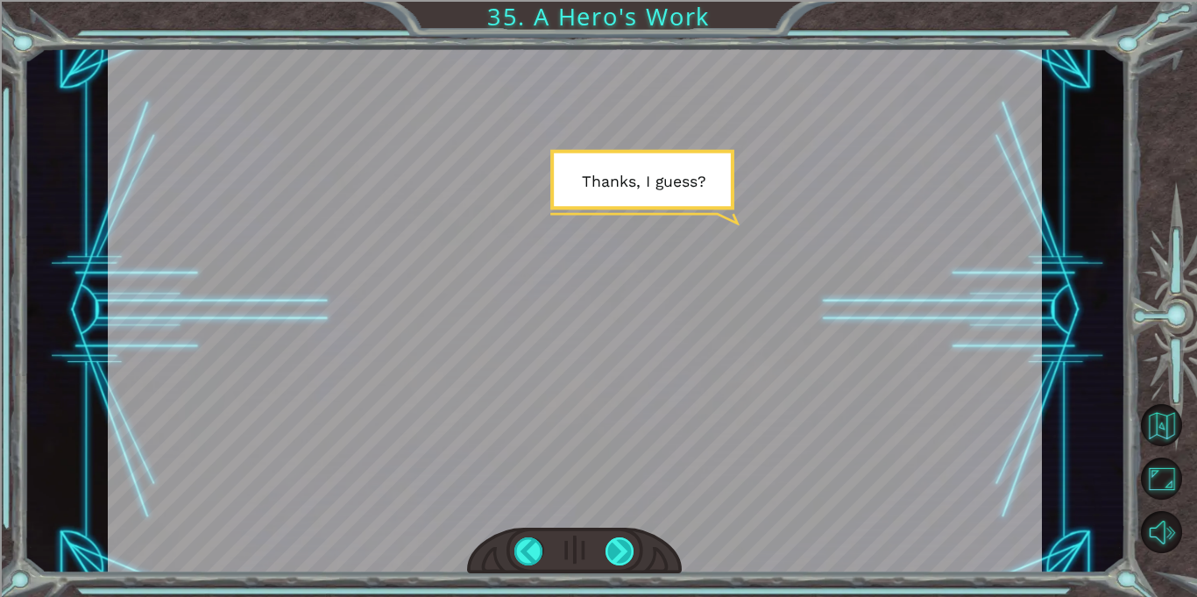
click at [617, 558] on div at bounding box center [620, 551] width 29 height 28
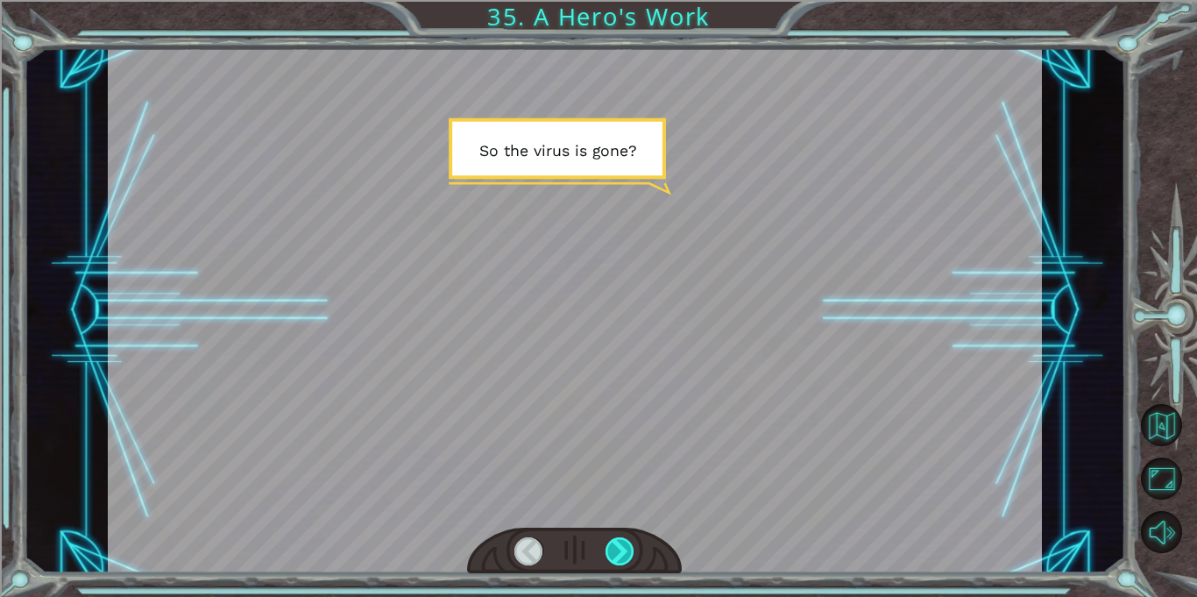
click at [617, 558] on div at bounding box center [620, 551] width 29 height 28
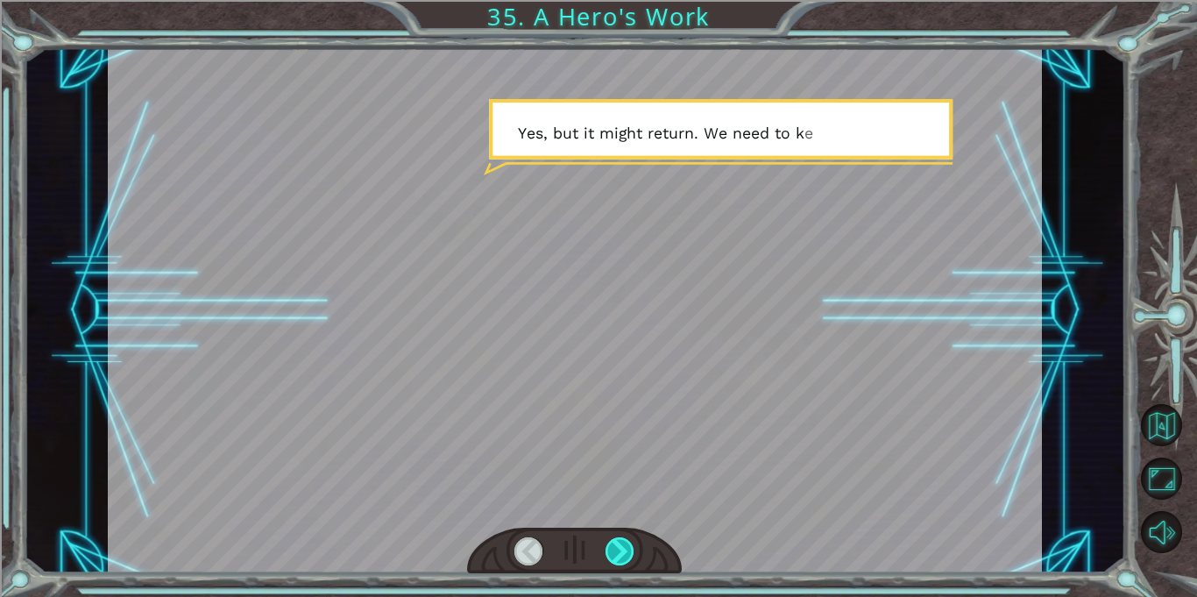
click at [617, 558] on div at bounding box center [620, 551] width 29 height 28
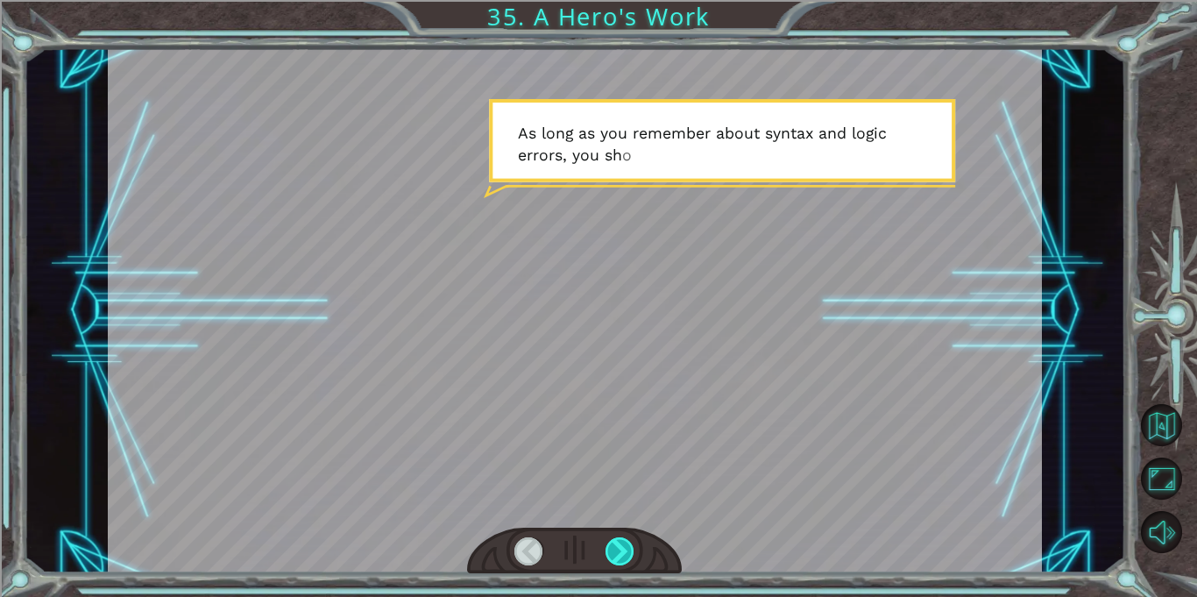
click at [617, 558] on div at bounding box center [620, 551] width 29 height 28
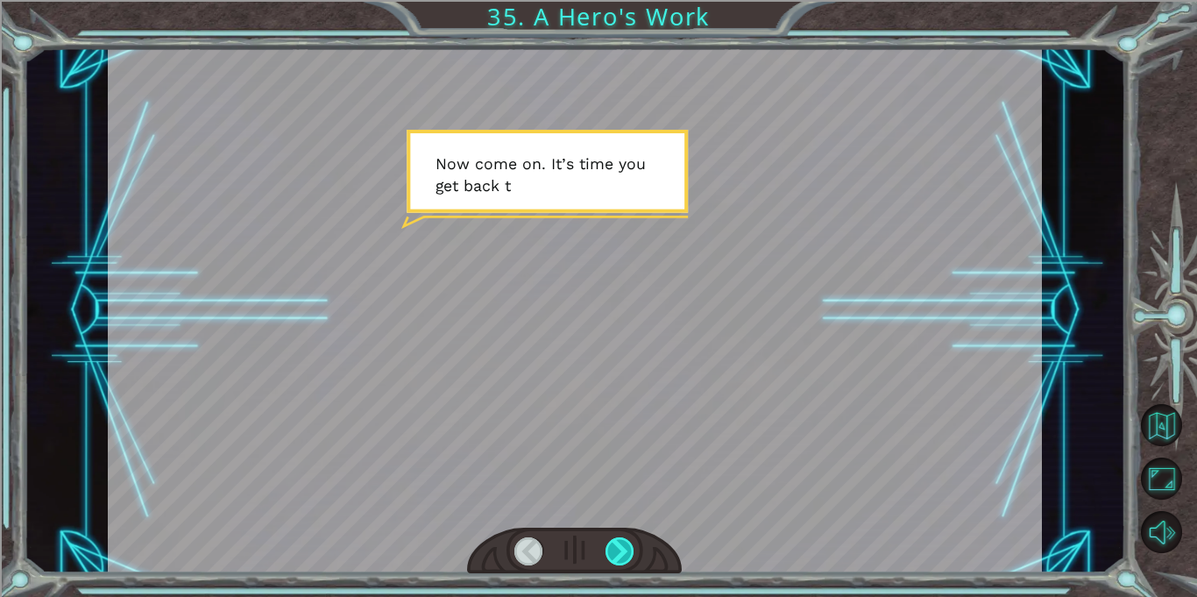
click at [617, 558] on div at bounding box center [620, 551] width 29 height 28
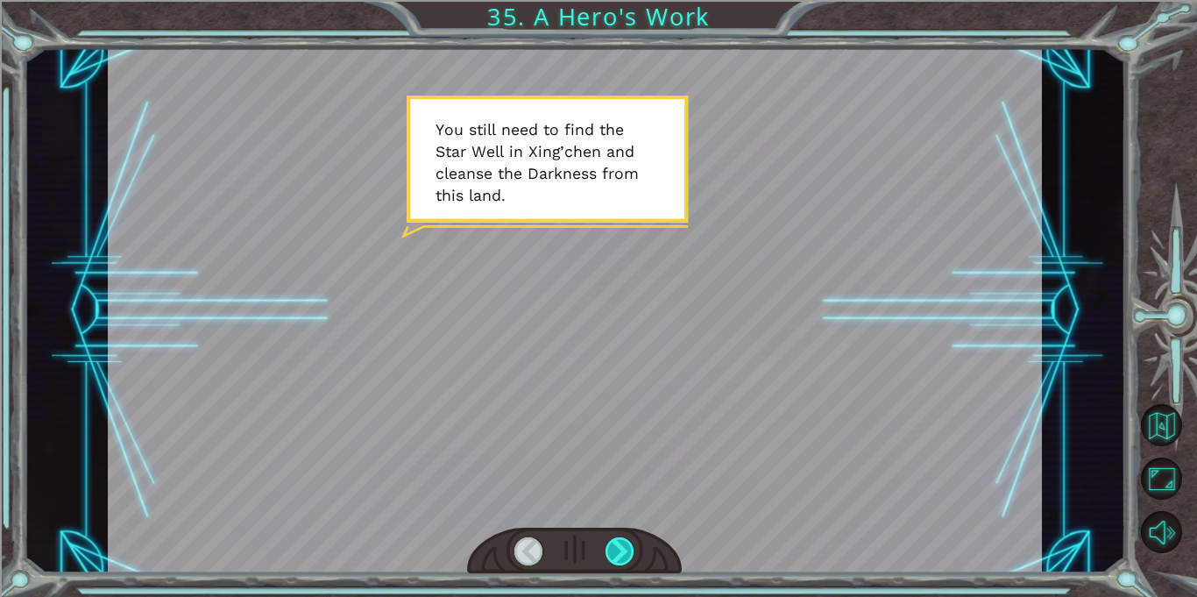
click at [617, 558] on div at bounding box center [620, 551] width 29 height 28
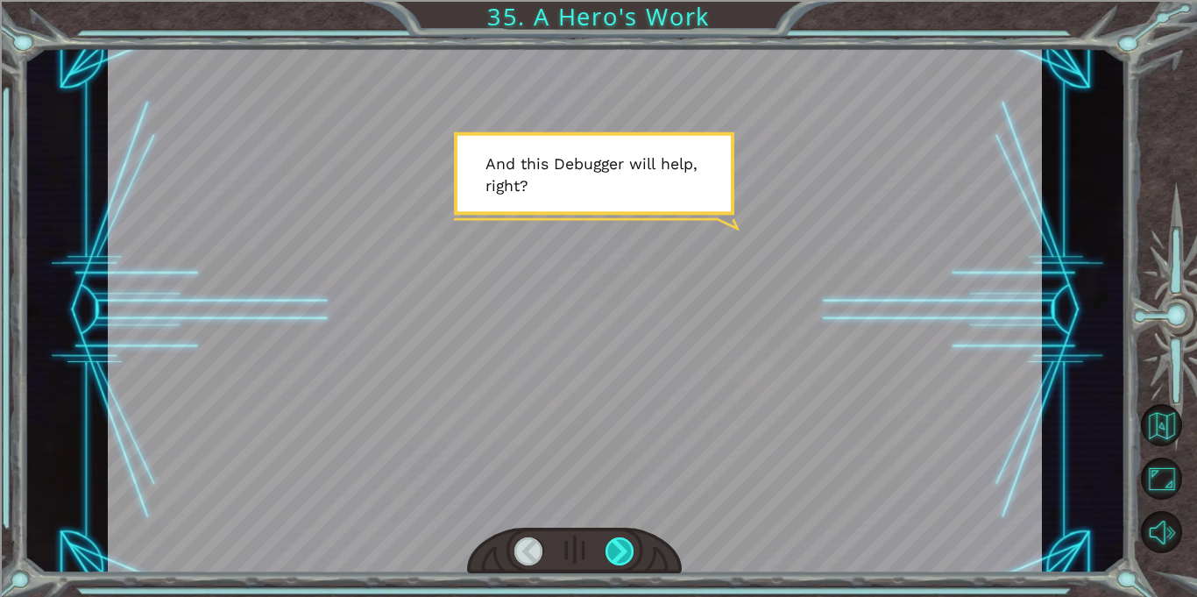
click at [617, 558] on div at bounding box center [620, 551] width 29 height 28
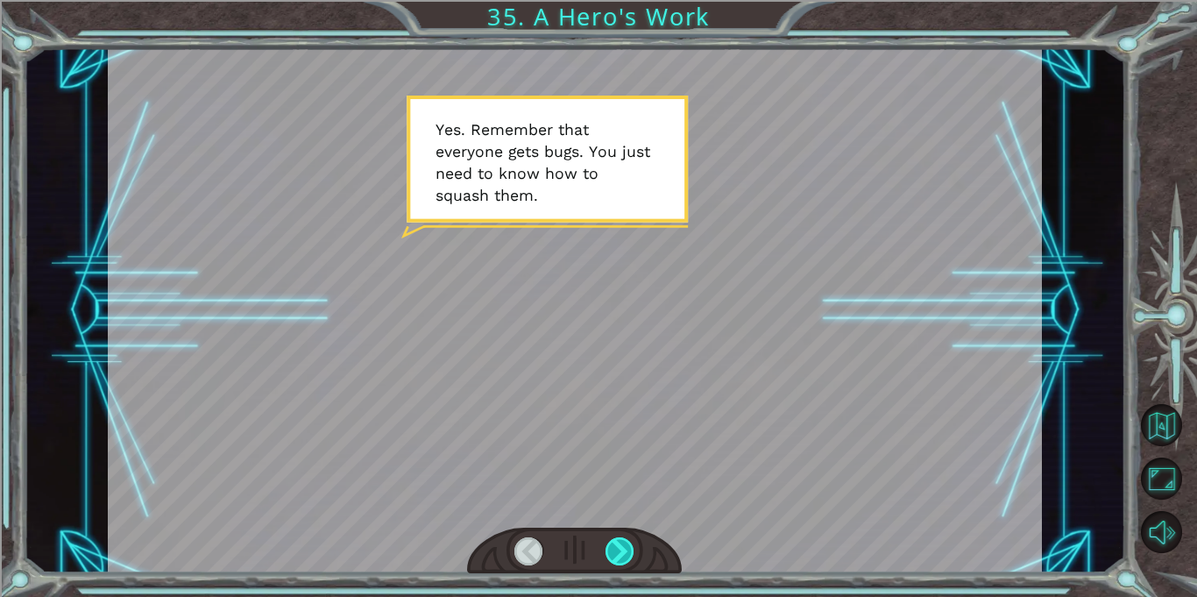
click at [617, 558] on div at bounding box center [620, 551] width 29 height 28
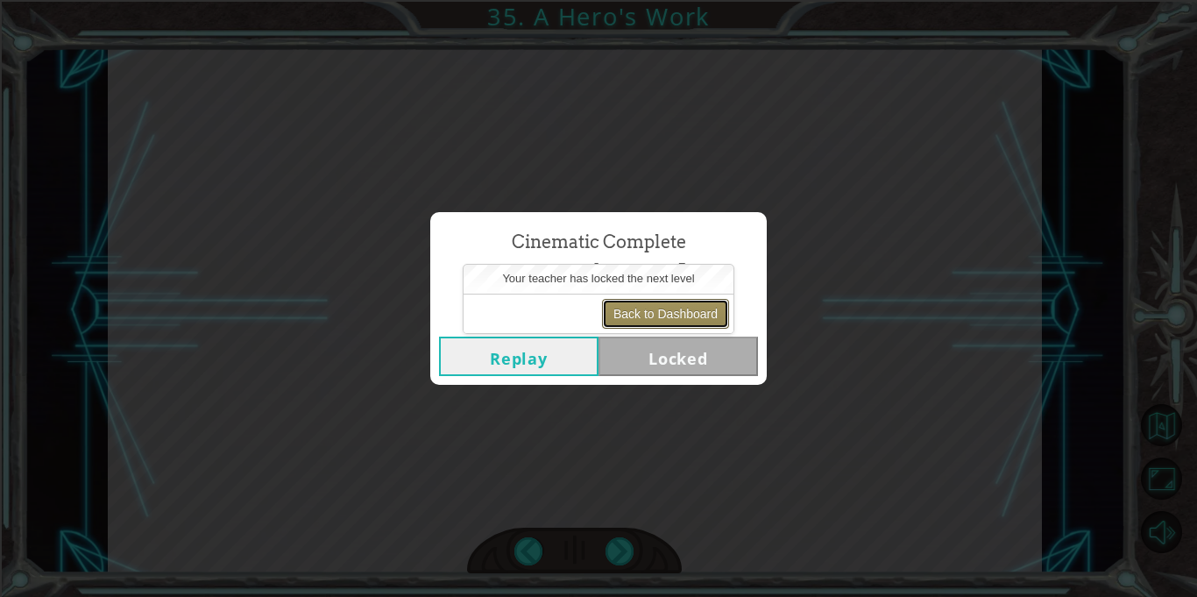
click at [665, 309] on button "Back to Dashboard" at bounding box center [665, 314] width 127 height 30
